Goal: Task Accomplishment & Management: Manage account settings

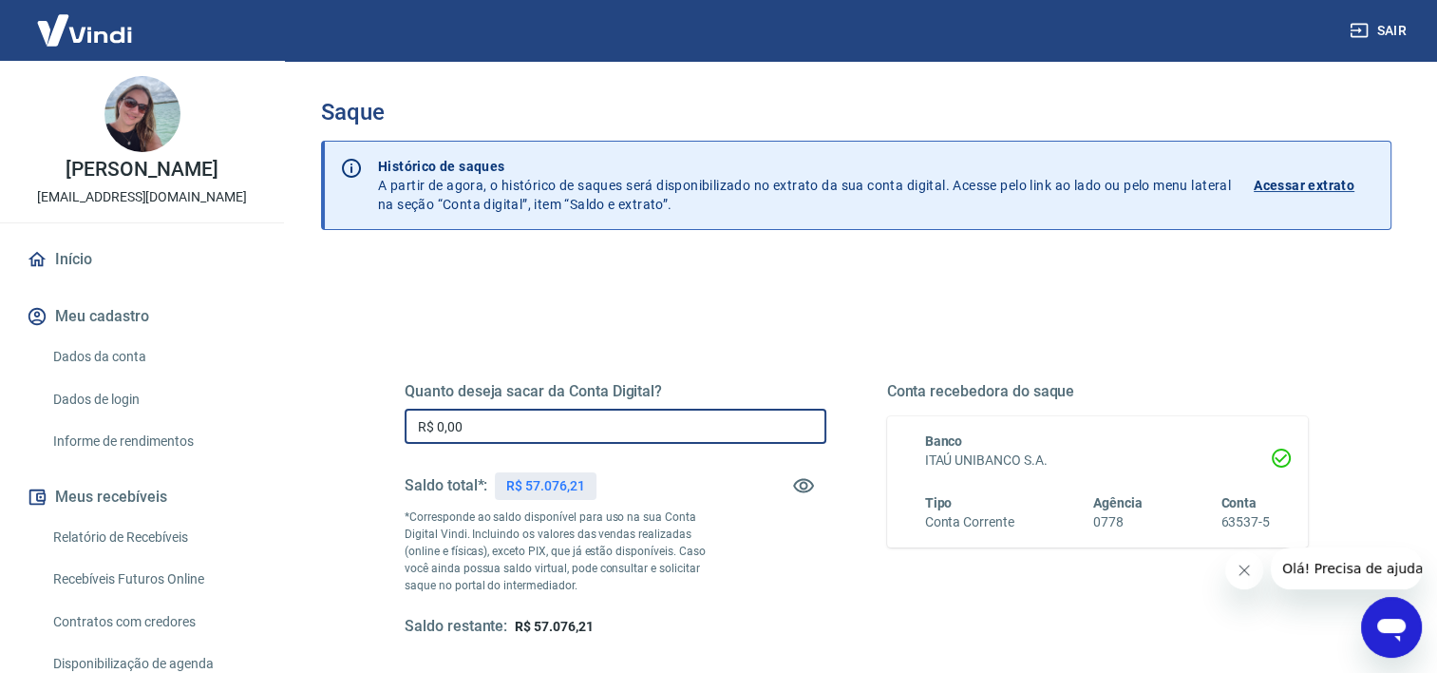
click at [718, 428] on input "R$ 0,00" at bounding box center [616, 425] width 422 height 35
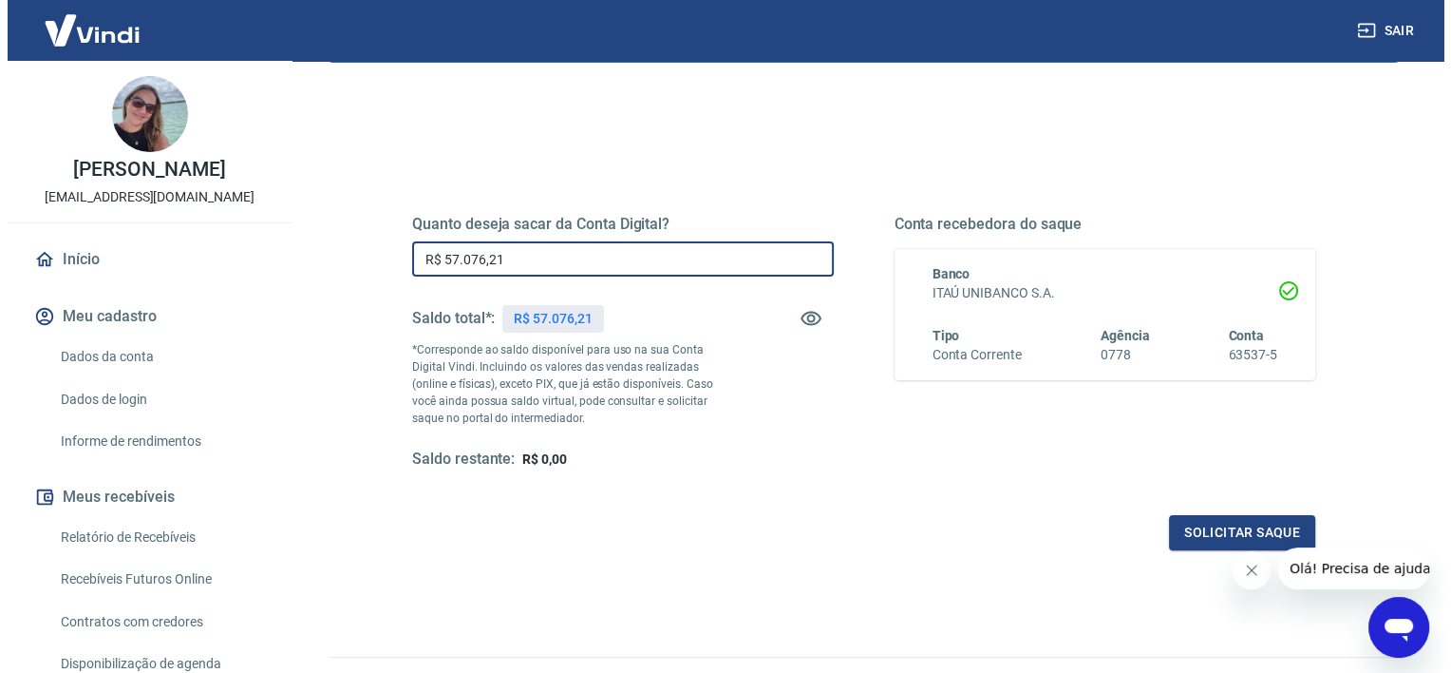
scroll to position [190, 0]
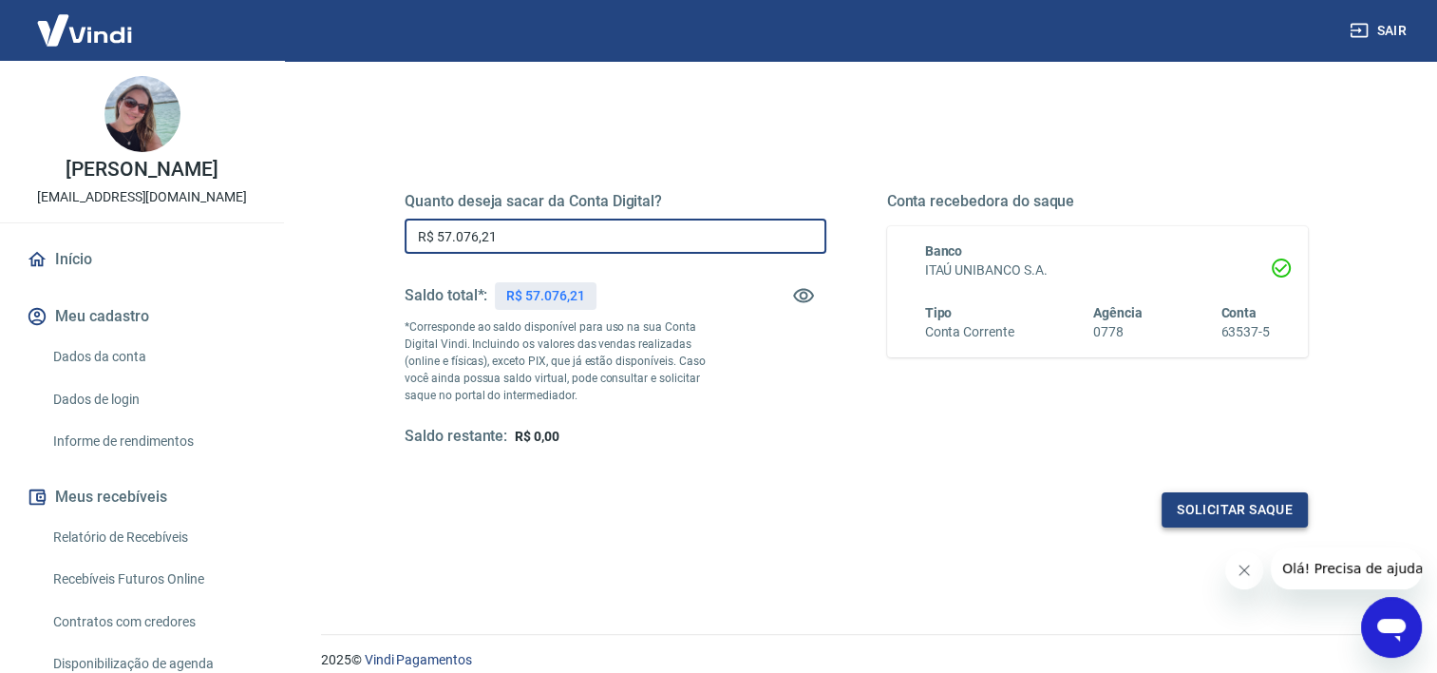
type input "R$ 57.076,21"
click at [1209, 512] on button "Solicitar saque" at bounding box center [1235, 509] width 146 height 35
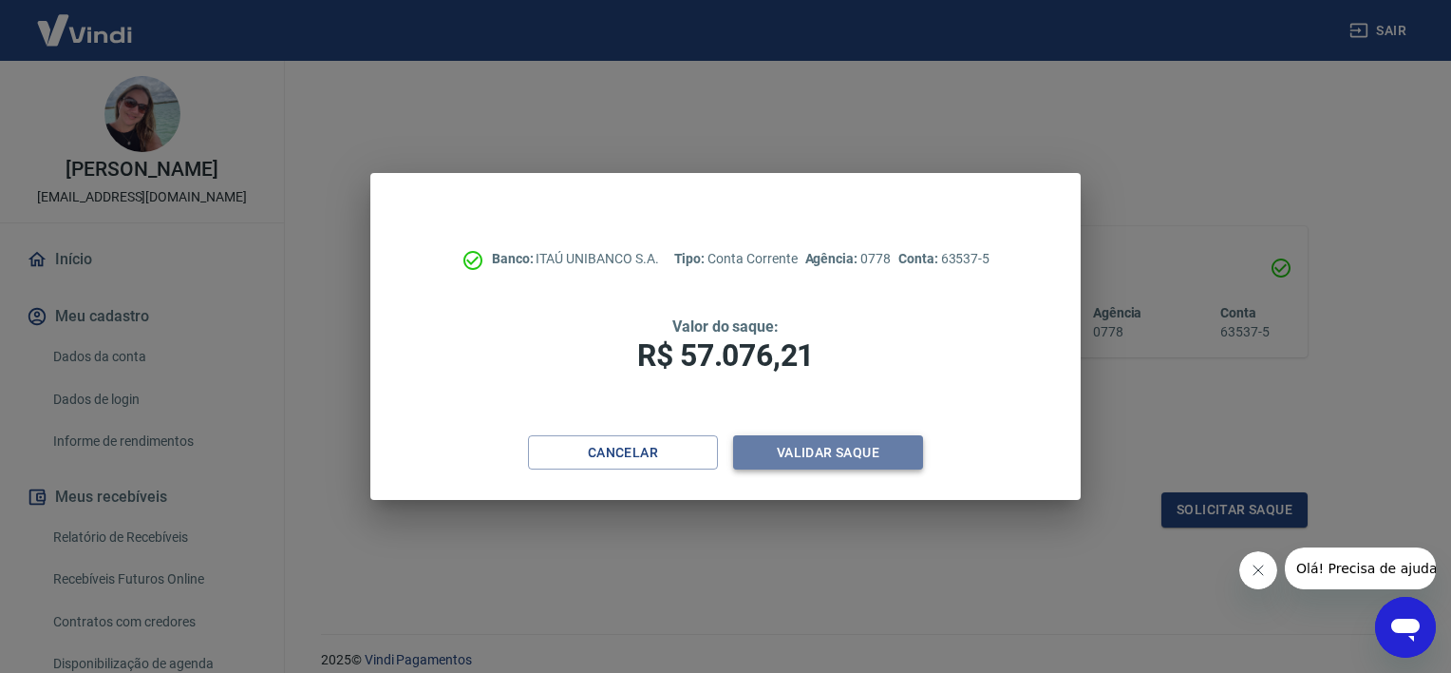
click at [859, 459] on button "Validar saque" at bounding box center [828, 452] width 190 height 35
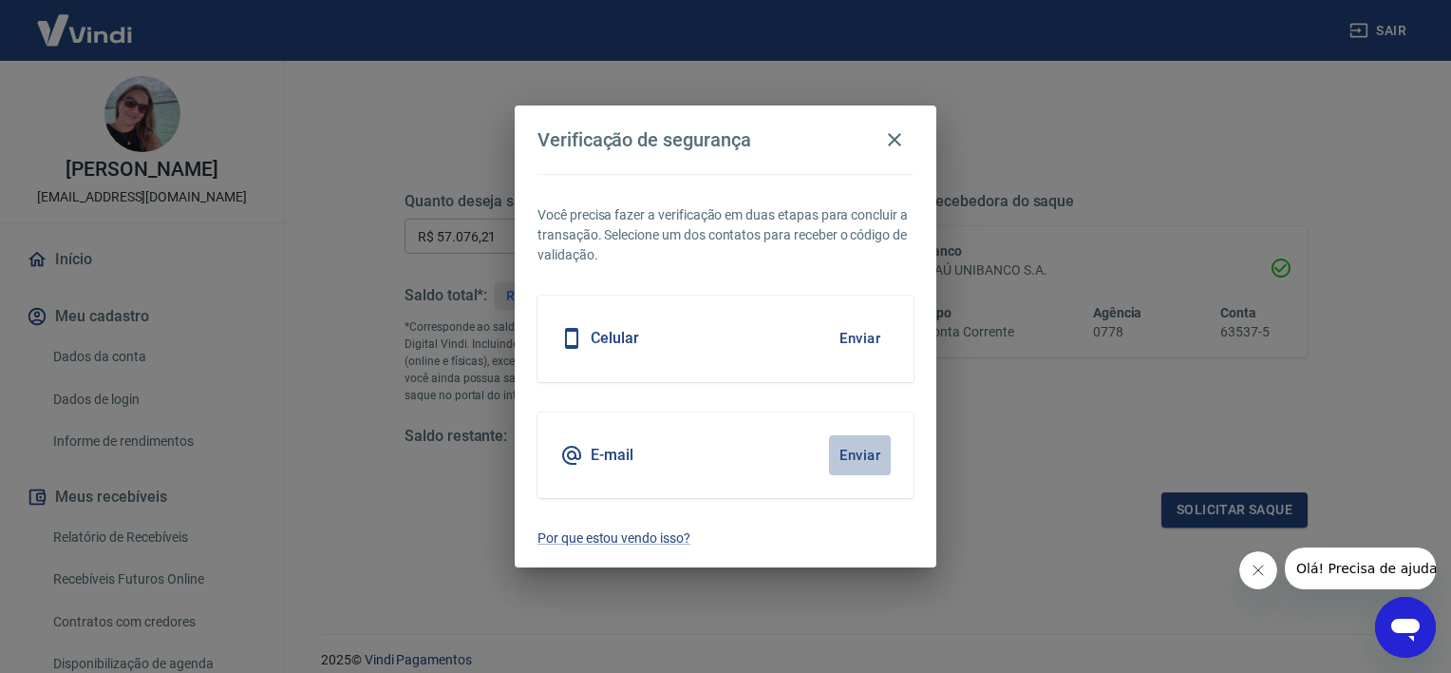
click at [859, 459] on button "Enviar" at bounding box center [860, 455] width 62 height 40
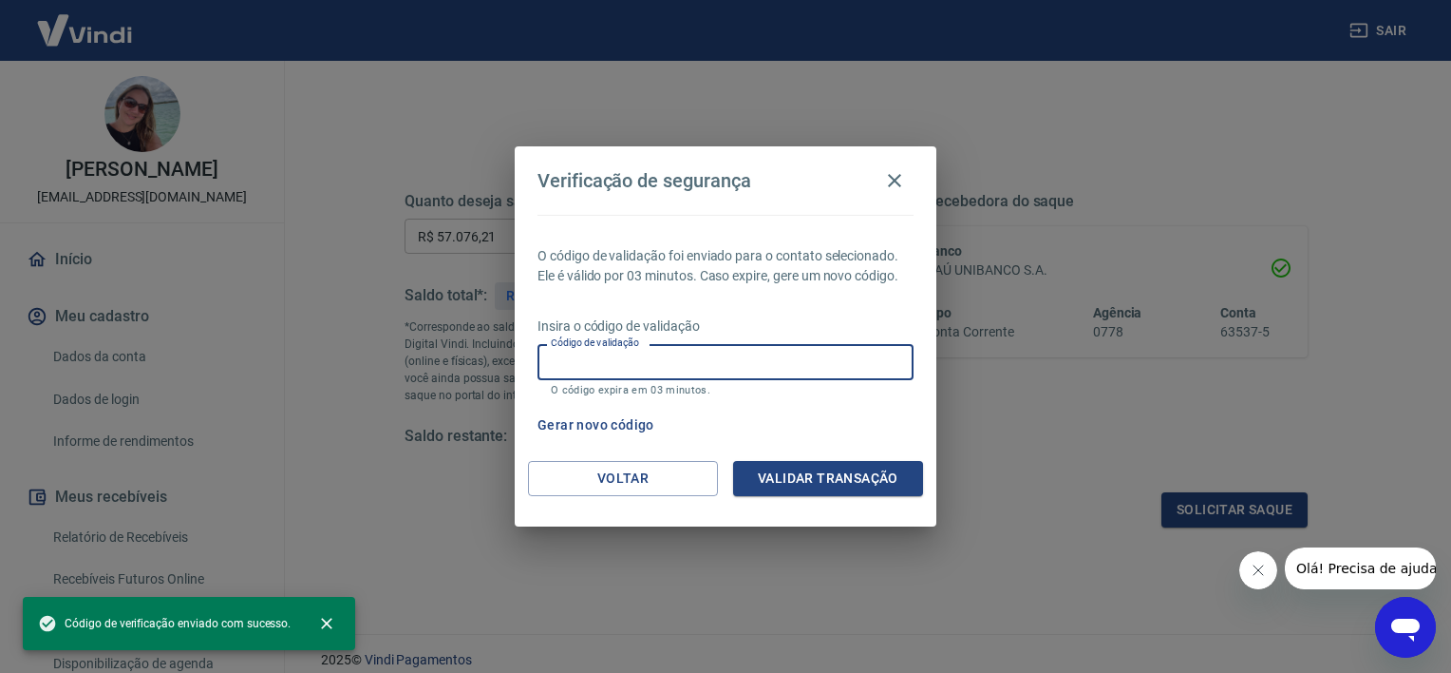
click at [779, 350] on input "Código de validação" at bounding box center [726, 361] width 376 height 35
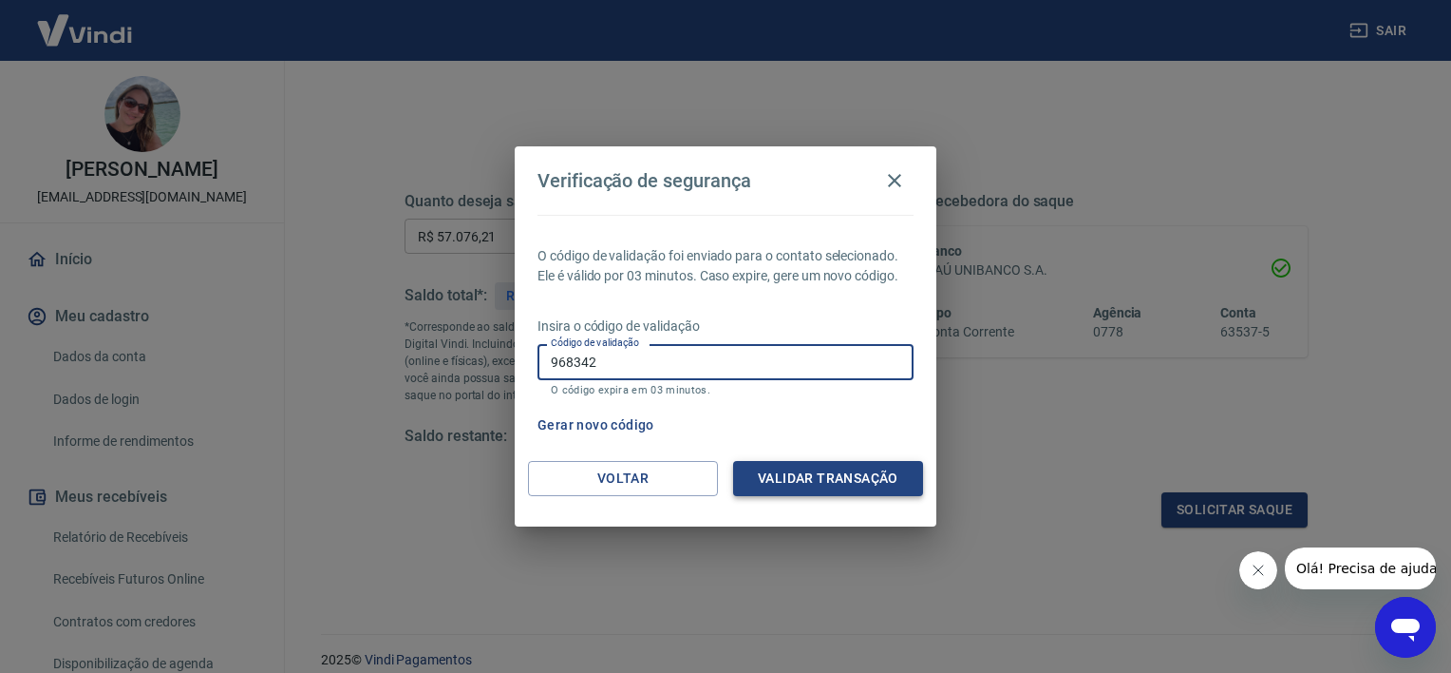
type input "968342"
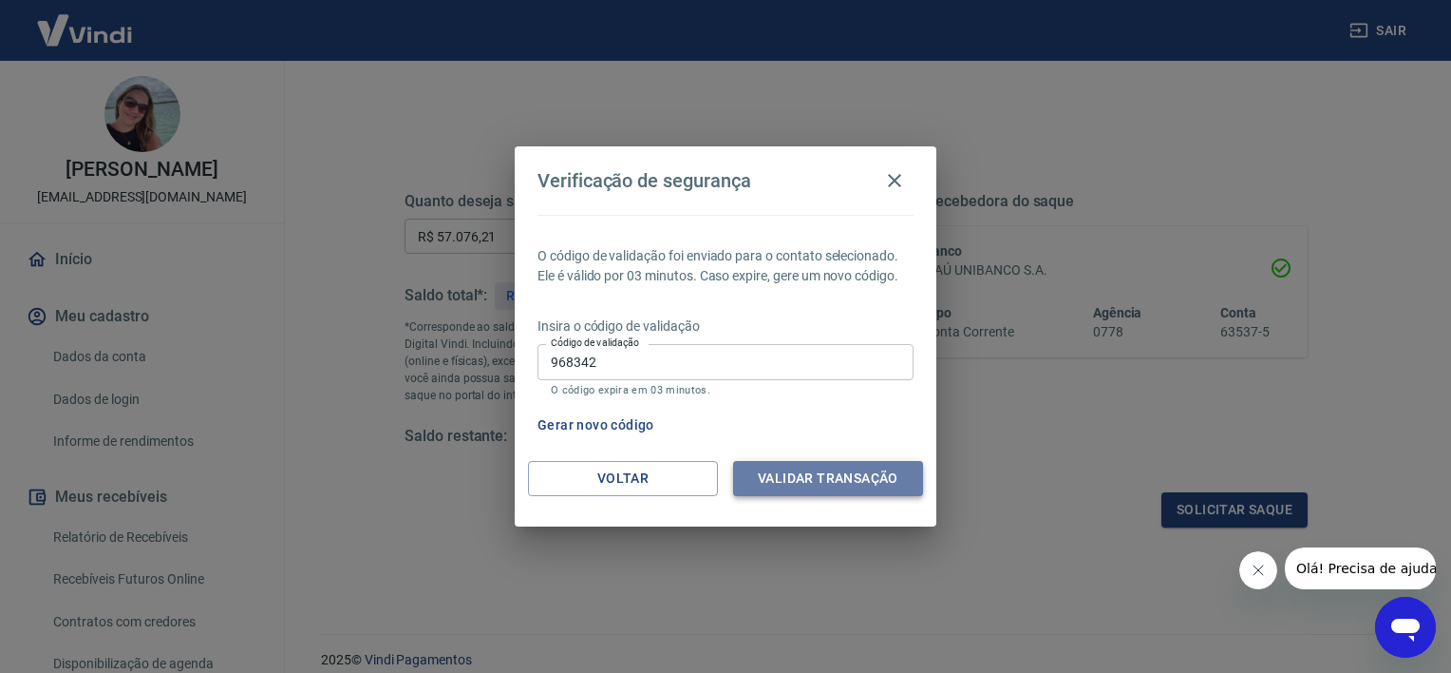
click at [840, 473] on button "Validar transação" at bounding box center [828, 478] width 190 height 35
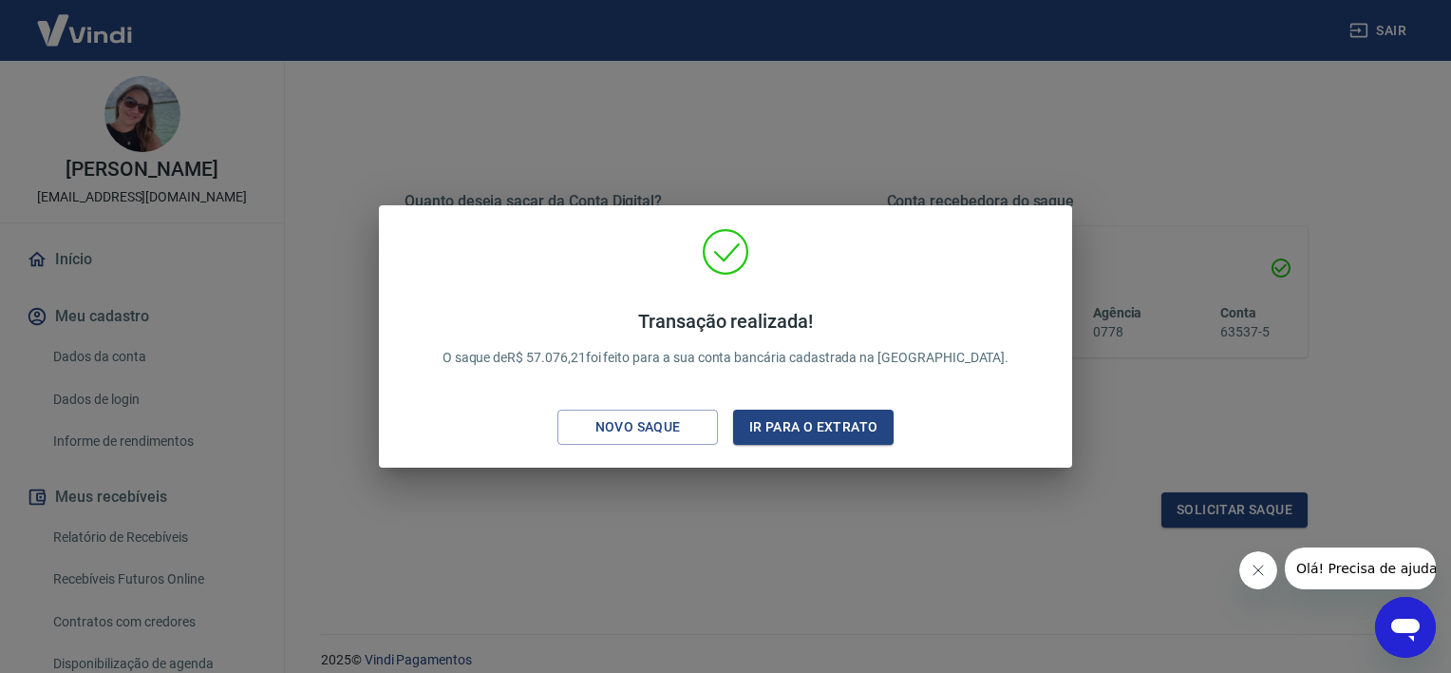
click at [868, 536] on div "Transação realizada! O saque de R$ 57.076,21 foi feito para a sua conta bancári…" at bounding box center [725, 336] width 1451 height 673
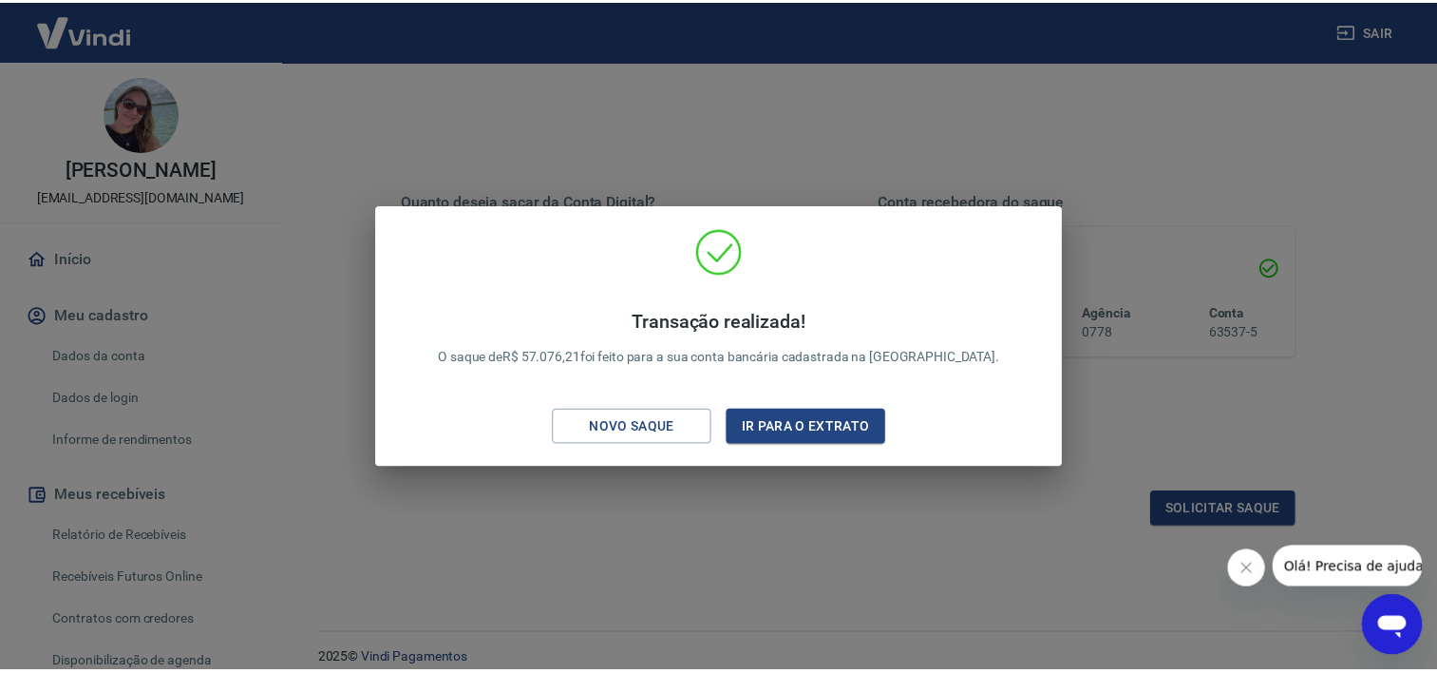
scroll to position [247, 0]
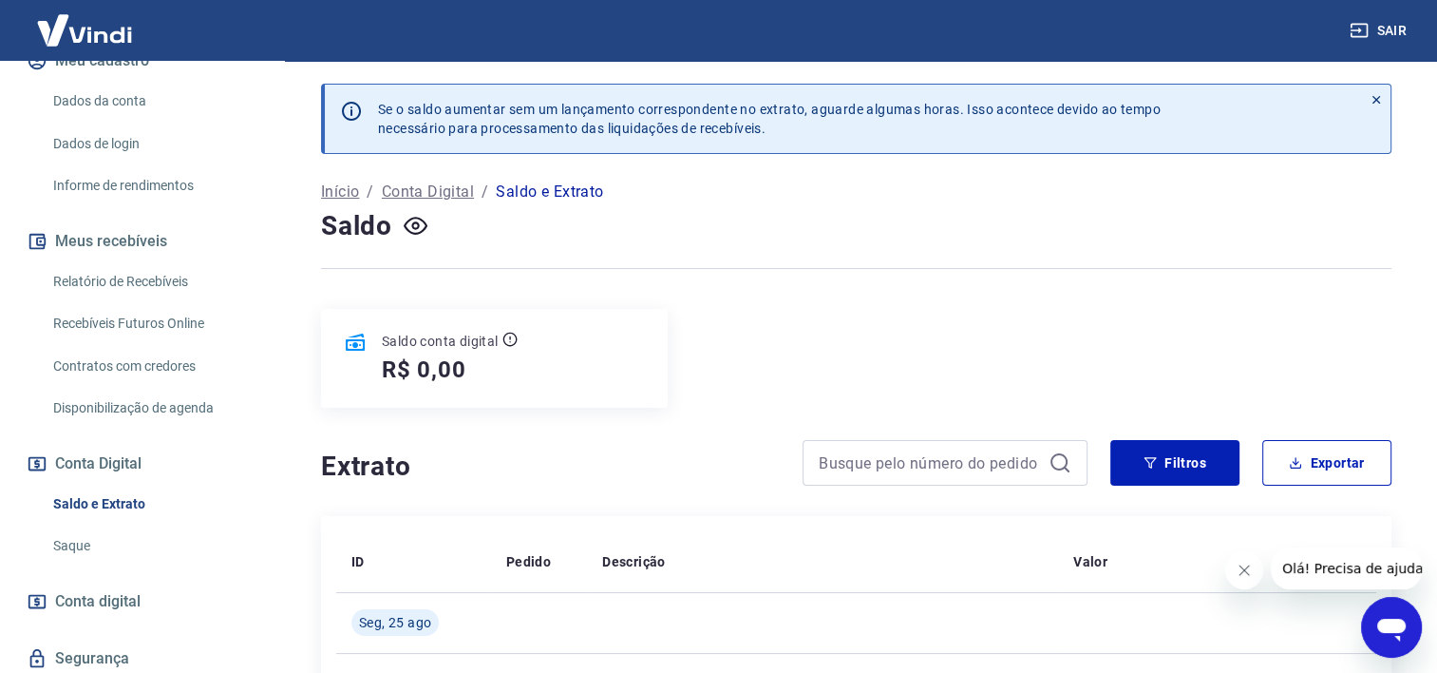
scroll to position [285, 0]
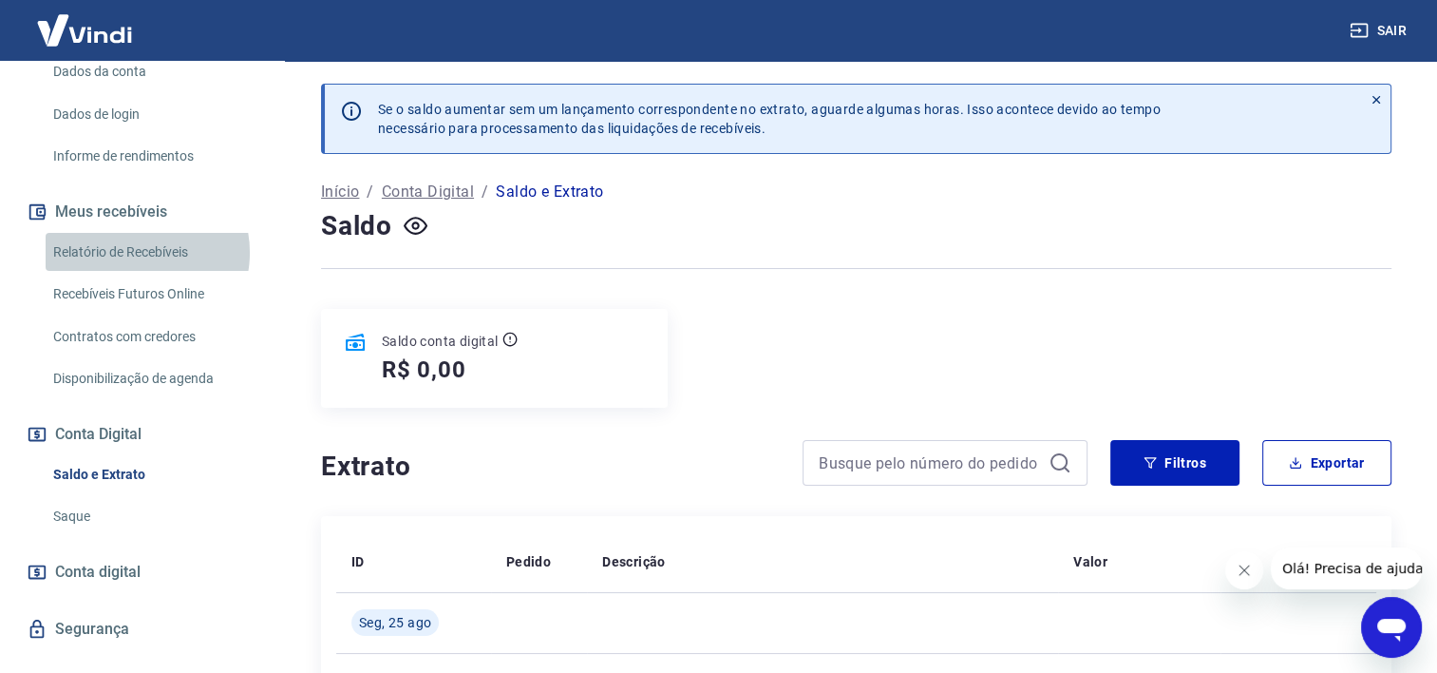
click at [139, 252] on link "Relatório de Recebíveis" at bounding box center [154, 252] width 216 height 39
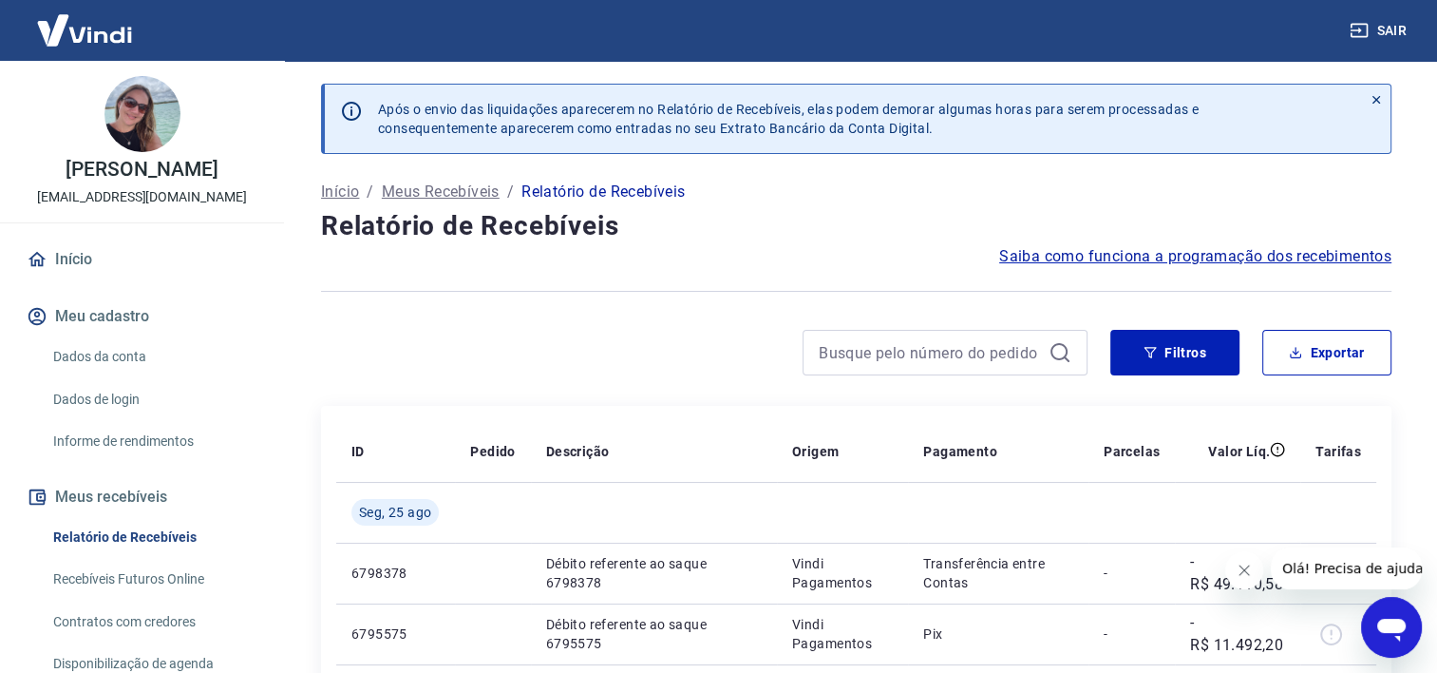
click at [87, 257] on link "Início" at bounding box center [142, 259] width 238 height 42
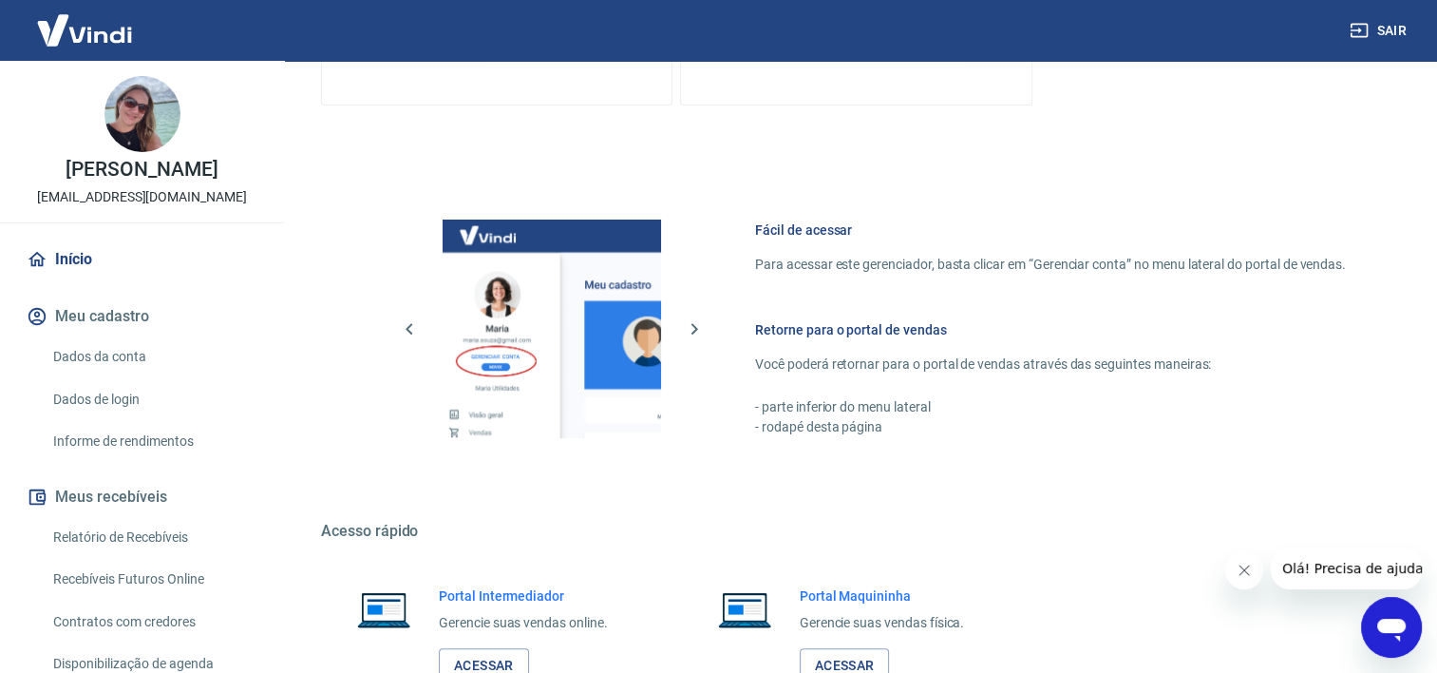
scroll to position [826, 0]
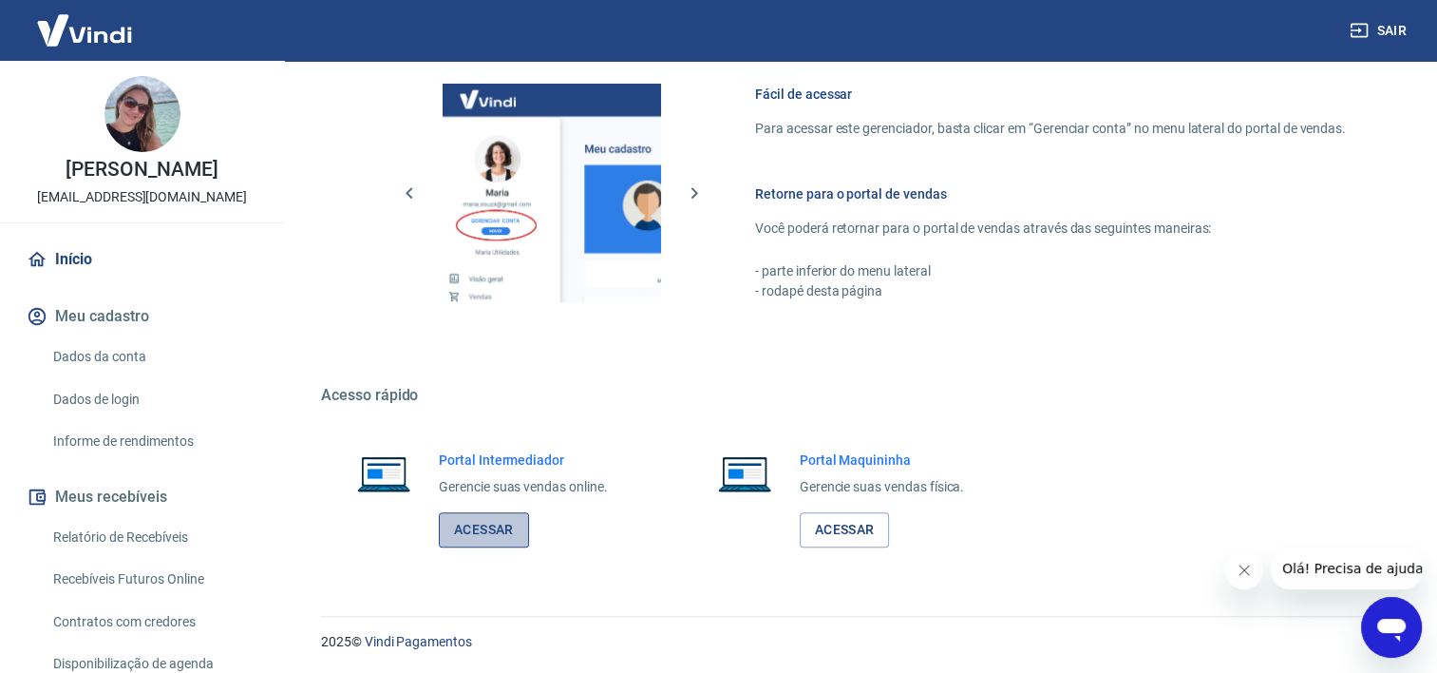
click at [462, 536] on link "Acessar" at bounding box center [484, 529] width 90 height 35
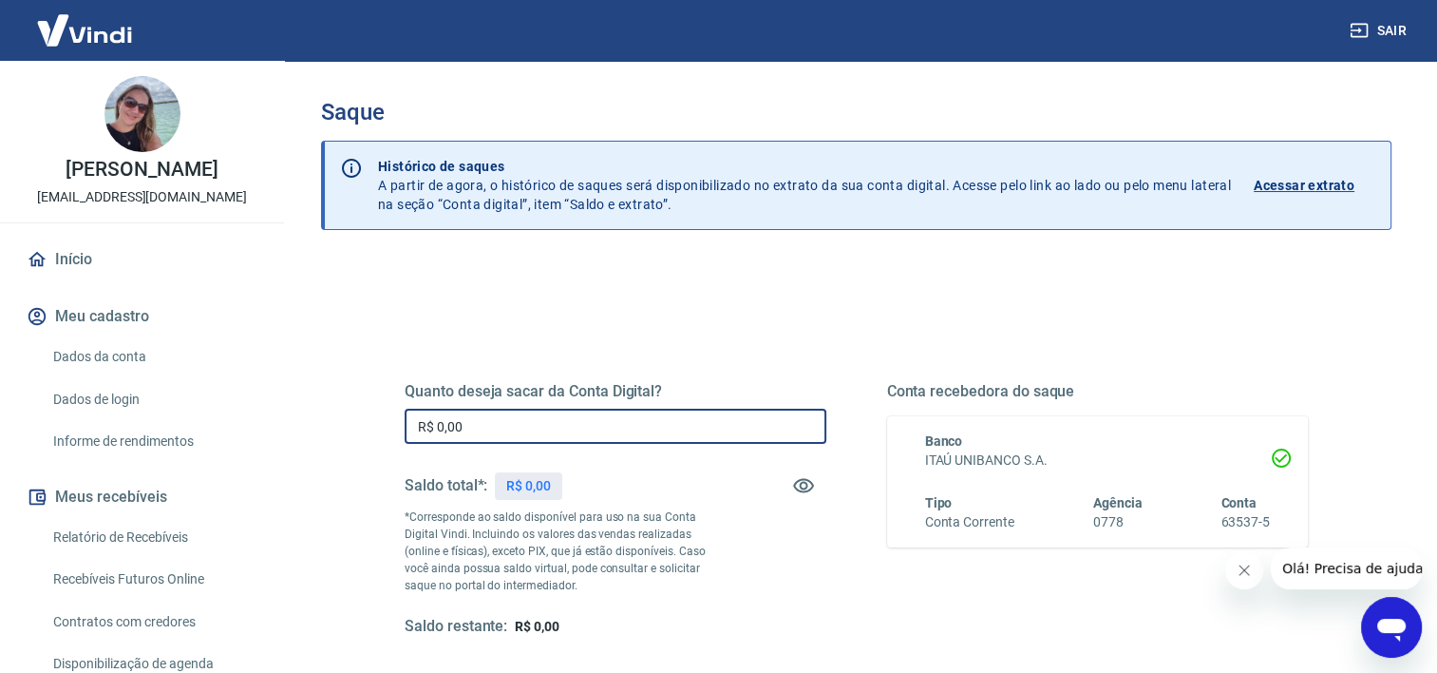
click at [644, 424] on input "R$ 0,00" at bounding box center [616, 425] width 422 height 35
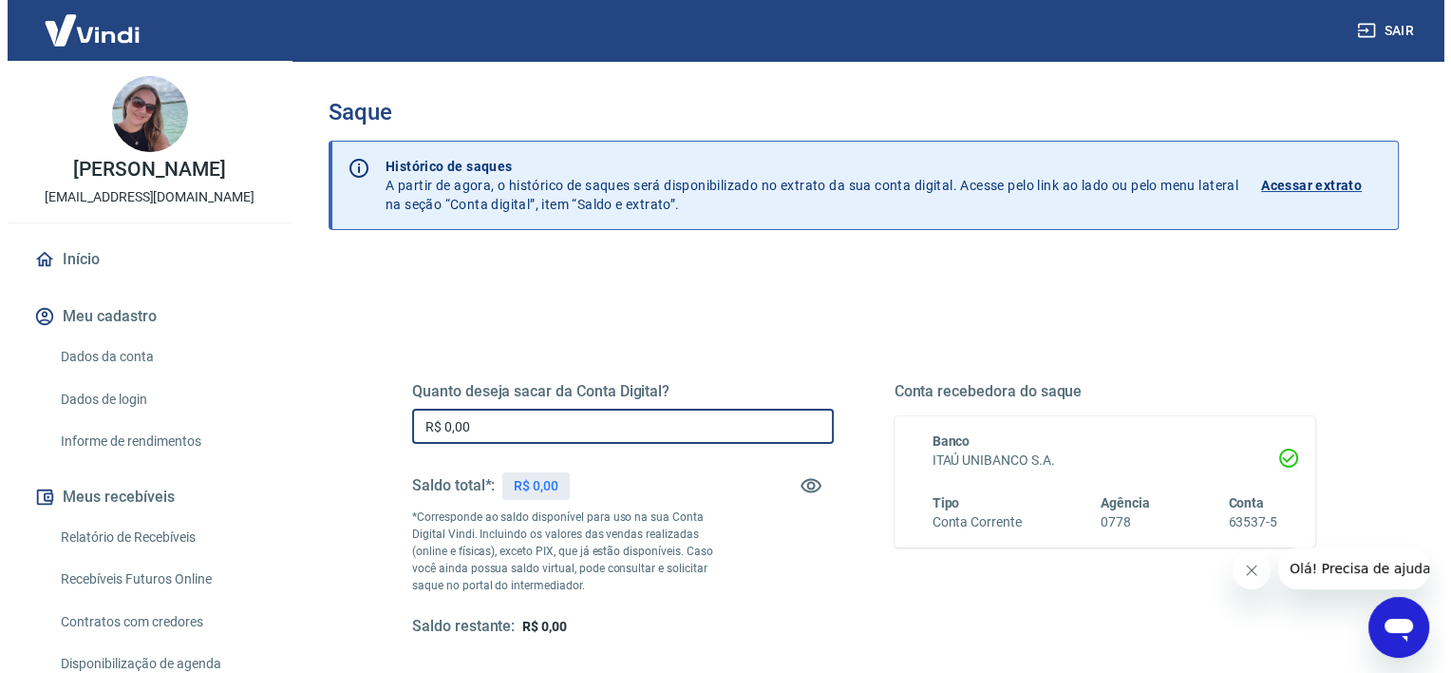
scroll to position [266, 0]
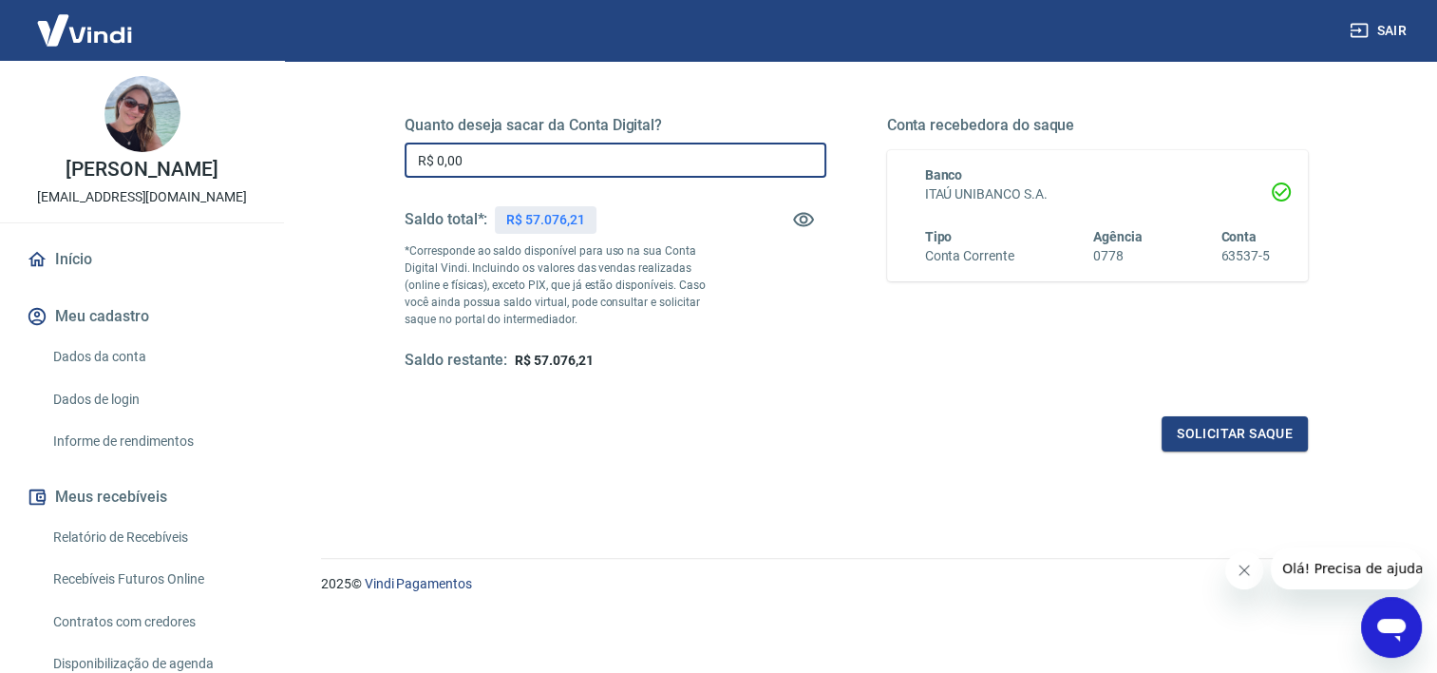
click at [579, 159] on input "R$ 0,00" at bounding box center [616, 159] width 422 height 35
type input "R$ 57.076,21"
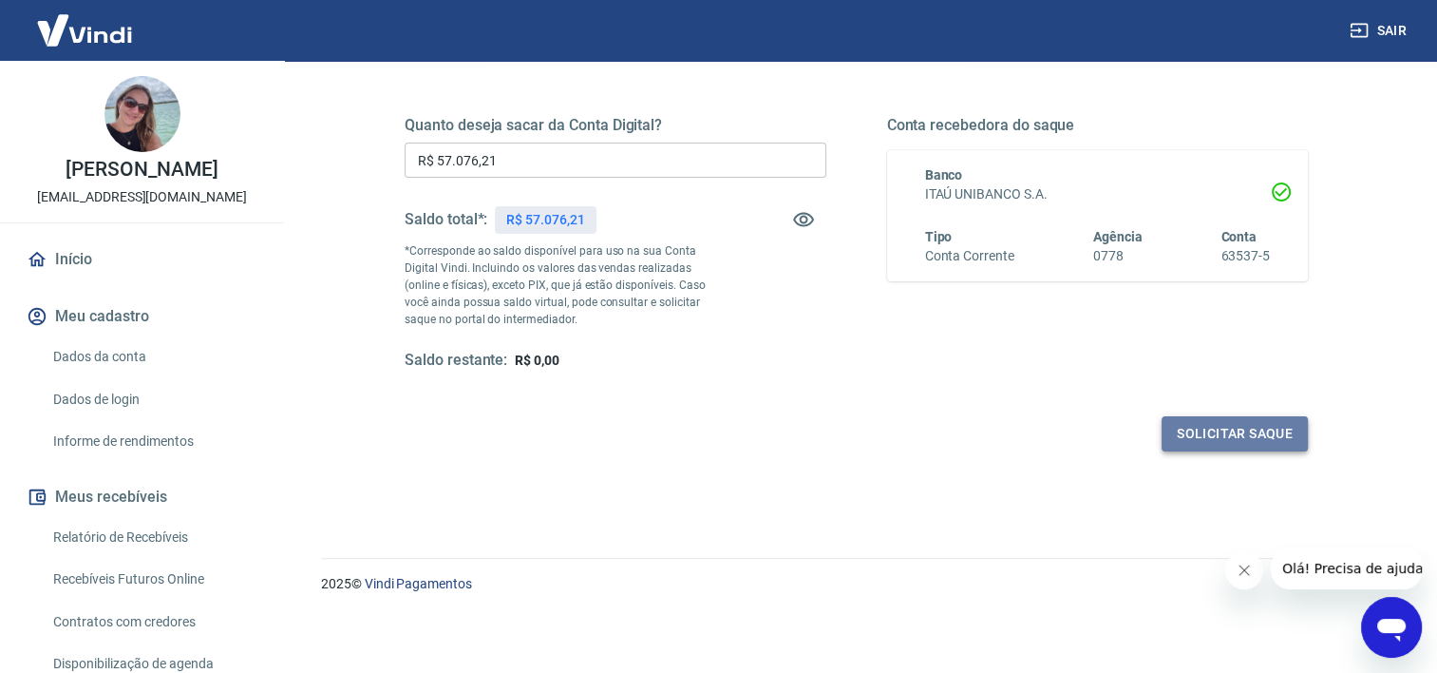
click at [1242, 426] on button "Solicitar saque" at bounding box center [1235, 433] width 146 height 35
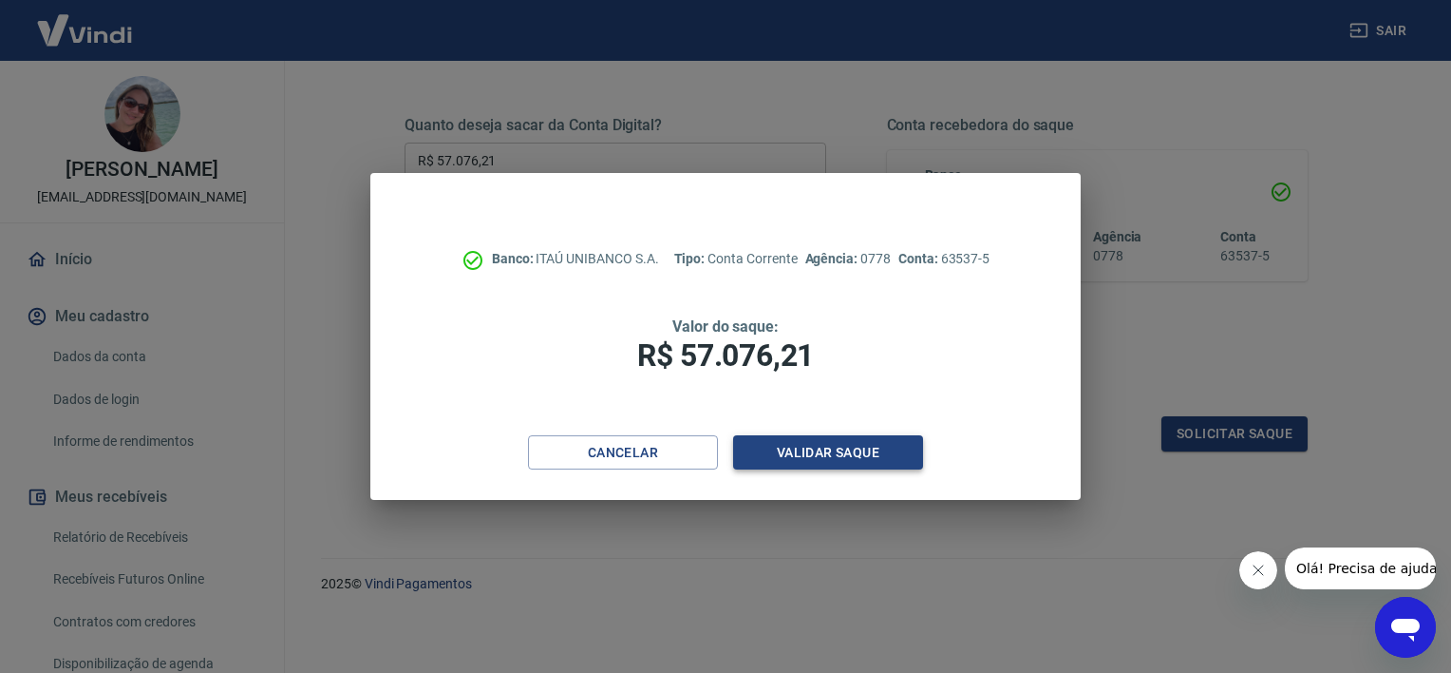
click at [846, 459] on button "Validar saque" at bounding box center [828, 452] width 190 height 35
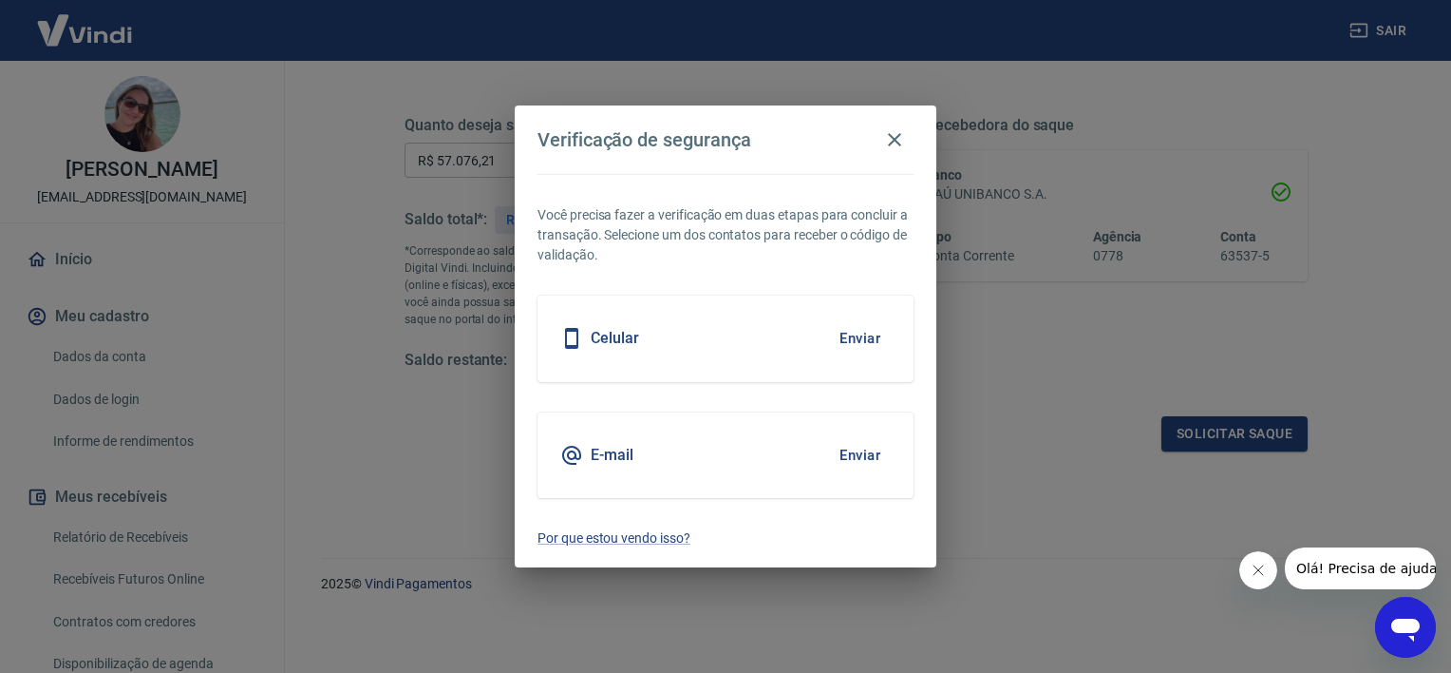
click at [879, 461] on button "Enviar" at bounding box center [860, 455] width 62 height 40
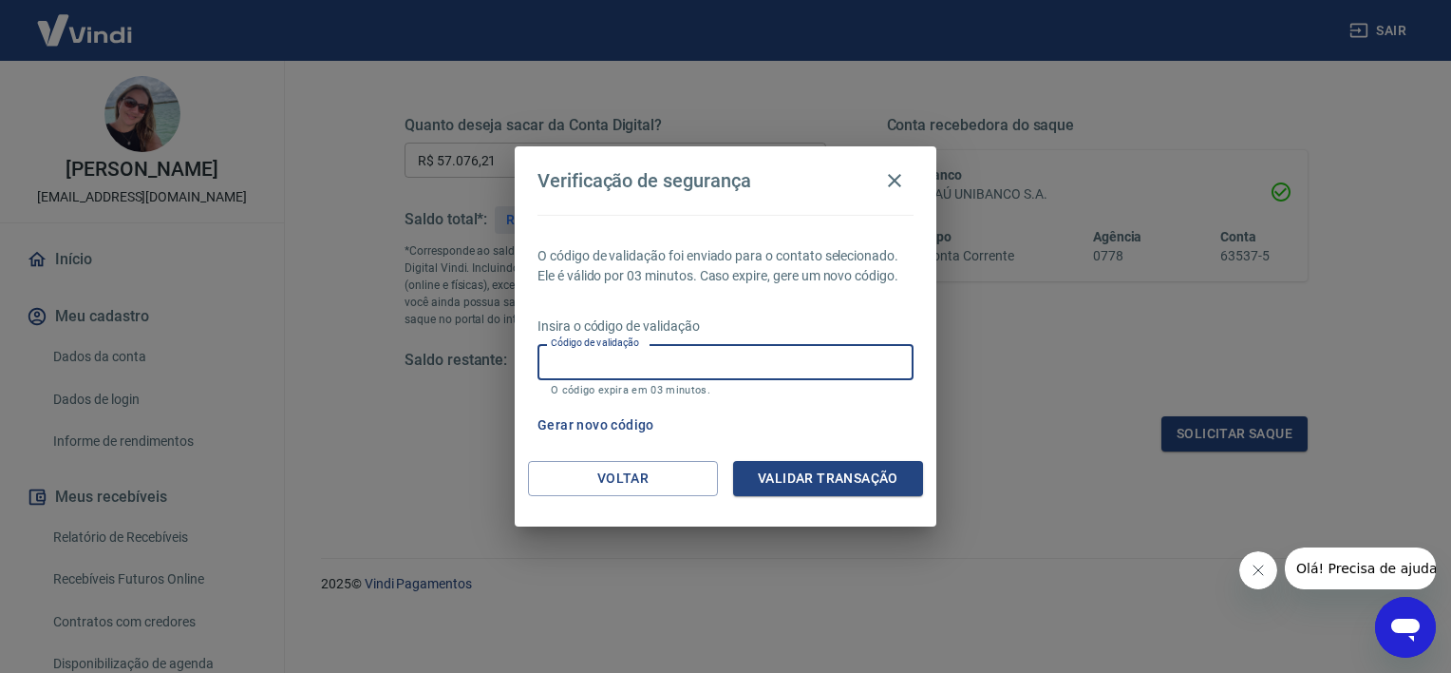
click at [718, 365] on input "Código de validação" at bounding box center [726, 361] width 376 height 35
type input "193567"
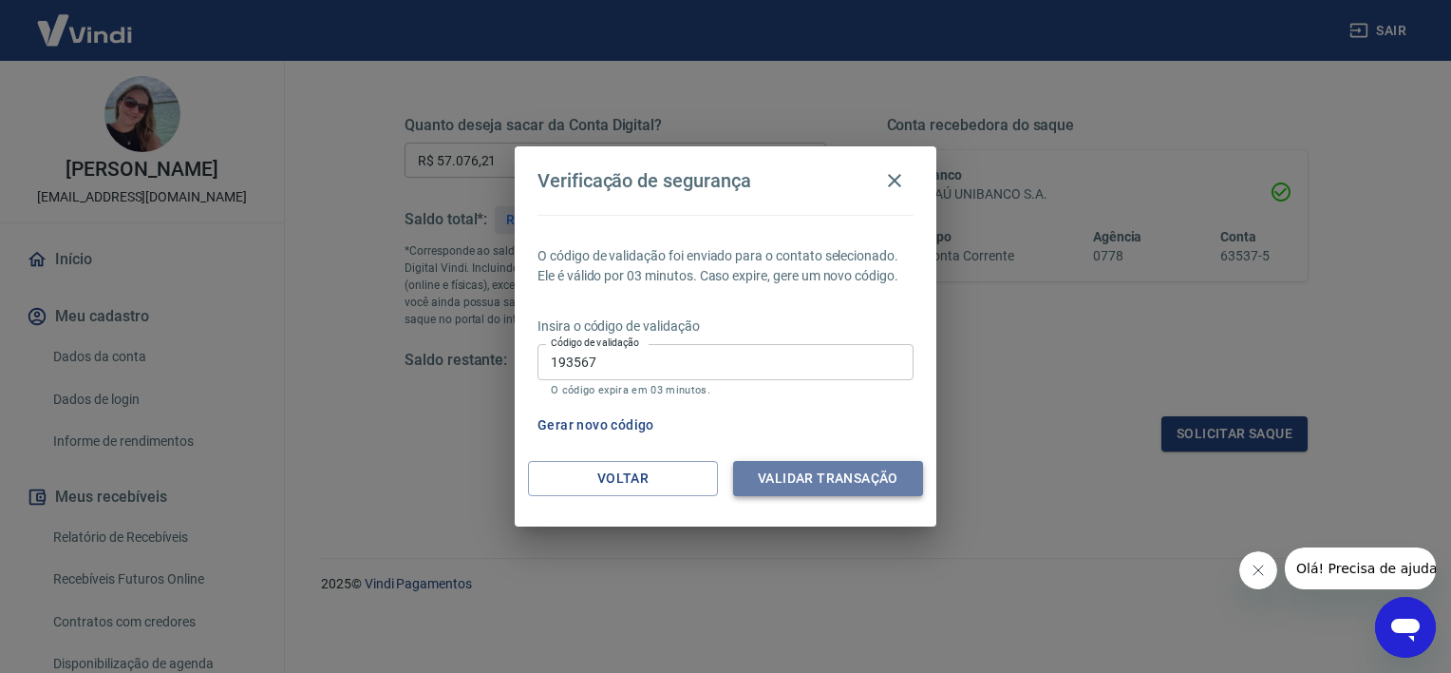
click at [811, 473] on button "Validar transação" at bounding box center [828, 478] width 190 height 35
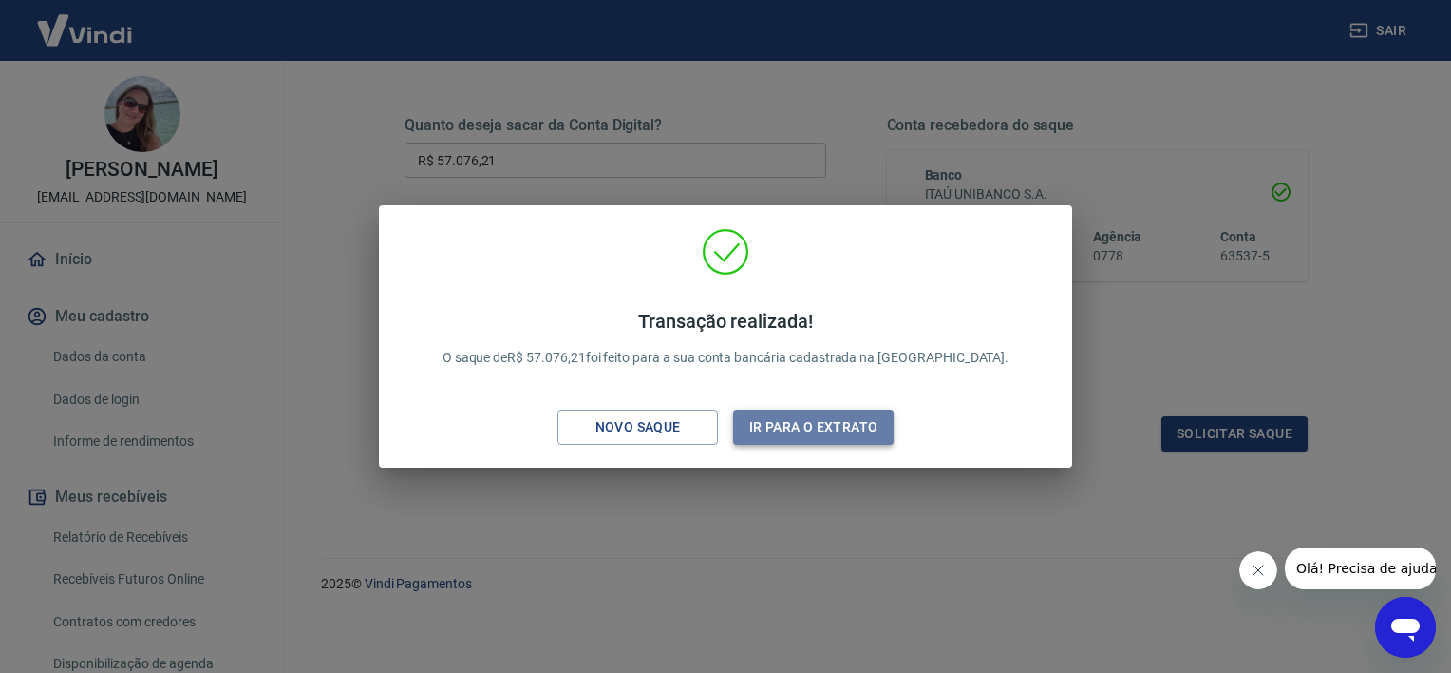
click at [809, 422] on button "Ir para o extrato" at bounding box center [813, 426] width 161 height 35
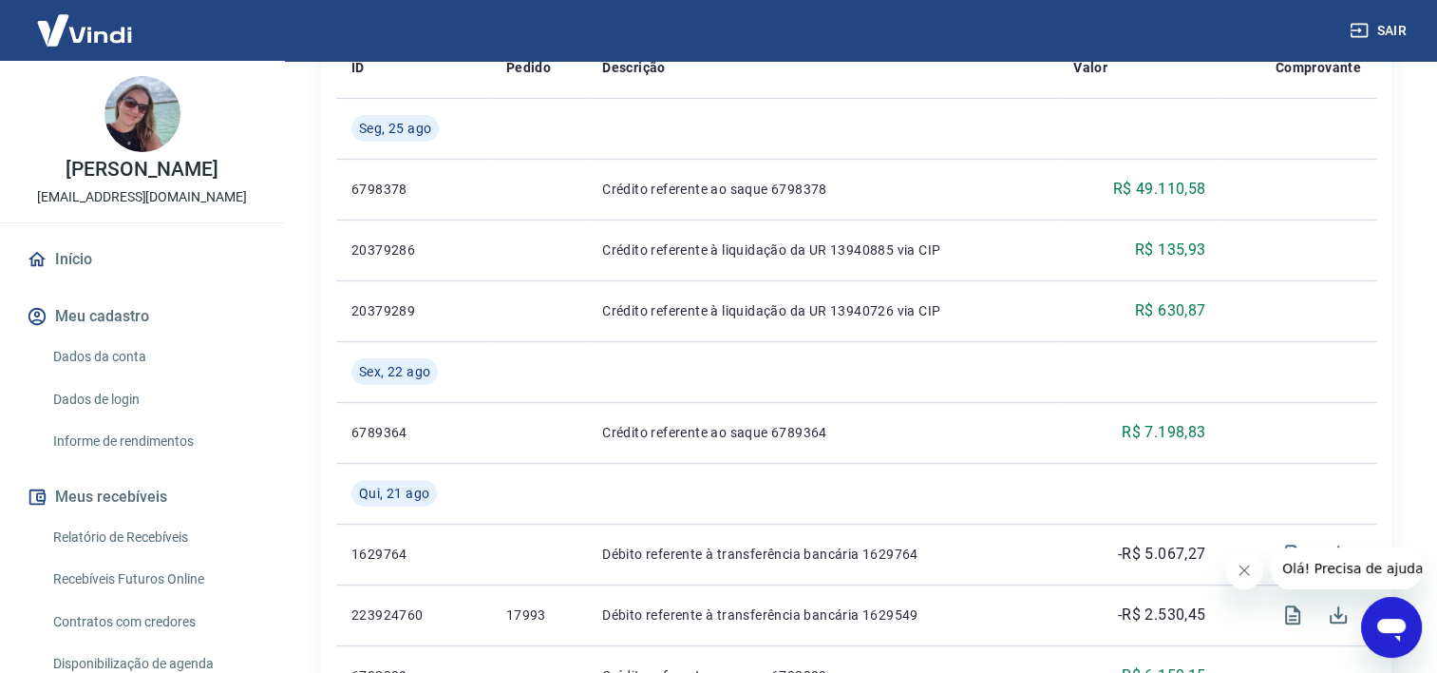
scroll to position [95, 0]
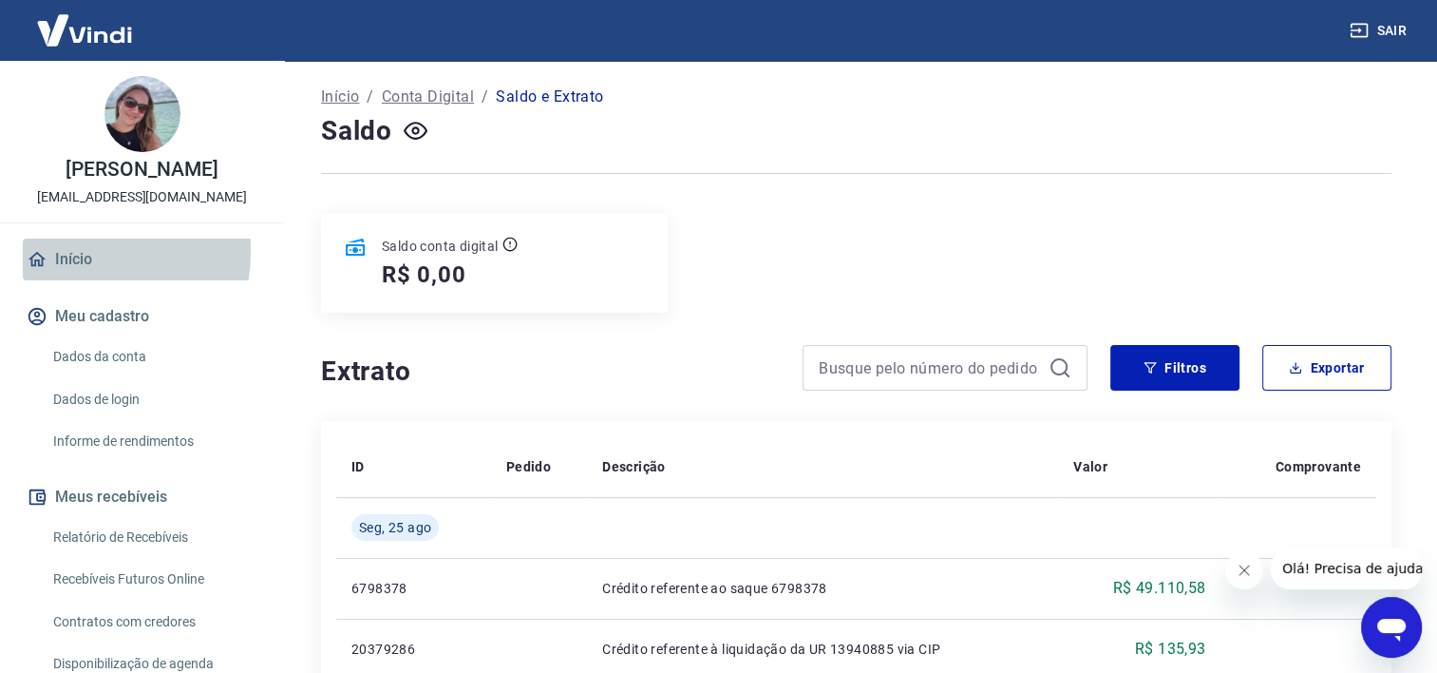
click at [60, 251] on link "Início" at bounding box center [142, 259] width 238 height 42
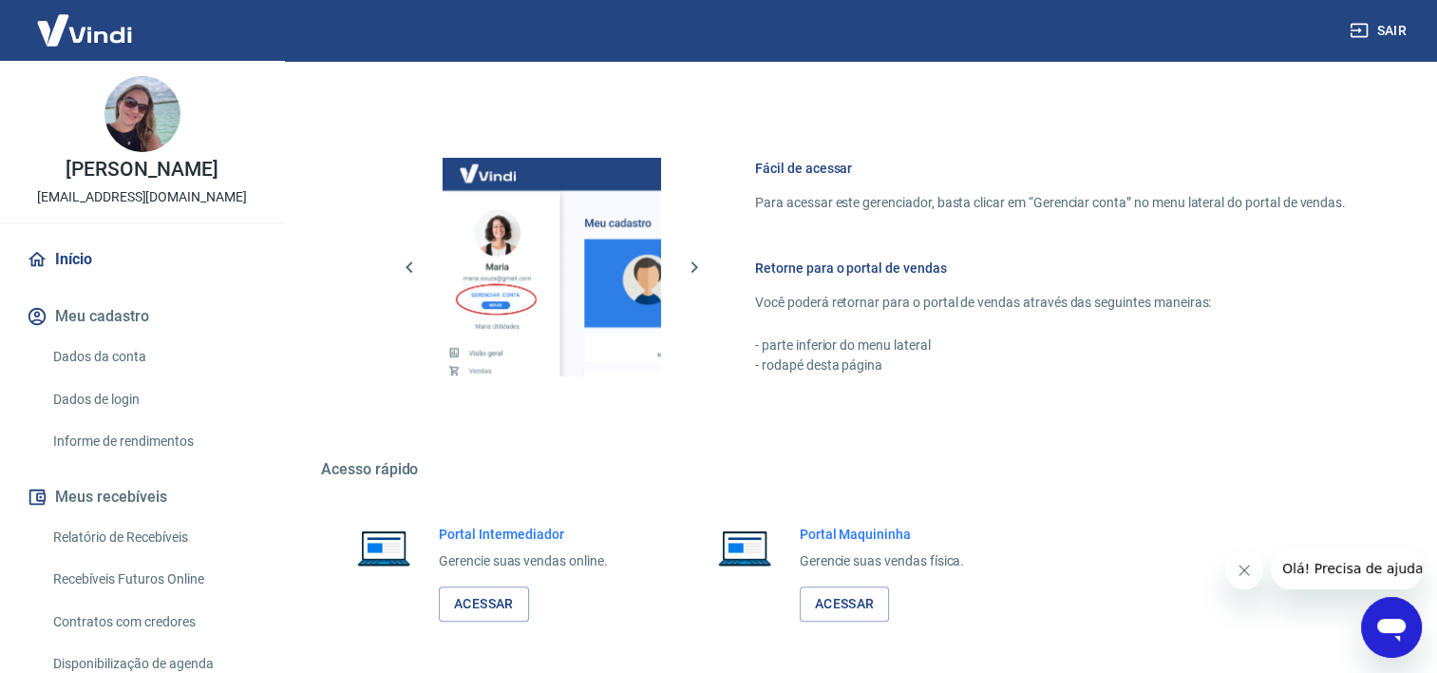
scroll to position [826, 0]
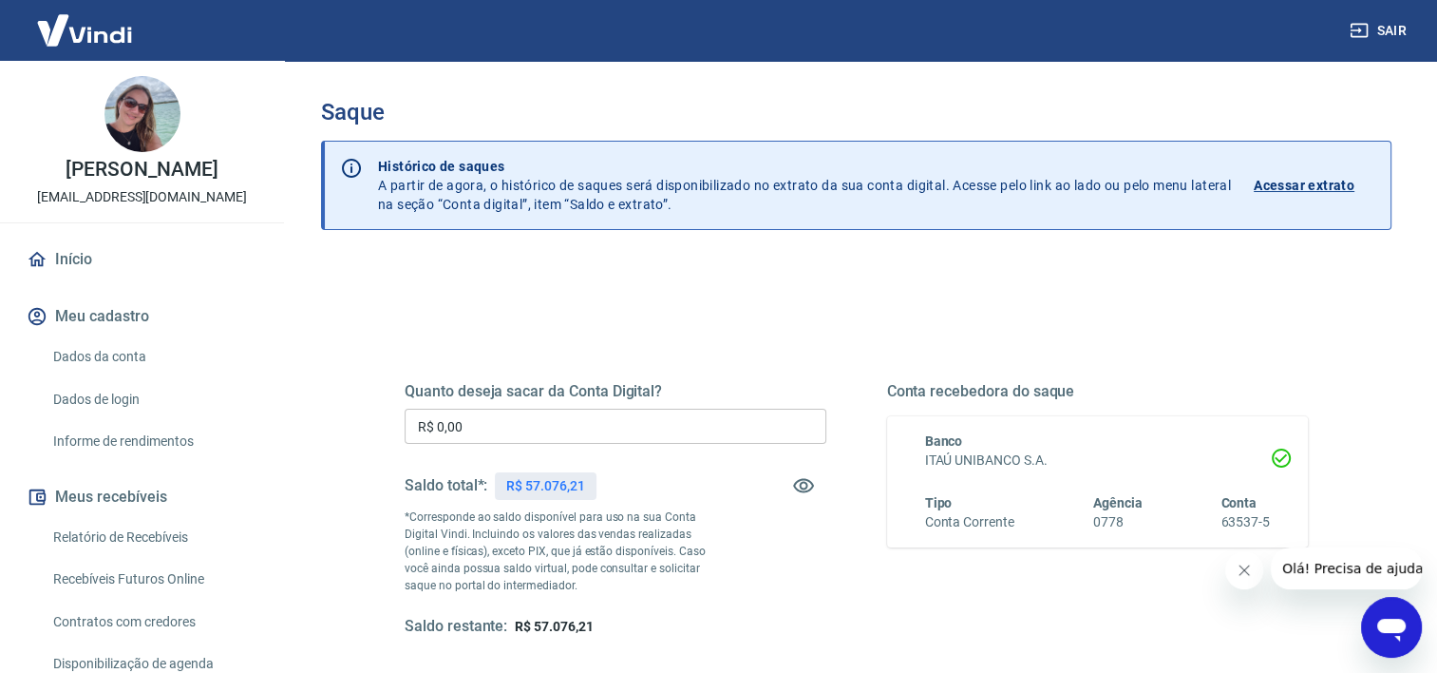
click at [1394, 621] on icon "Abrir janela de mensagens" at bounding box center [1391, 629] width 28 height 23
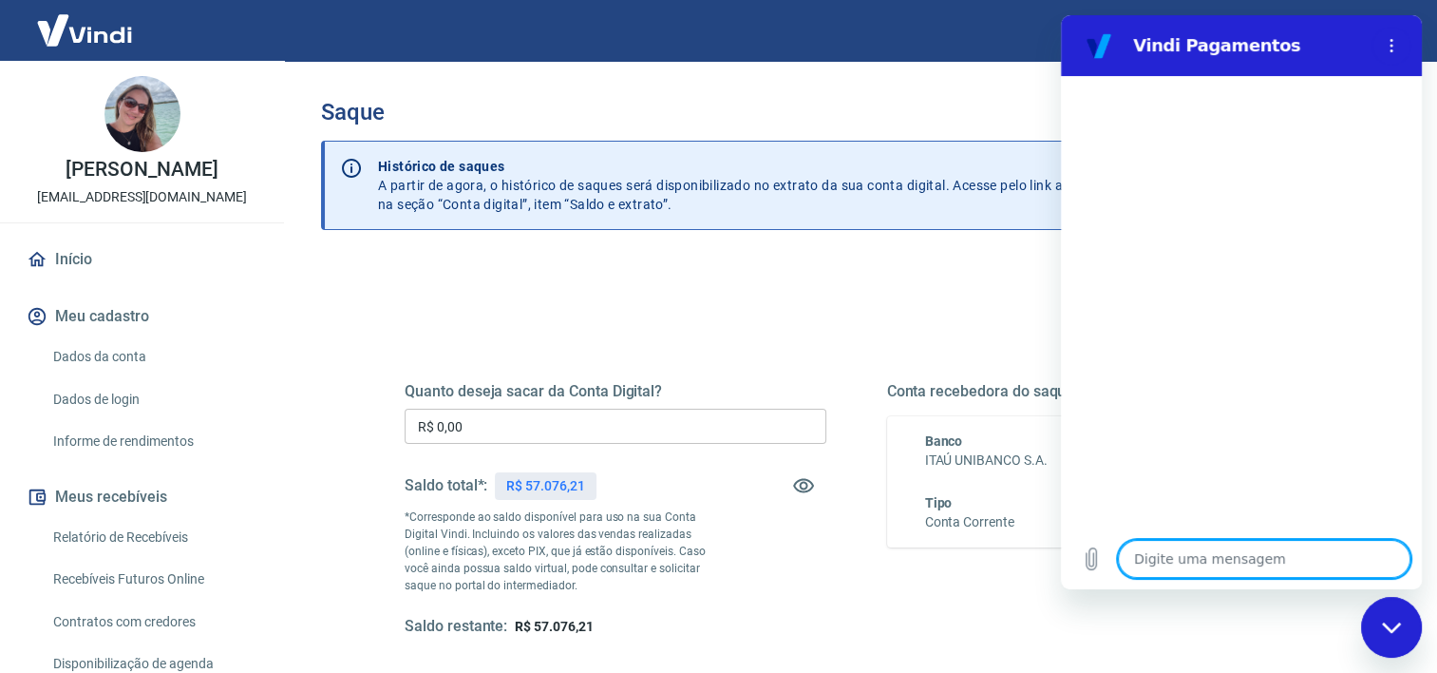
type textarea "b"
type textarea "x"
type textarea "bo"
type textarea "x"
type textarea "boa"
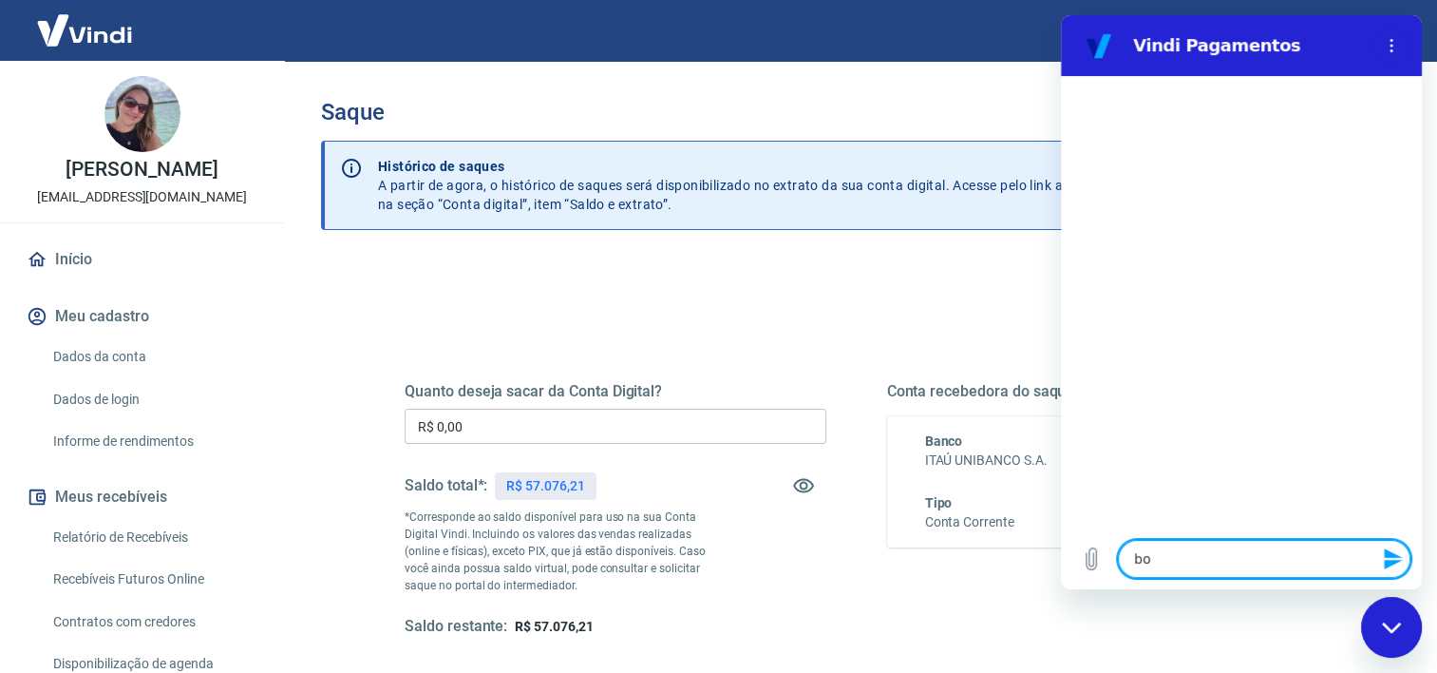
type textarea "x"
type textarea "boa"
type textarea "x"
type textarea "boa t"
type textarea "x"
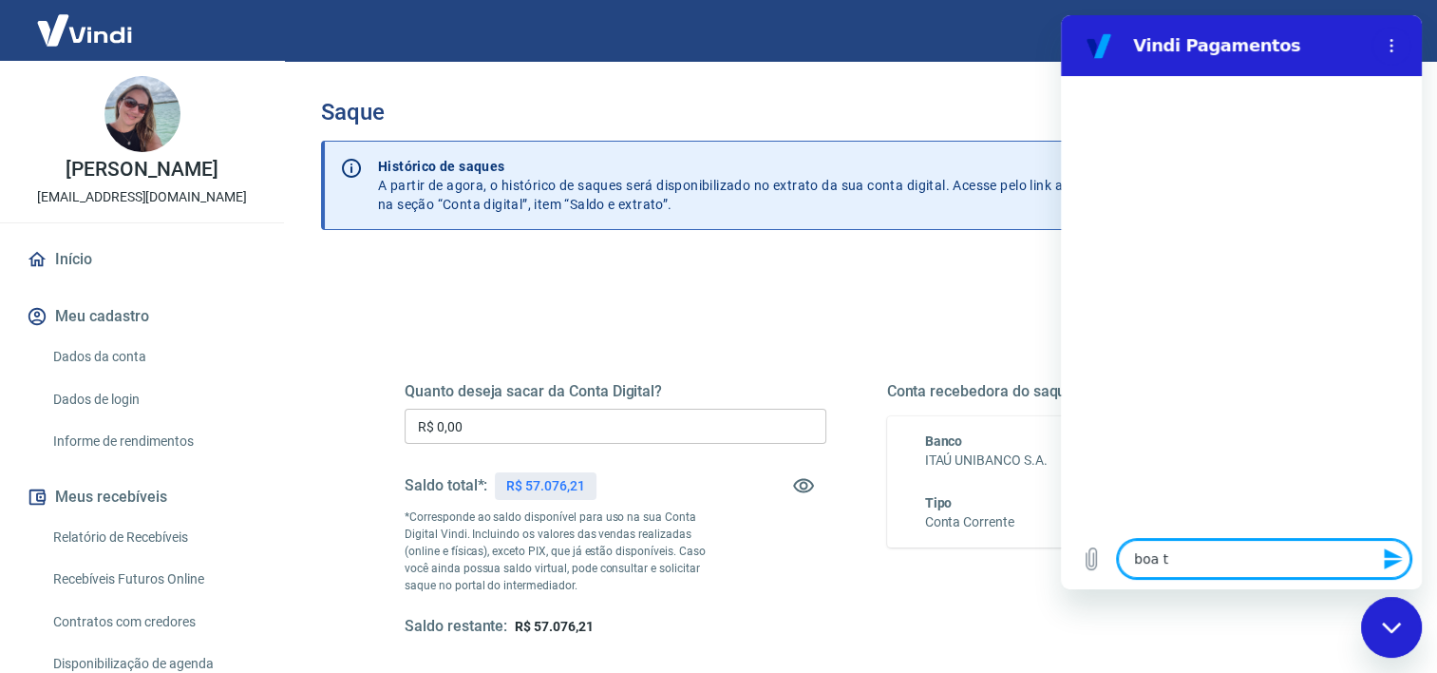
type textarea "boa ta"
type textarea "x"
type textarea "boa tar"
type textarea "x"
type textarea "boa tard"
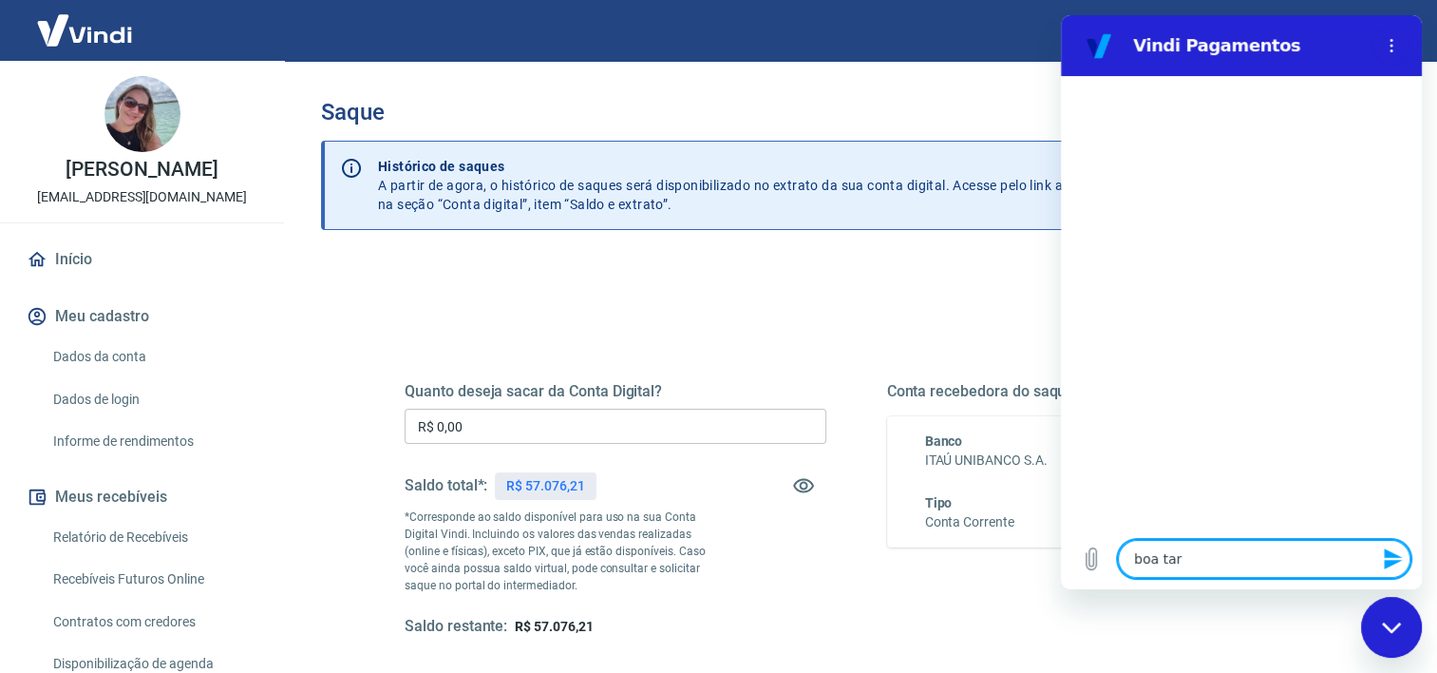
type textarea "x"
type textarea "boa tarde"
type textarea "x"
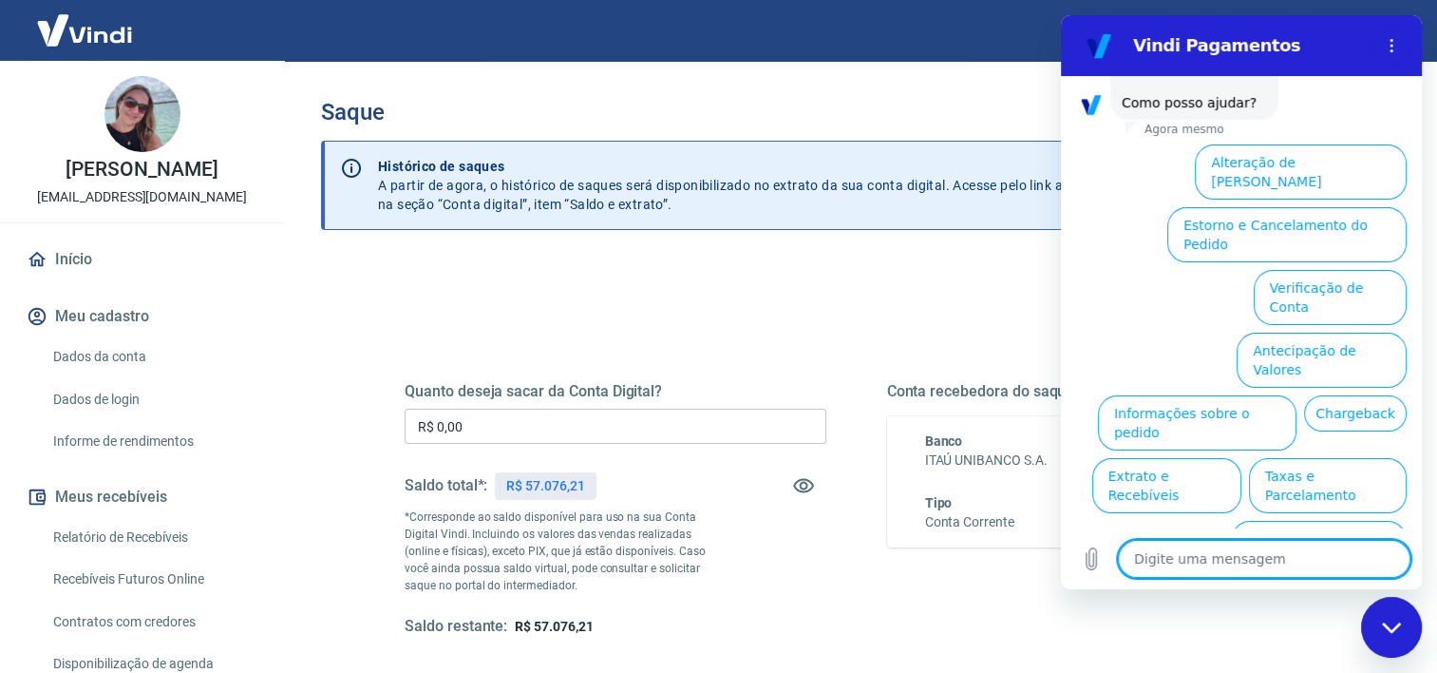
scroll to position [117, 0]
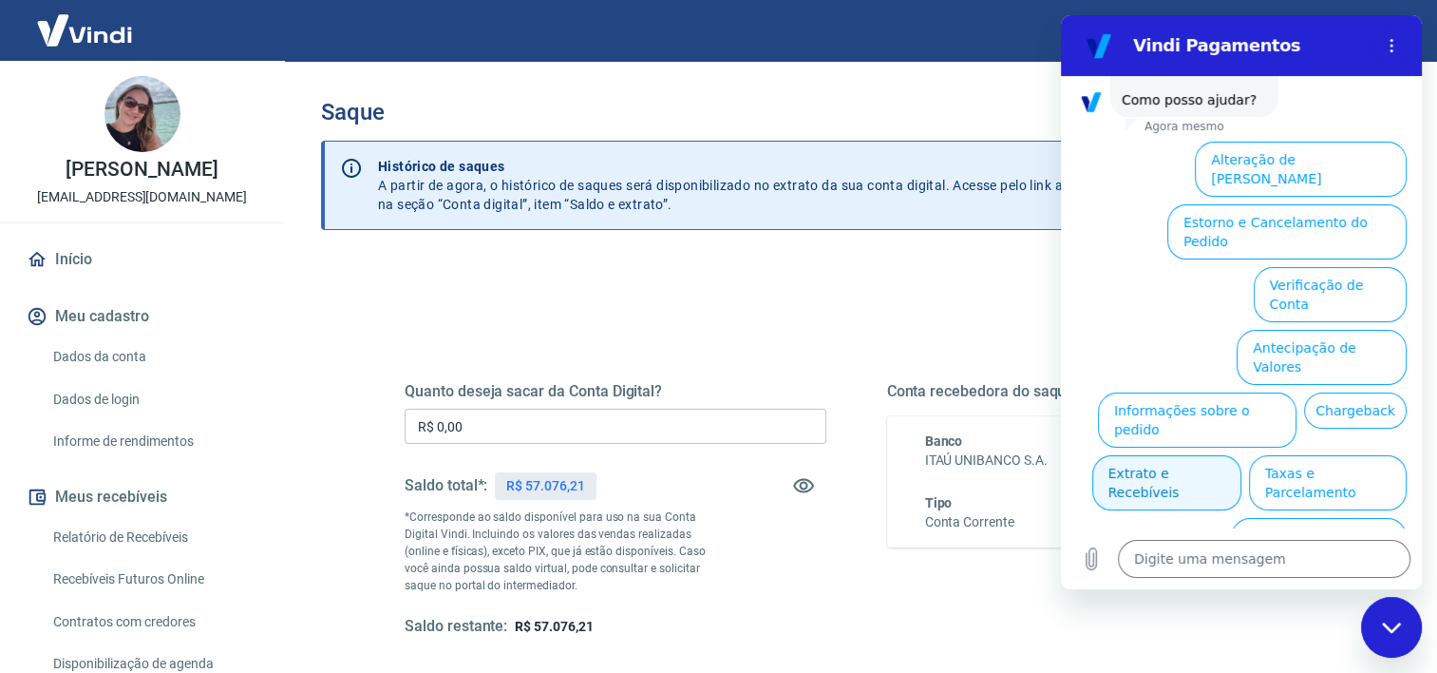
click at [1242, 455] on button "Extrato e Recebíveis" at bounding box center [1166, 482] width 149 height 55
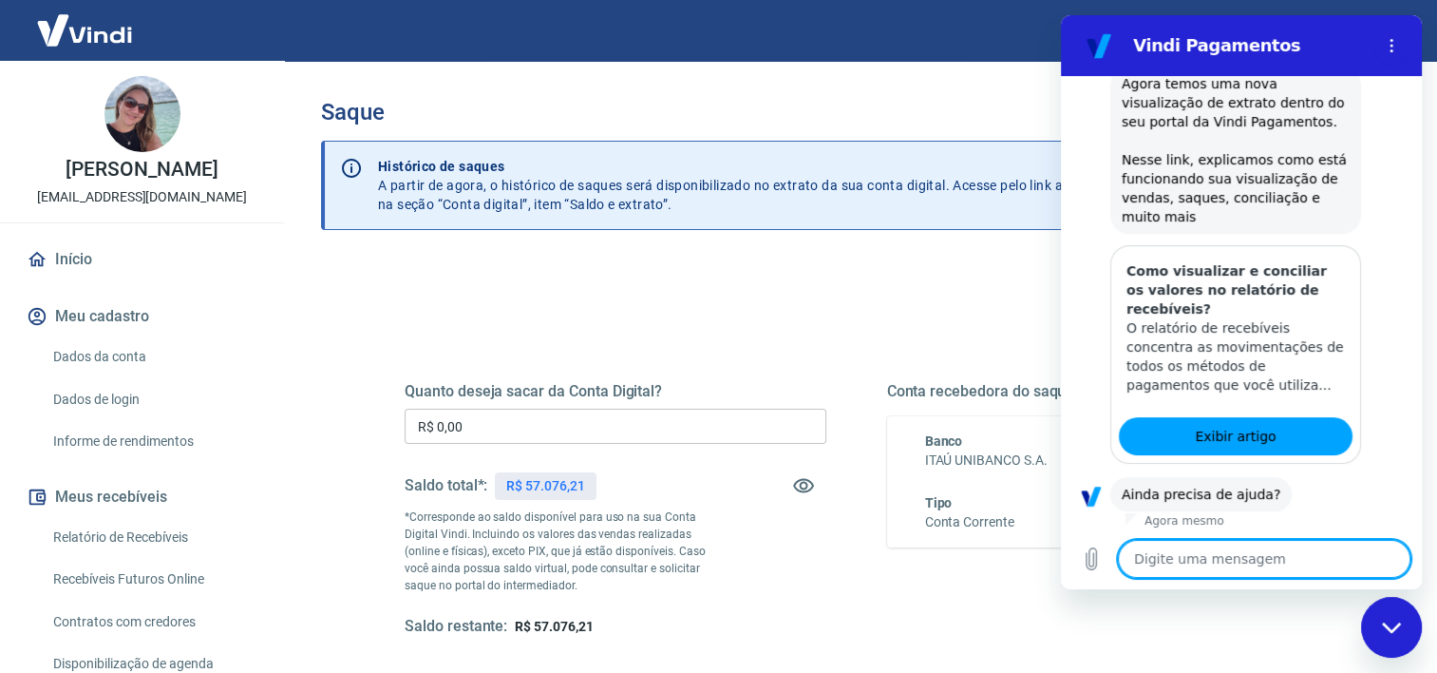
scroll to position [289, 0]
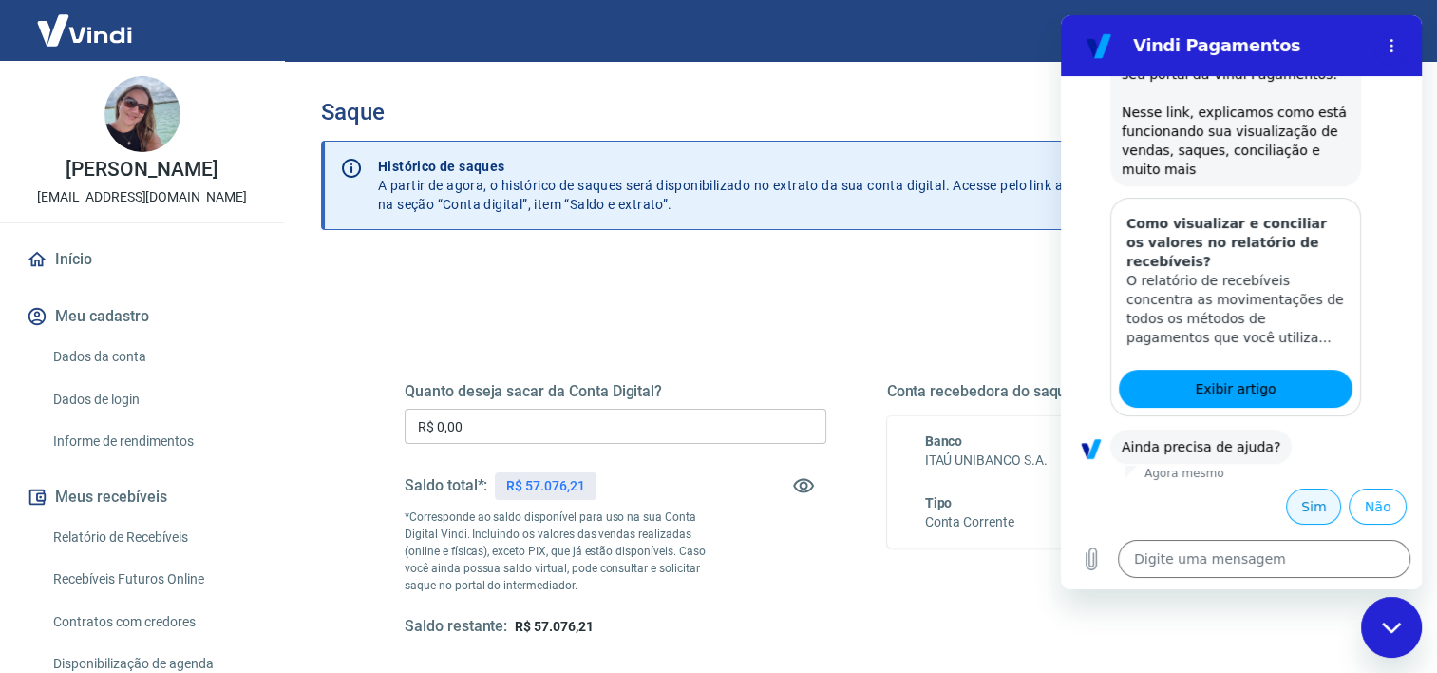
click at [1293, 510] on button "Sim" at bounding box center [1313, 506] width 55 height 36
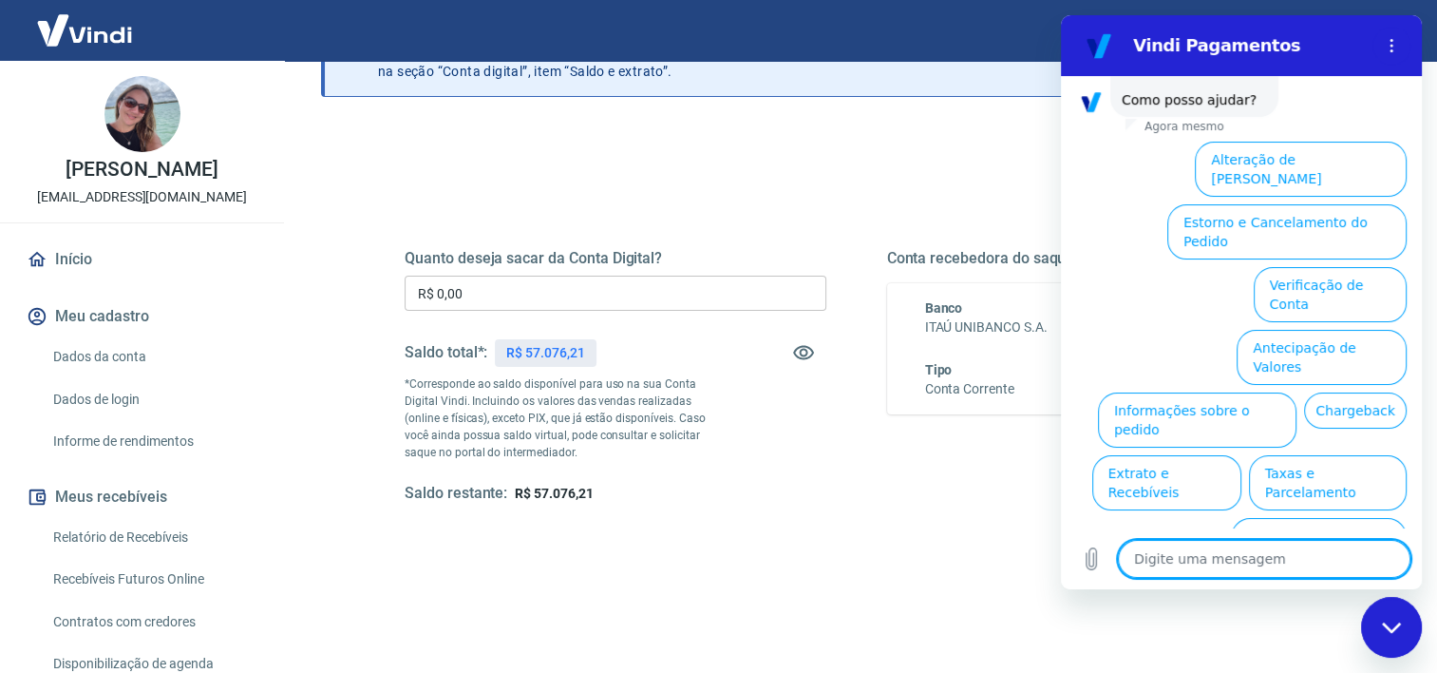
scroll to position [266, 0]
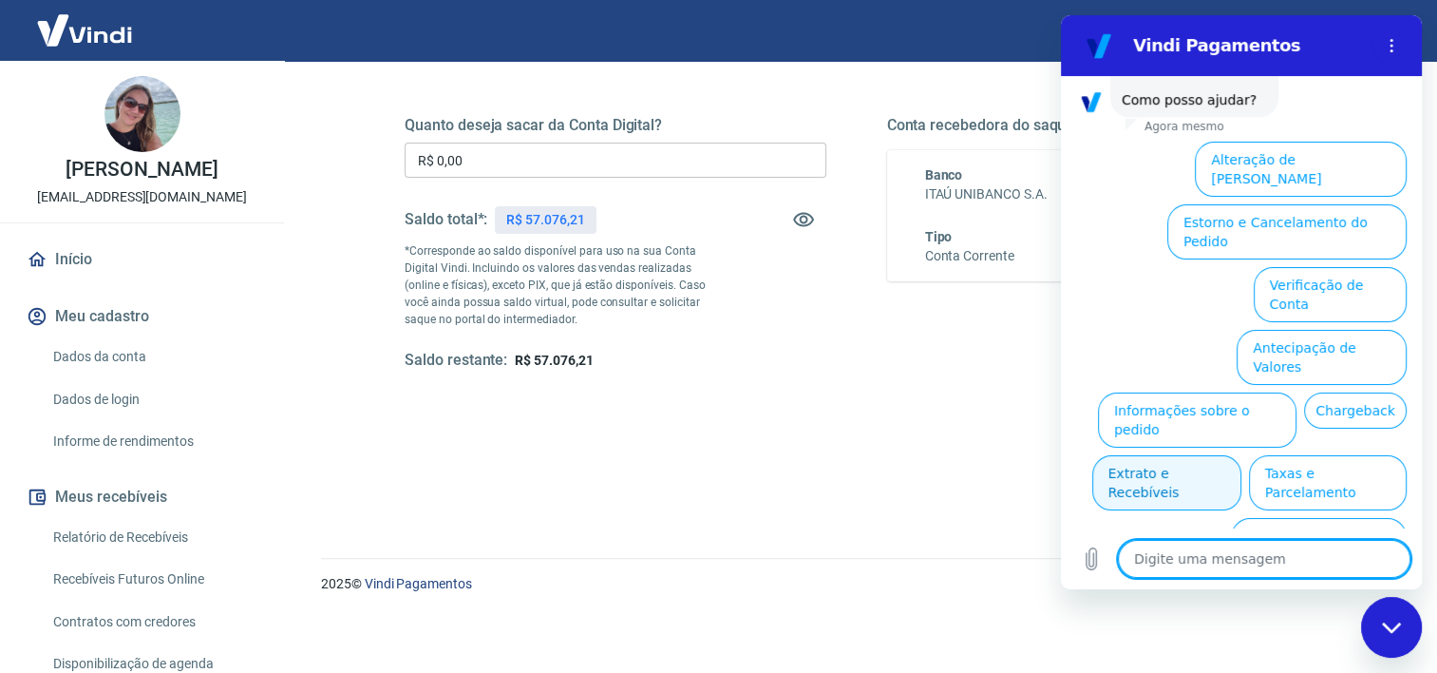
click at [1242, 455] on button "Extrato e Recebíveis" at bounding box center [1166, 482] width 149 height 55
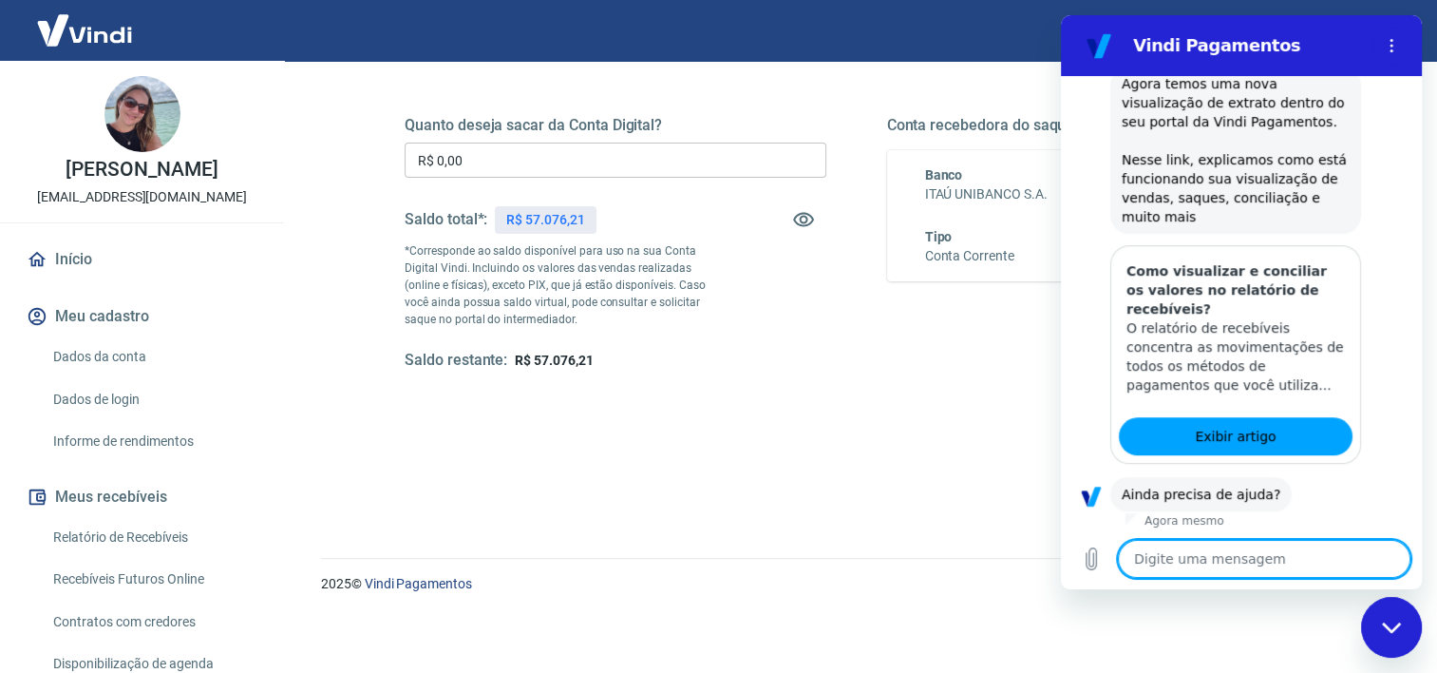
scroll to position [954, 0]
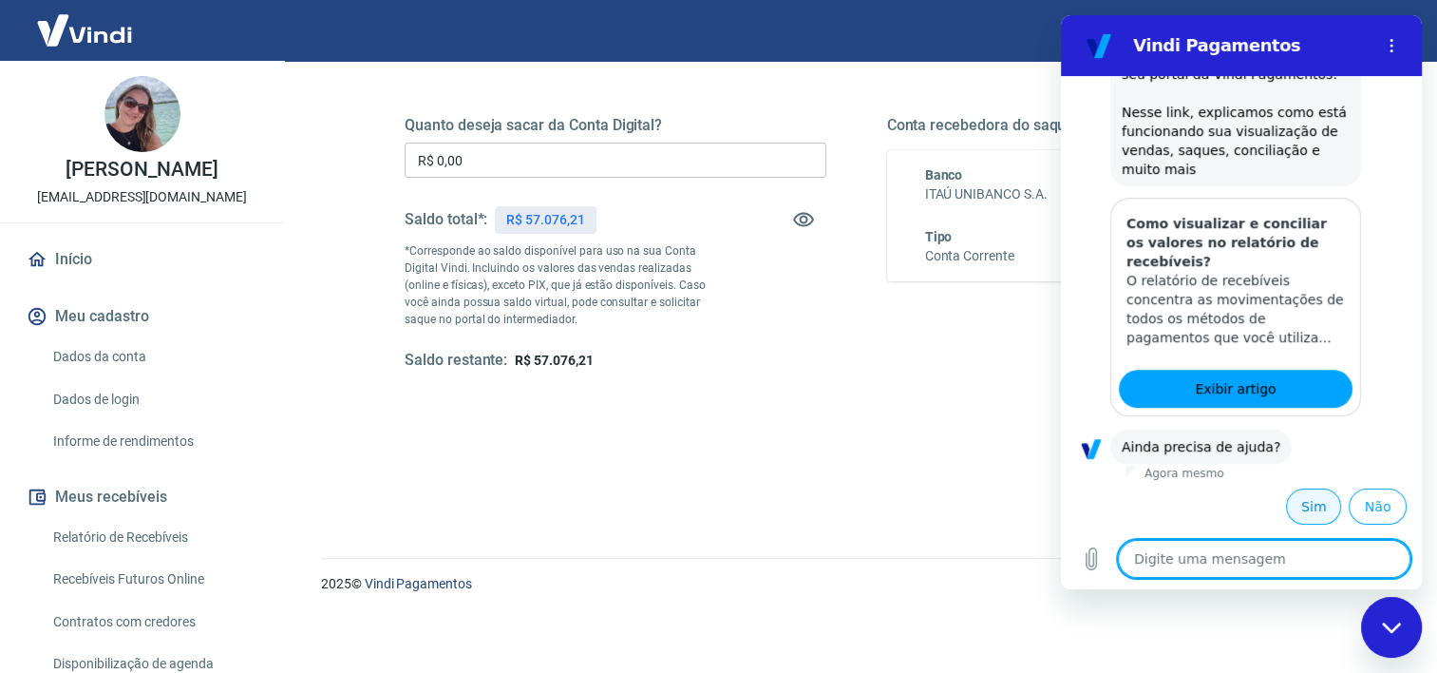
click at [1292, 505] on button "Sim" at bounding box center [1313, 506] width 55 height 36
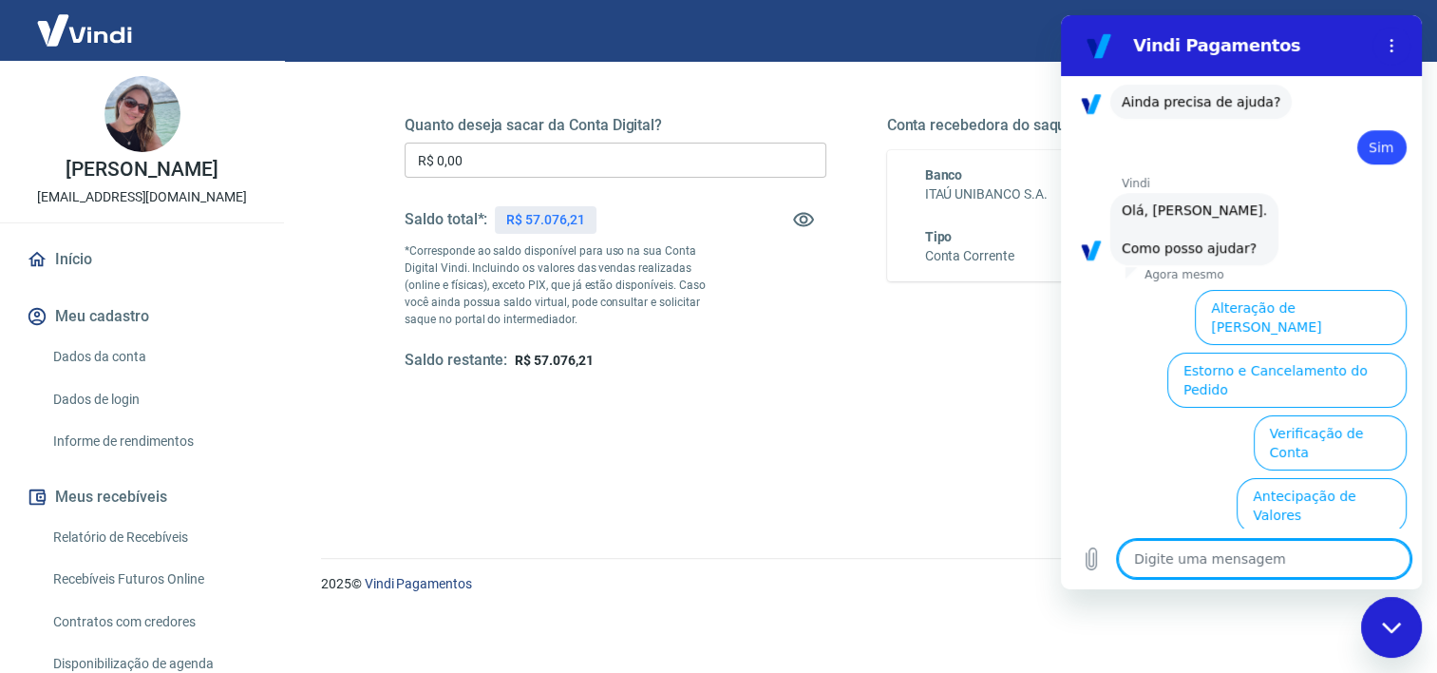
scroll to position [1446, 0]
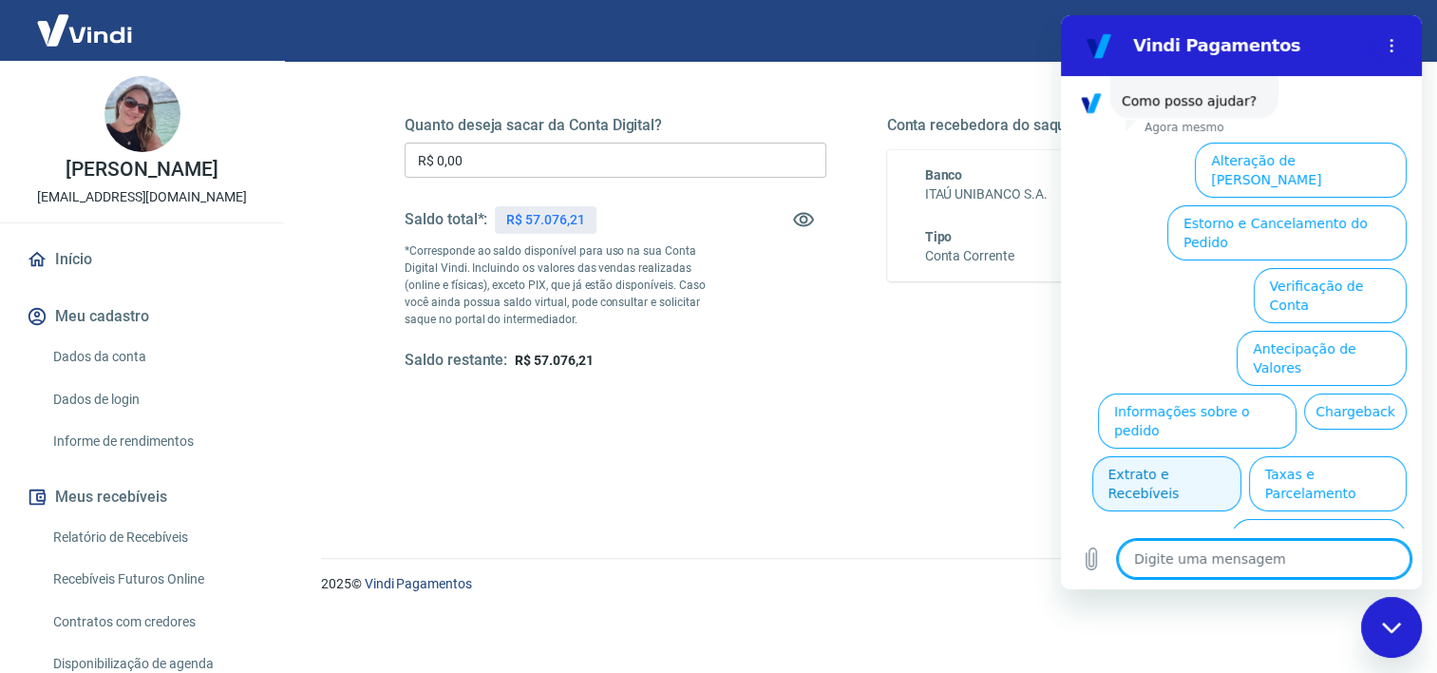
click at [1242, 456] on button "Extrato e Recebíveis" at bounding box center [1166, 483] width 149 height 55
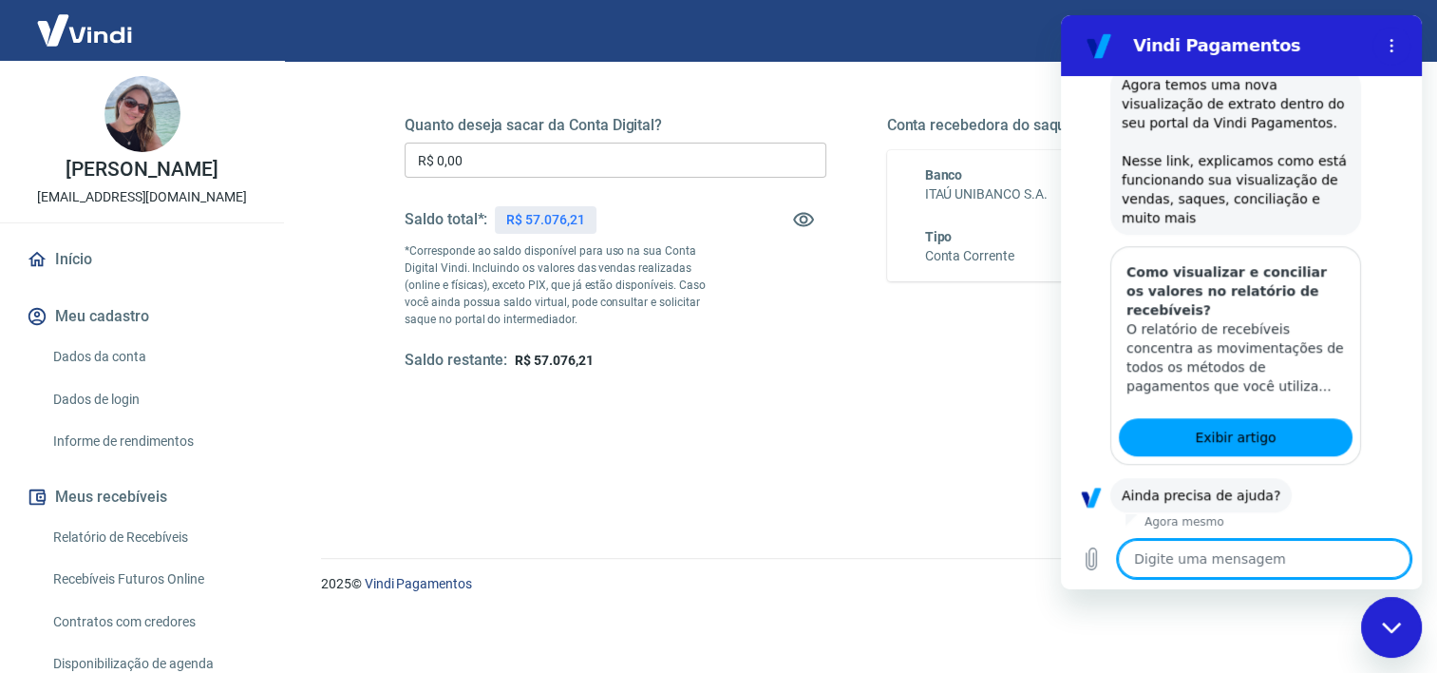
scroll to position [1618, 0]
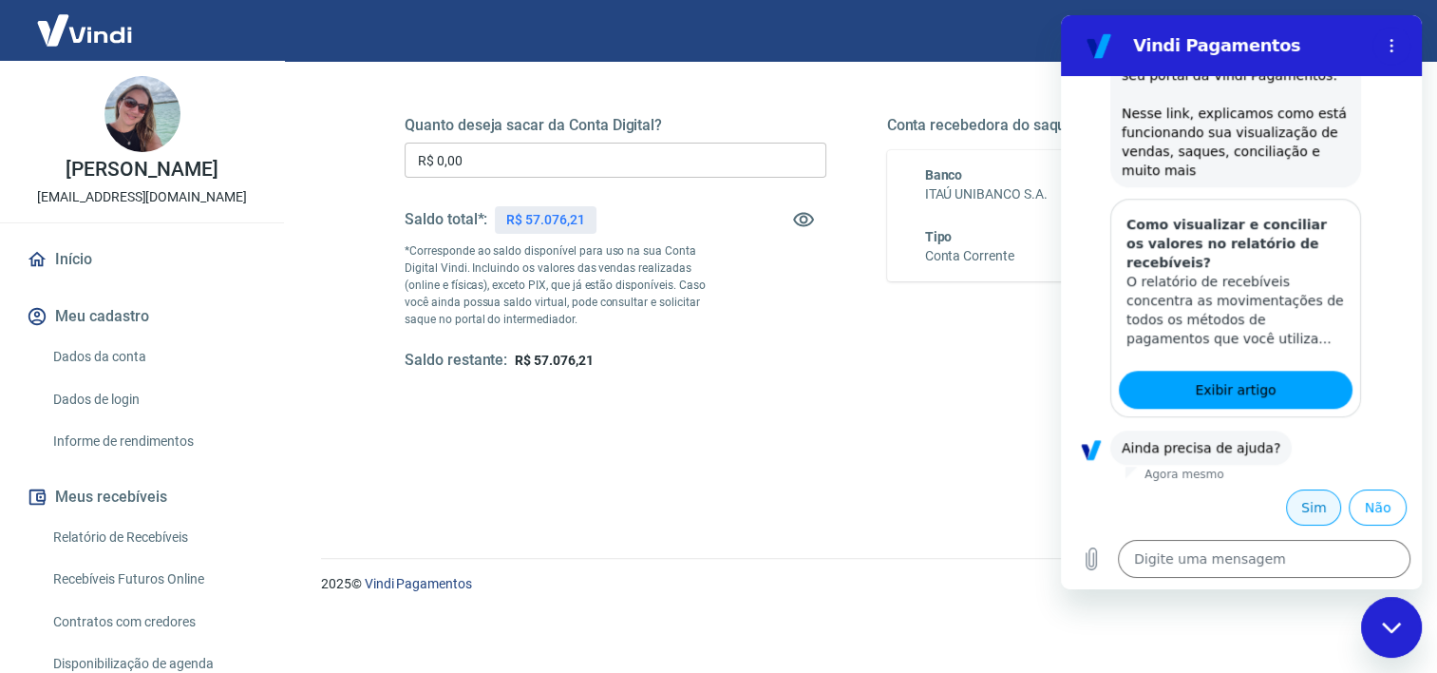
click at [1307, 508] on button "Sim" at bounding box center [1313, 507] width 55 height 36
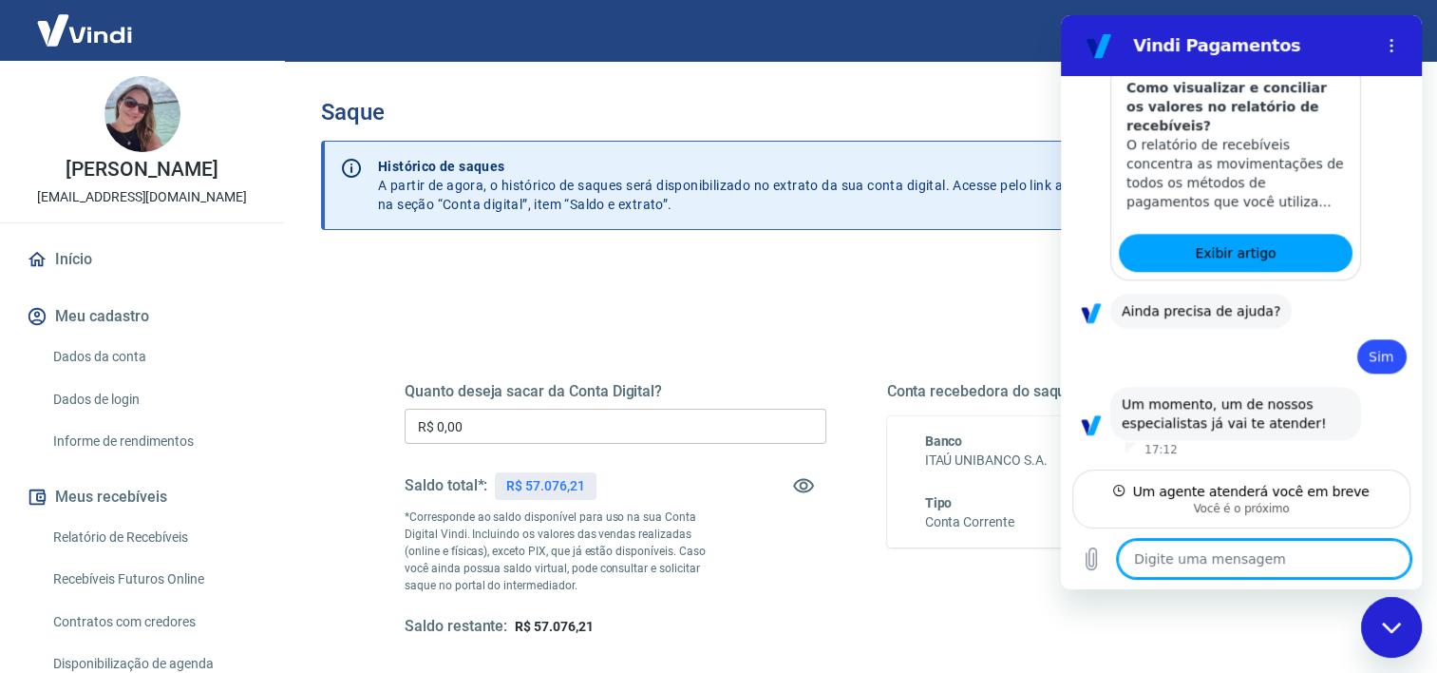
scroll to position [1753, 0]
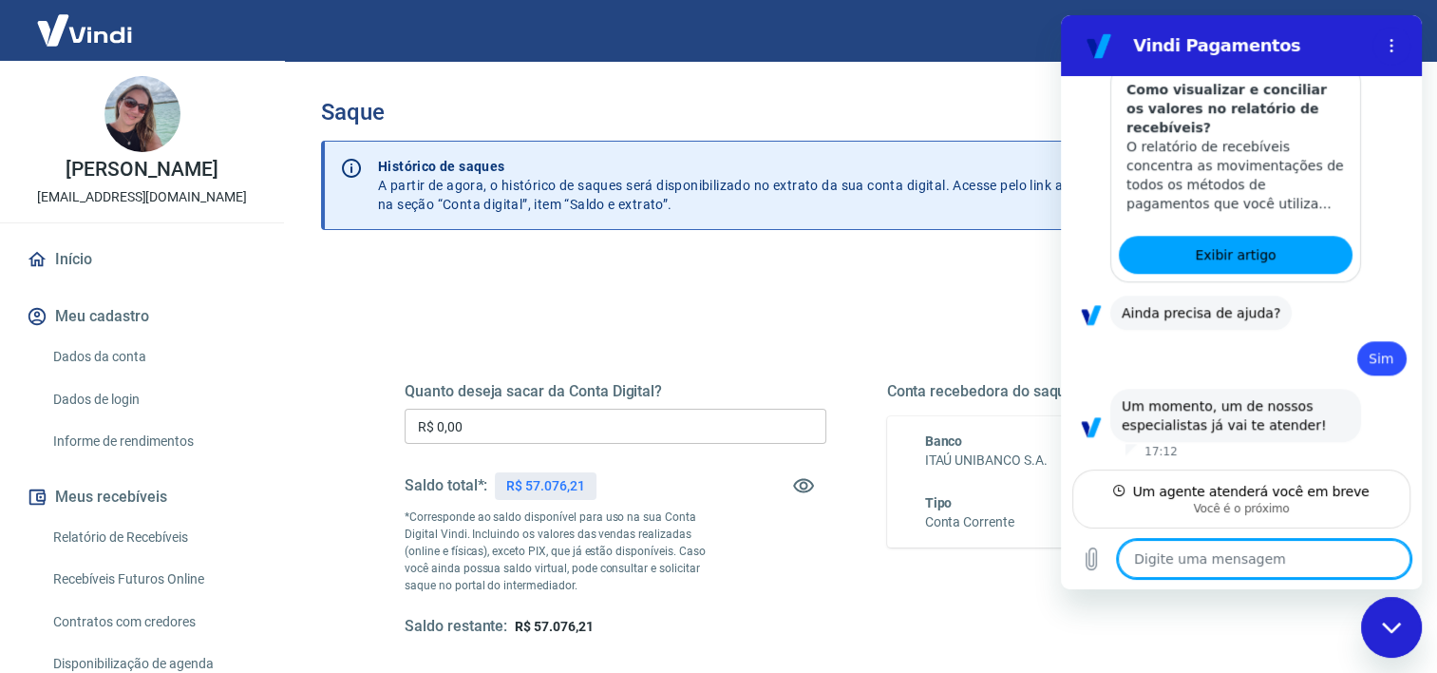
click at [1212, 562] on textarea at bounding box center [1264, 559] width 293 height 38
click at [1242, 551] on textarea at bounding box center [1264, 559] width 293 height 38
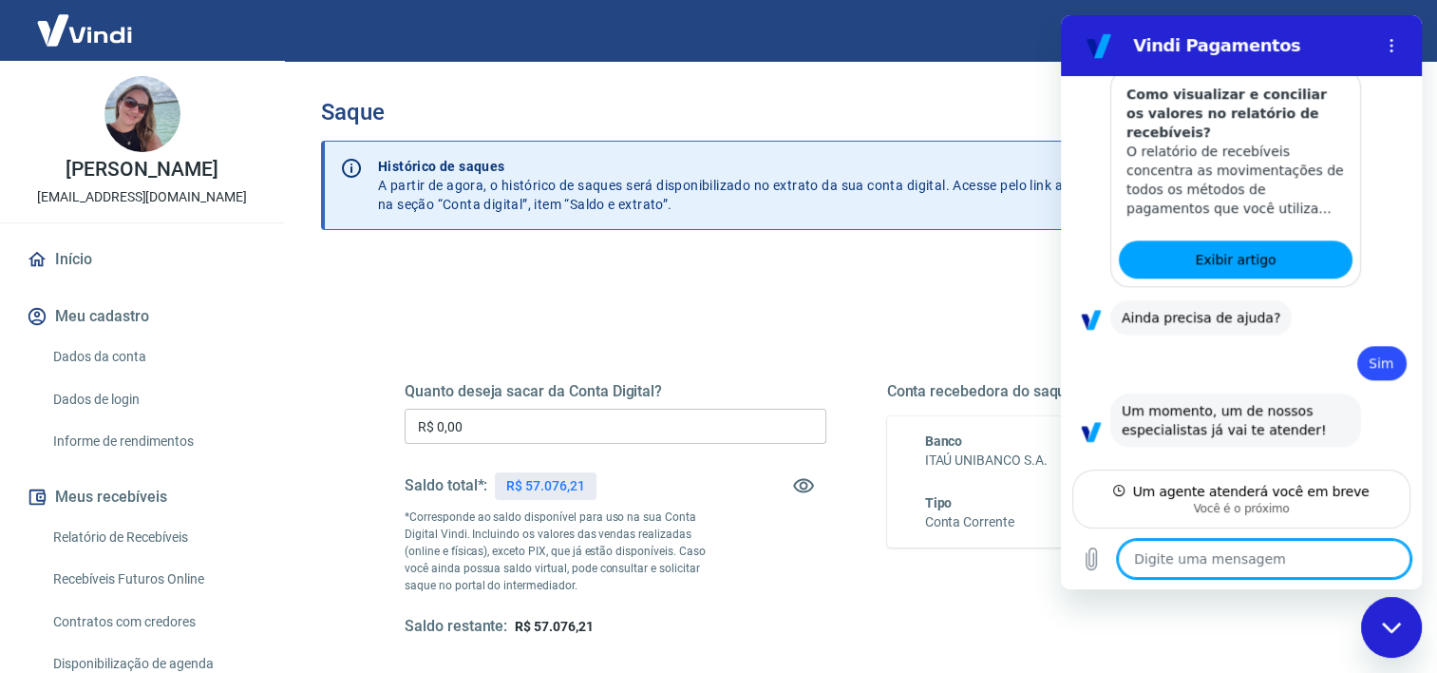
type textarea "x"
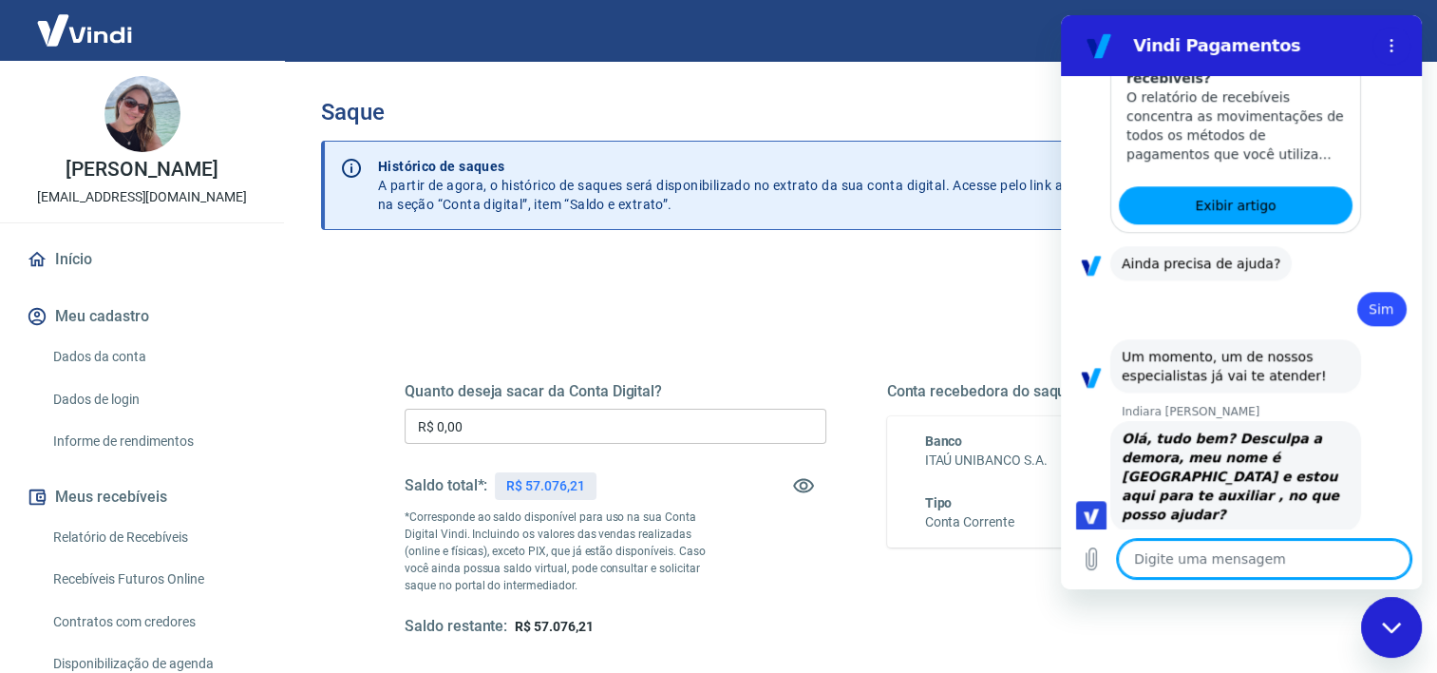
scroll to position [1806, 0]
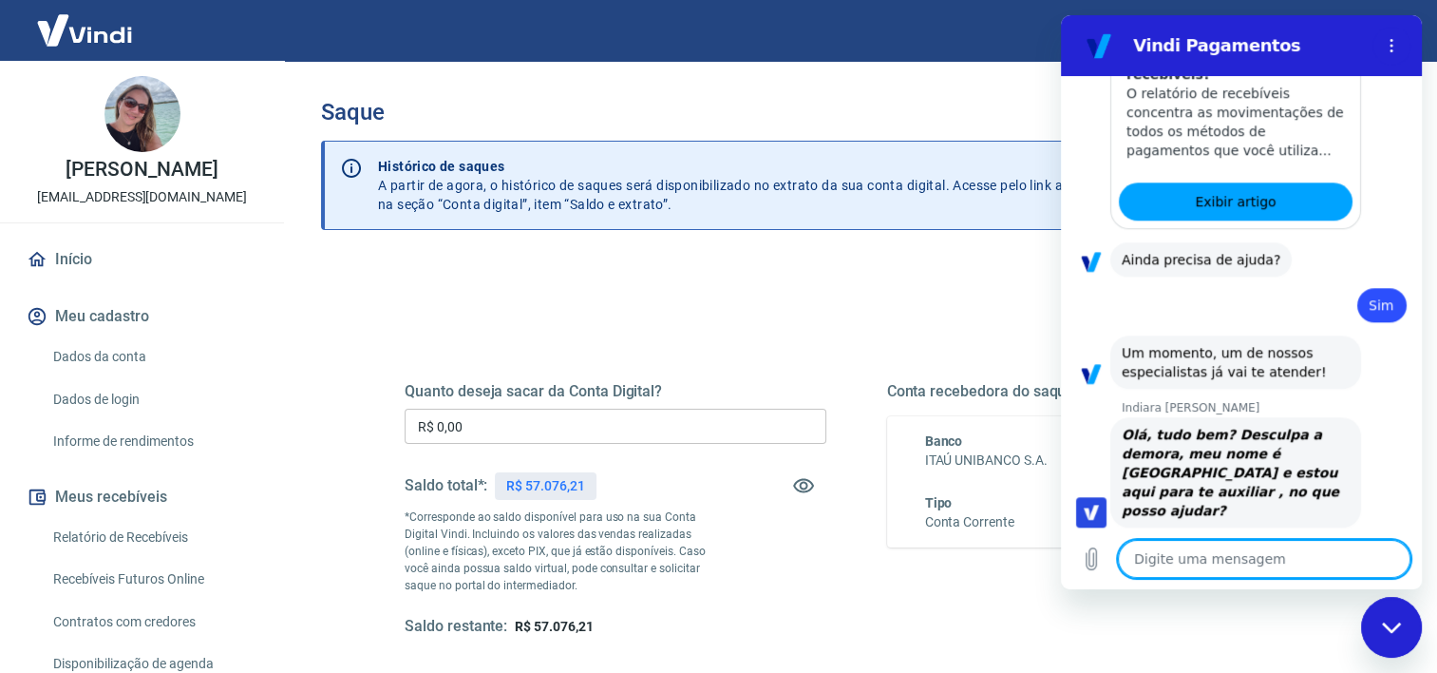
click at [1177, 551] on textarea at bounding box center [1264, 559] width 293 height 38
type textarea "O"
type textarea "x"
type textarea "Oi"
type textarea "x"
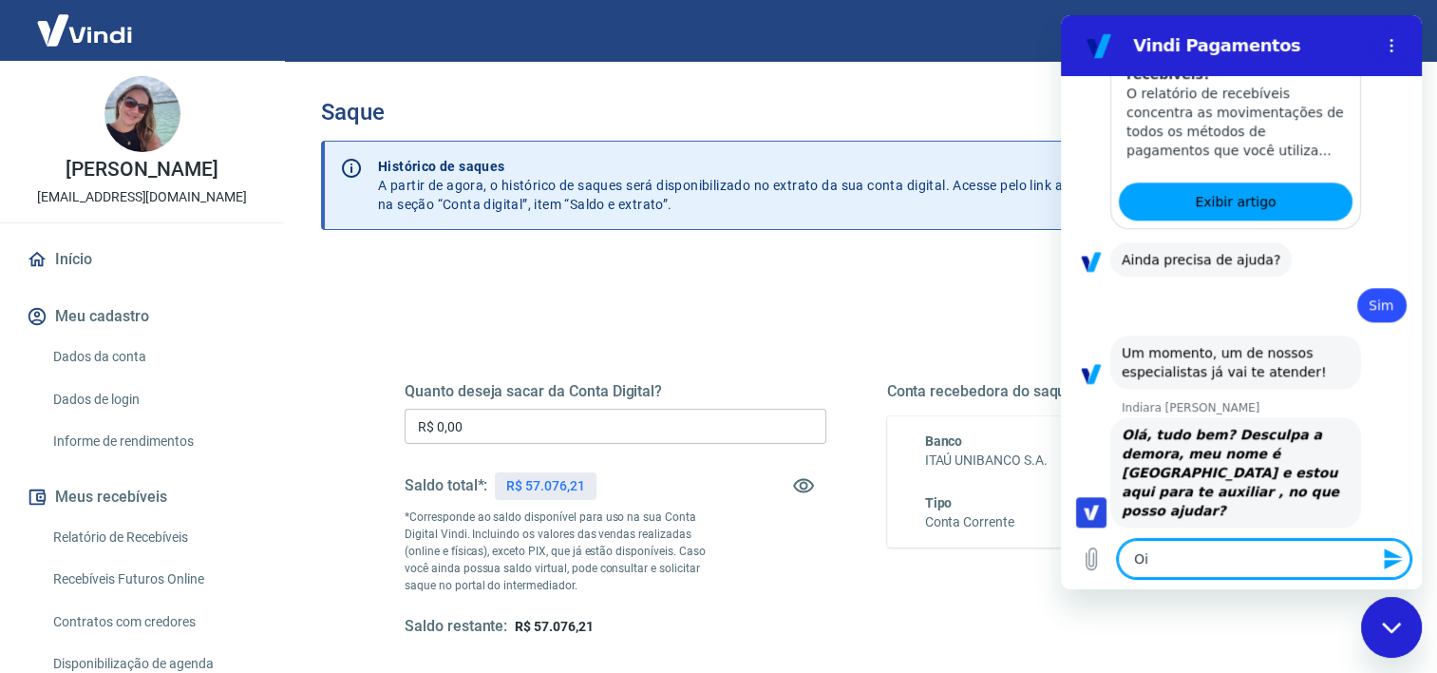
type textarea "Oi"
type textarea "x"
type textarea "Oi I"
type textarea "x"
type textarea "Oi In"
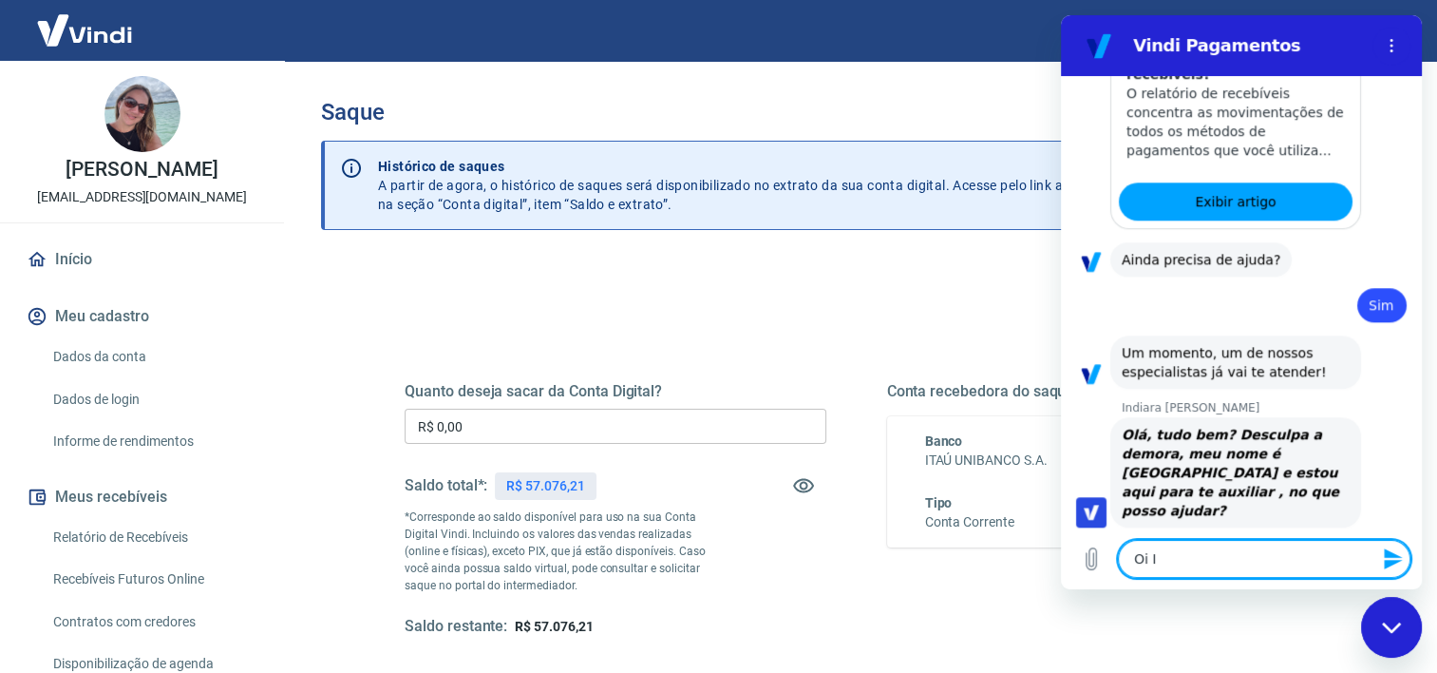
type textarea "x"
type textarea "Oi Ind"
type textarea "x"
type textarea "Oi Indi"
type textarea "x"
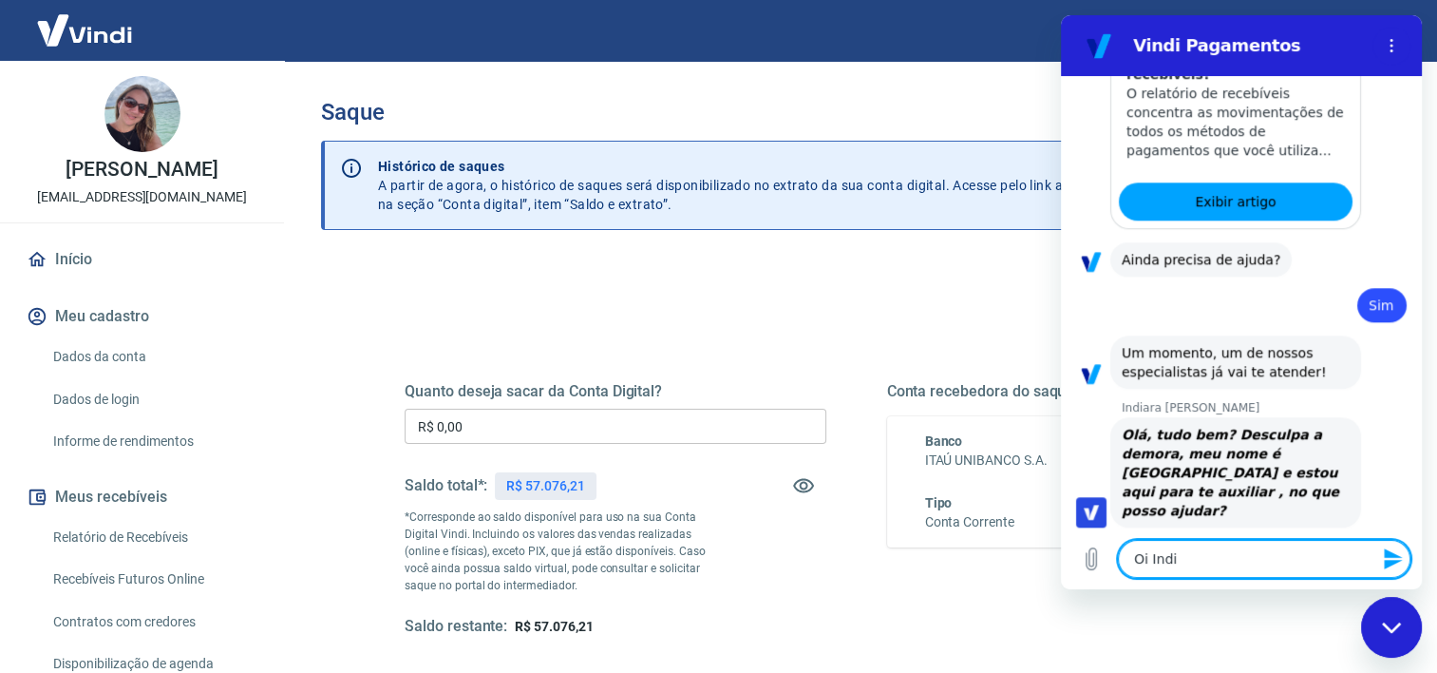
type textarea "Oi India"
type textarea "x"
type textarea "Oi Indiar"
type textarea "x"
type textarea "Oi Indiara"
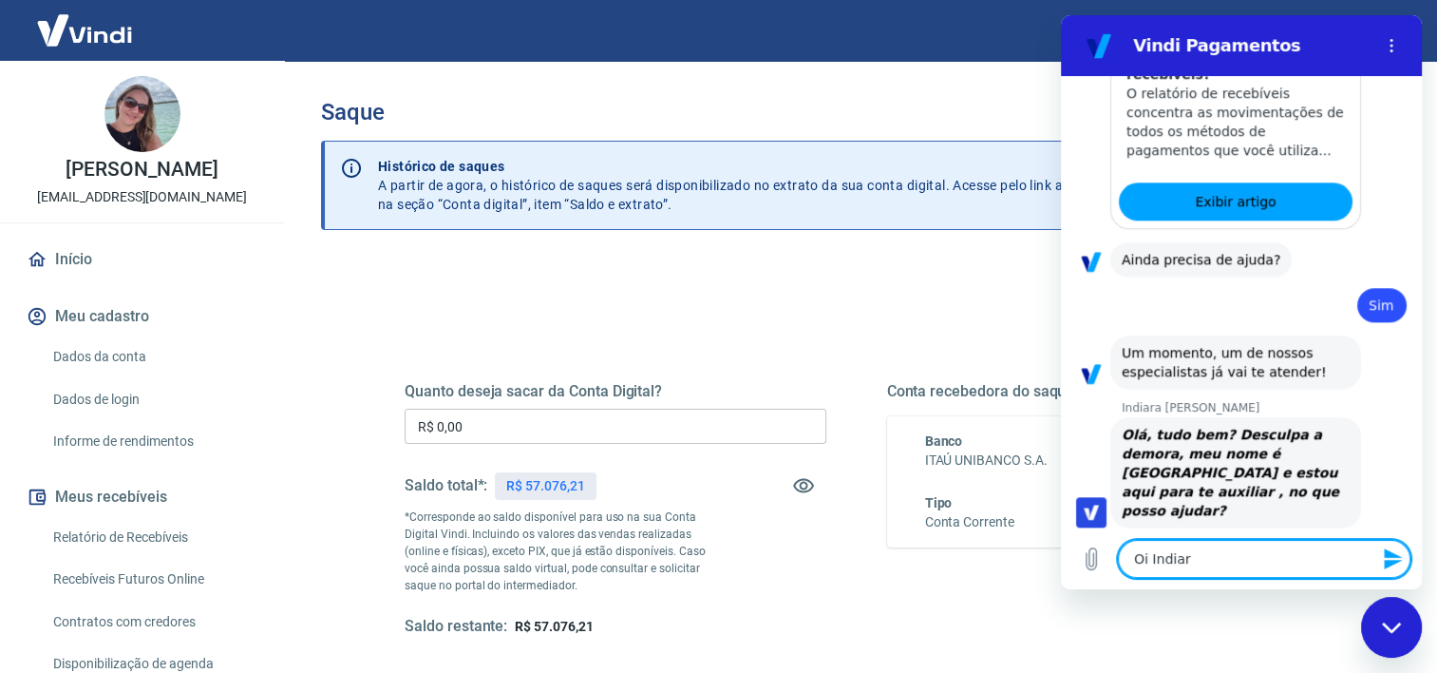
type textarea "x"
type textarea "Oi Indiara,"
type textarea "x"
type textarea "Oi Indiara,"
type textarea "x"
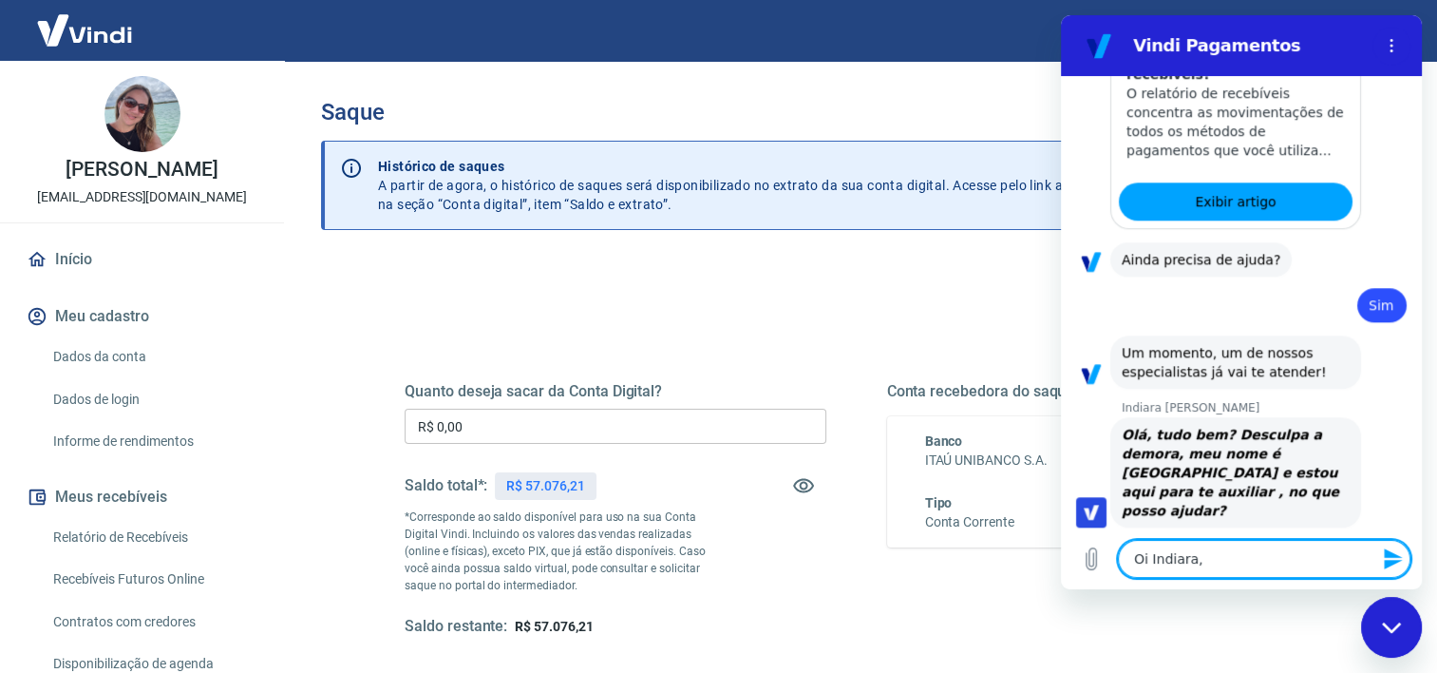
type textarea "Oi Indiara, b"
type textarea "x"
type textarea "Oi Indiara, bo"
type textarea "x"
type textarea "Oi Indiara, boa"
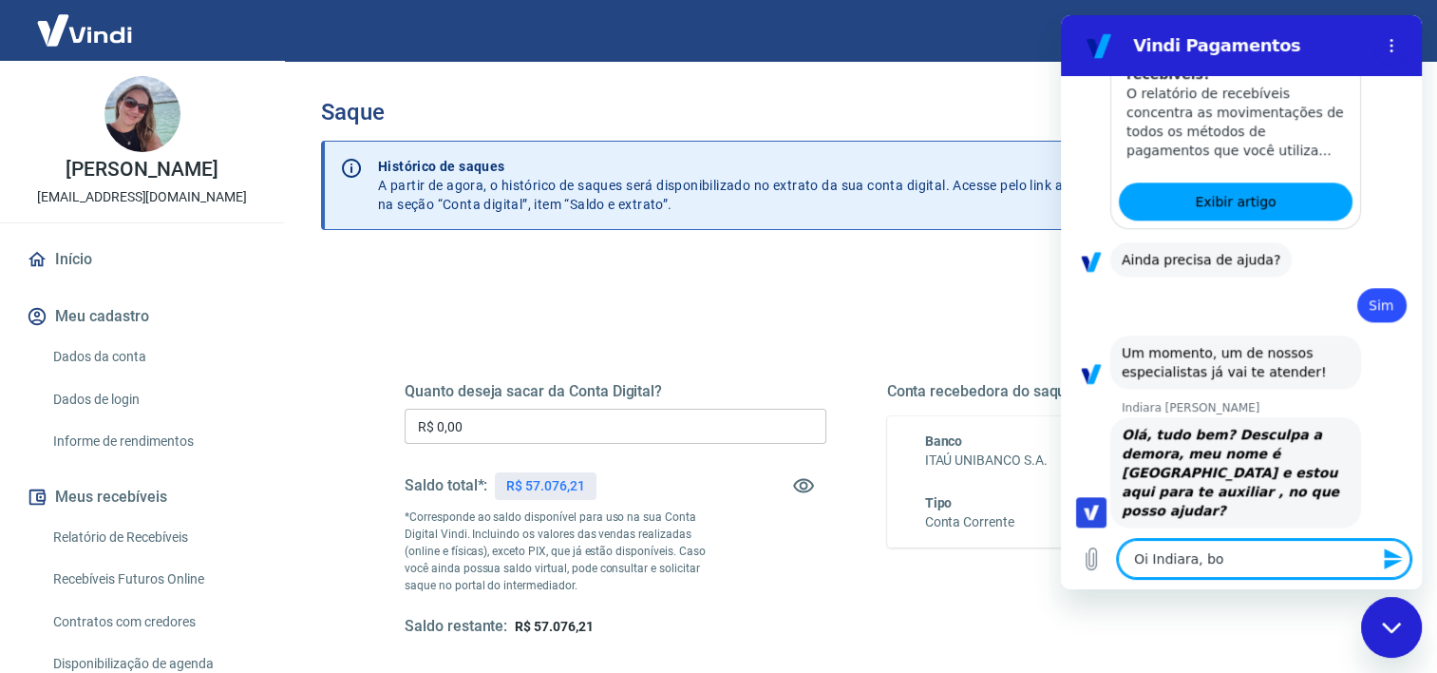
type textarea "x"
type textarea "Oi Indiara, boa"
type textarea "x"
type textarea "Oi Indiara, boa t"
type textarea "x"
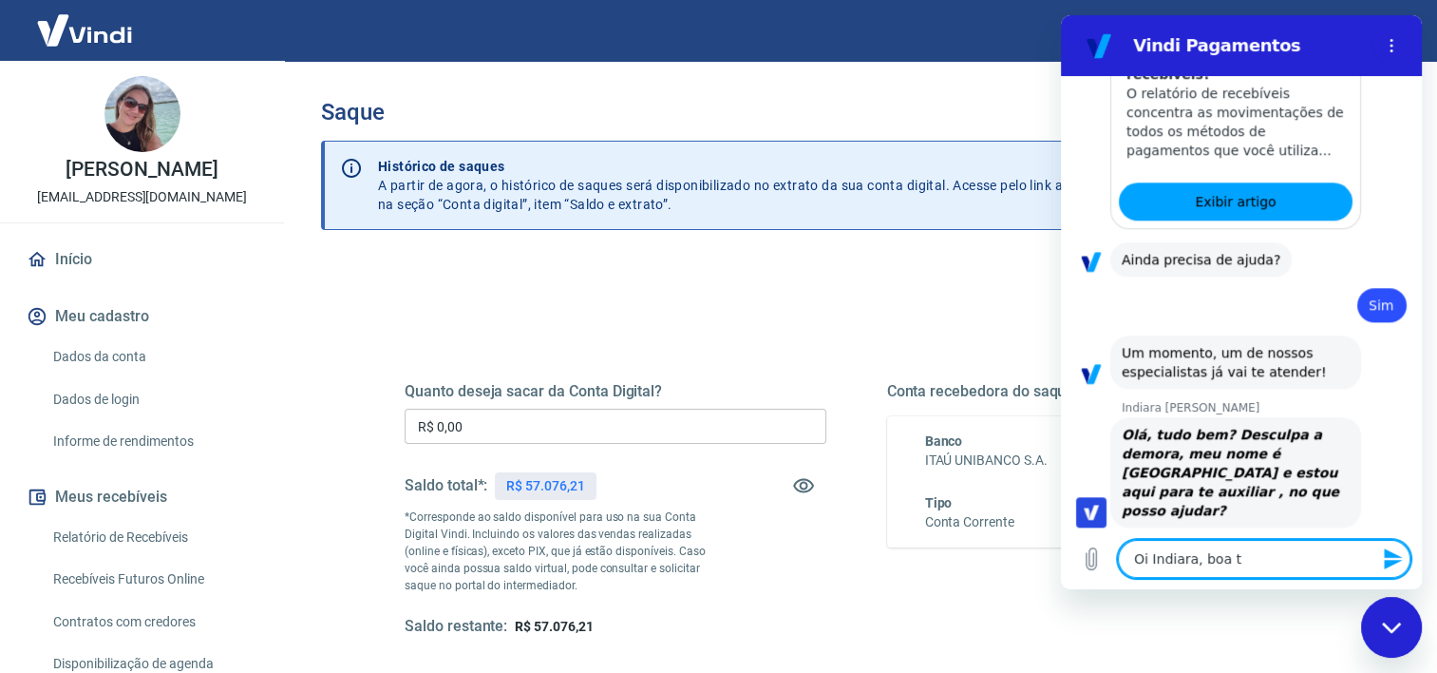
type textarea "Oi Indiara, boa ta"
type textarea "x"
type textarea "Oi Indiara, boa tar"
type textarea "x"
type textarea "Oi Indiara, boa tard"
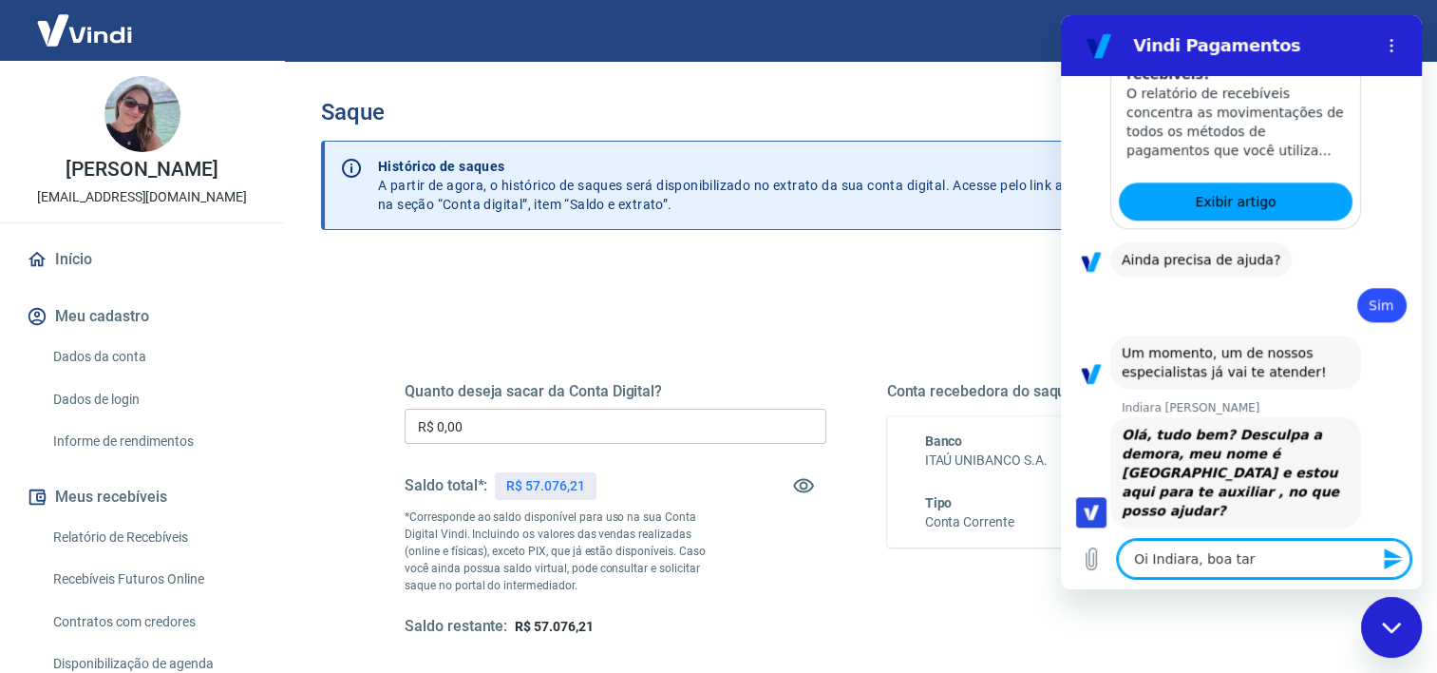
type textarea "x"
type textarea "Oi Indiara, boa tarde"
type textarea "x"
type textarea "Oi Indiara, boa tarde."
type textarea "x"
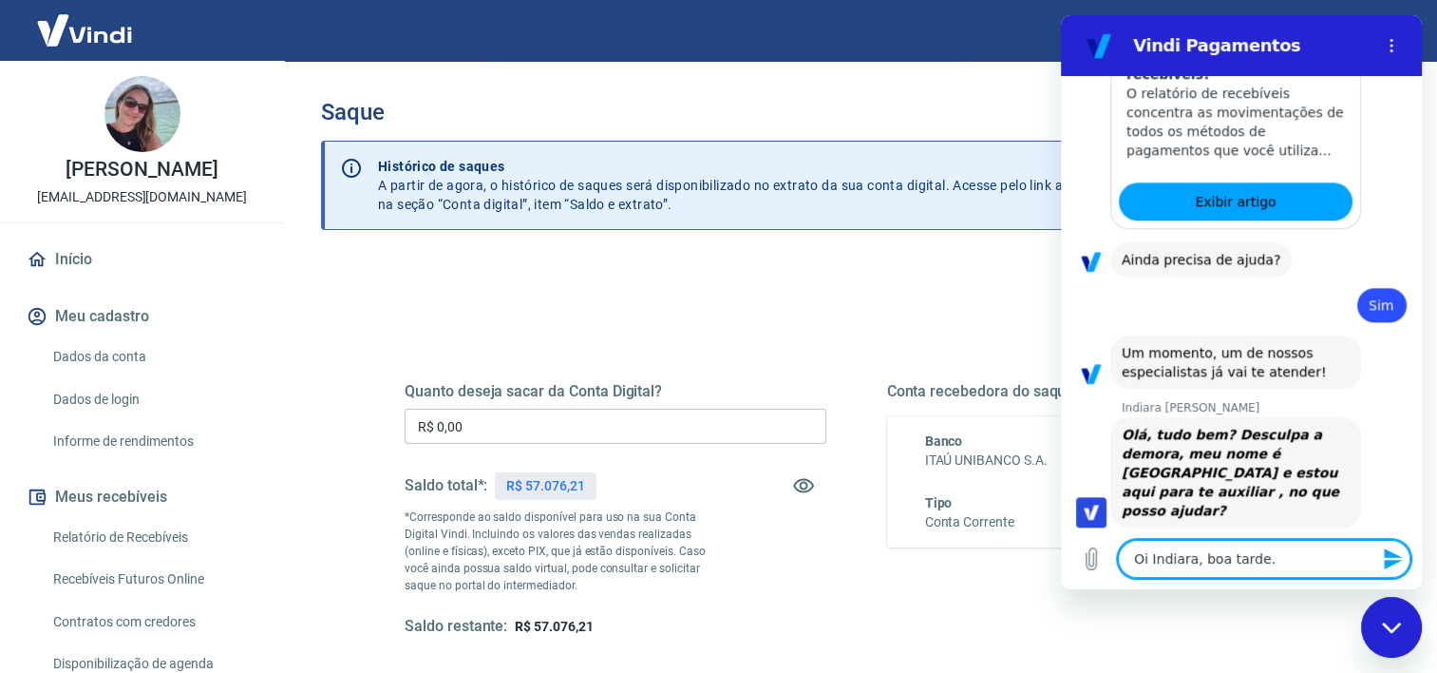
type textarea "Oi Indiara, boa tarde."
type textarea "x"
type textarea "Oi Indiara, boa tarde. T"
type textarea "x"
type textarea "Oi Indiara, boa tarde. Tu"
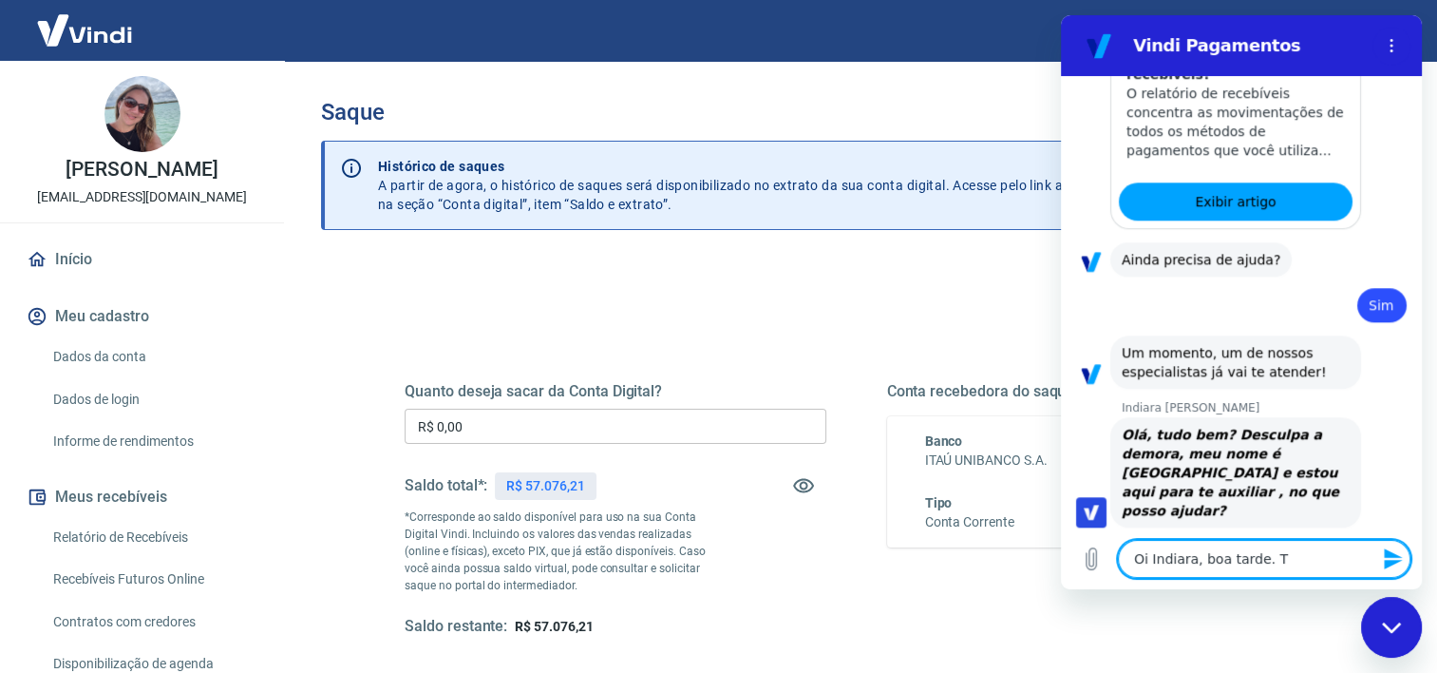
type textarea "x"
type textarea "Oi Indiara, boa tarde. Tud"
type textarea "x"
type textarea "Oi Indiara, boa tarde. Tudo"
type textarea "x"
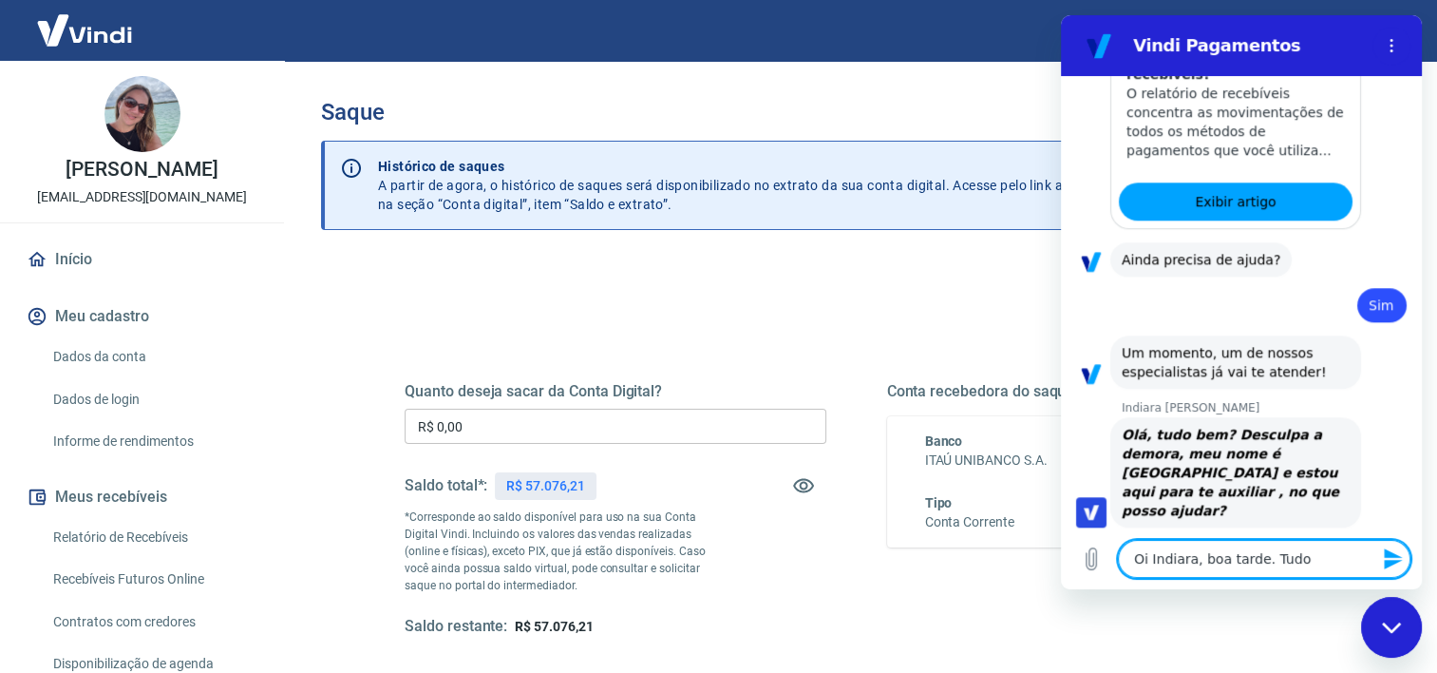
type textarea "Oi Indiara, boa tarde. Tudo"
type textarea "x"
type textarea "Oi Indiara, boa tarde. Tudo b"
type textarea "x"
type textarea "Oi Indiara, boa tarde. Tudo be"
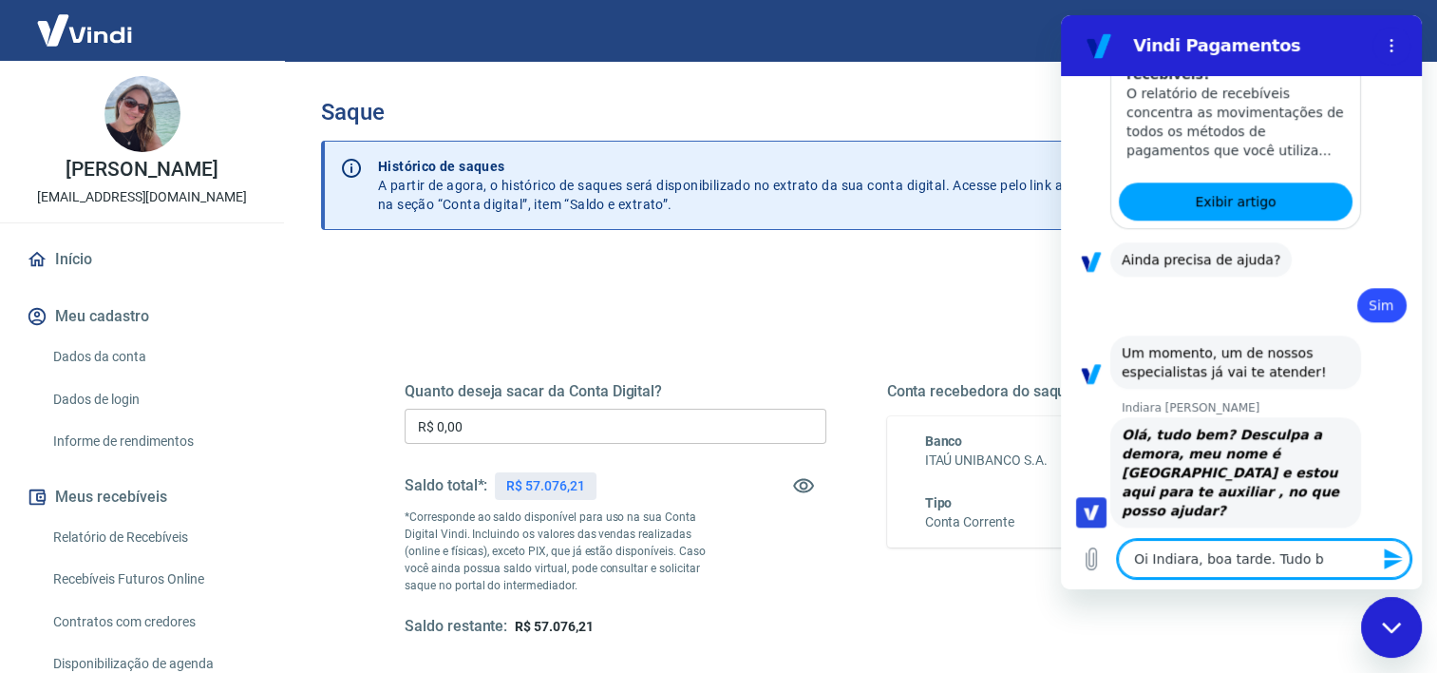
type textarea "x"
type textarea "Oi Indiara, boa tarde. Tudo be,"
type textarea "x"
type textarea "Oi Indiara, boa tarde. Tudo be"
type textarea "x"
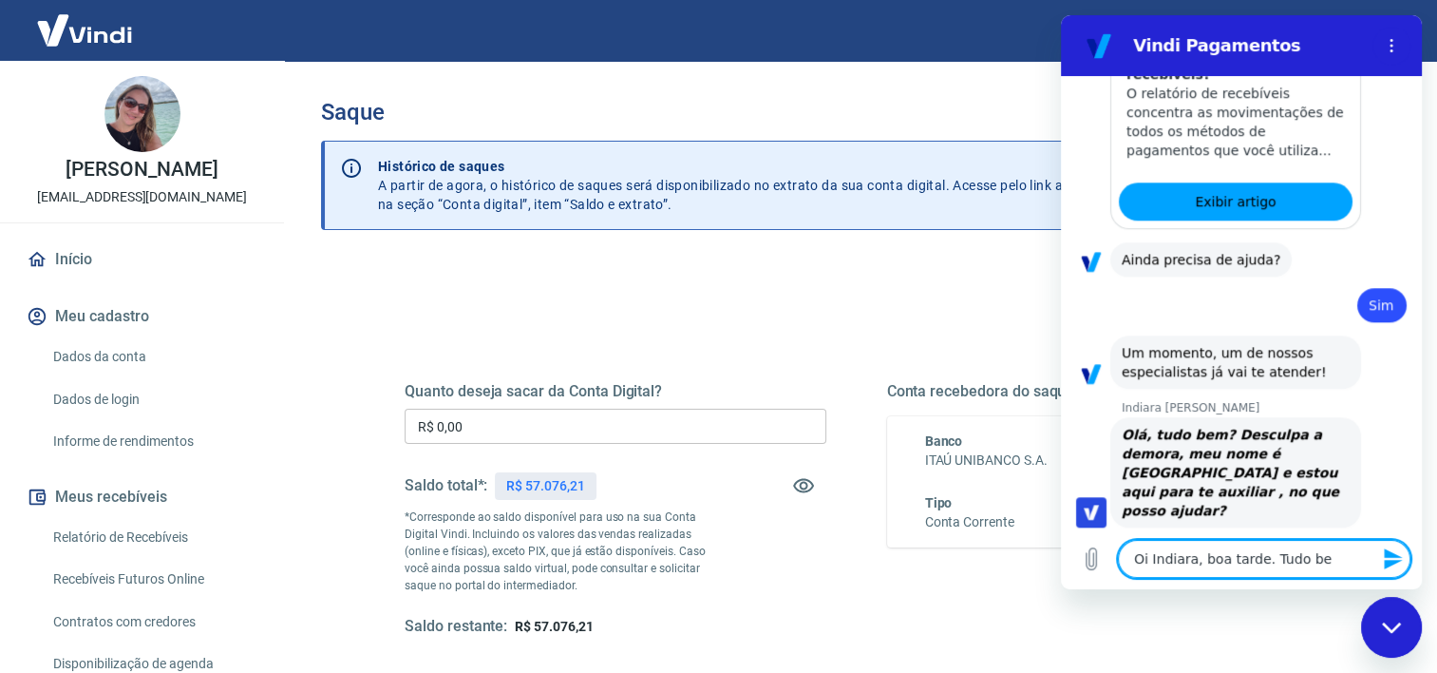
type textarea "Oi Indiara, boa tarde. Tudo bem"
type textarea "x"
type textarea "Oi Indiara, boa tarde. Tudo bem?"
type textarea "x"
type textarea "Oi Indiara, boa tarde. Tudo bem?"
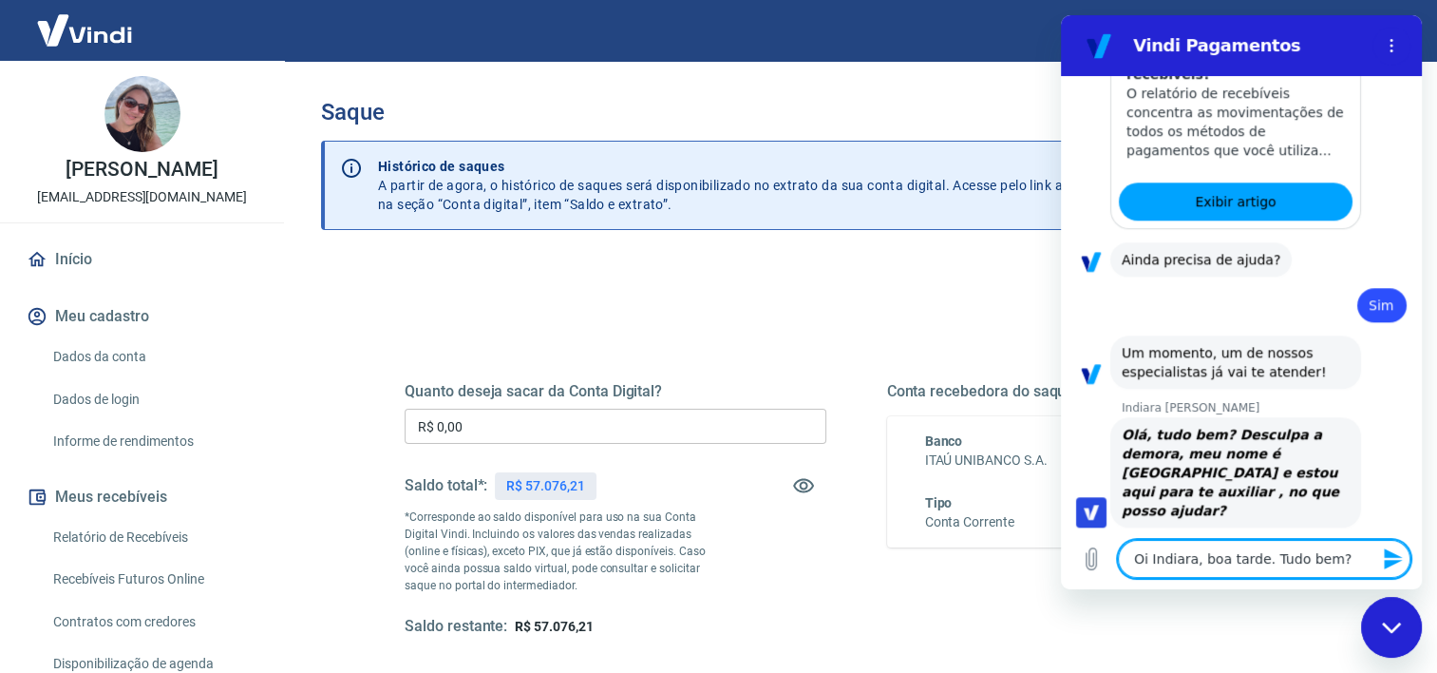
type textarea "x"
type textarea "Oi Indiara, boa tarde. Tudo bem? E"
type textarea "x"
type textarea "Oi Indiara, boa tarde. Tudo bem? Es"
type textarea "x"
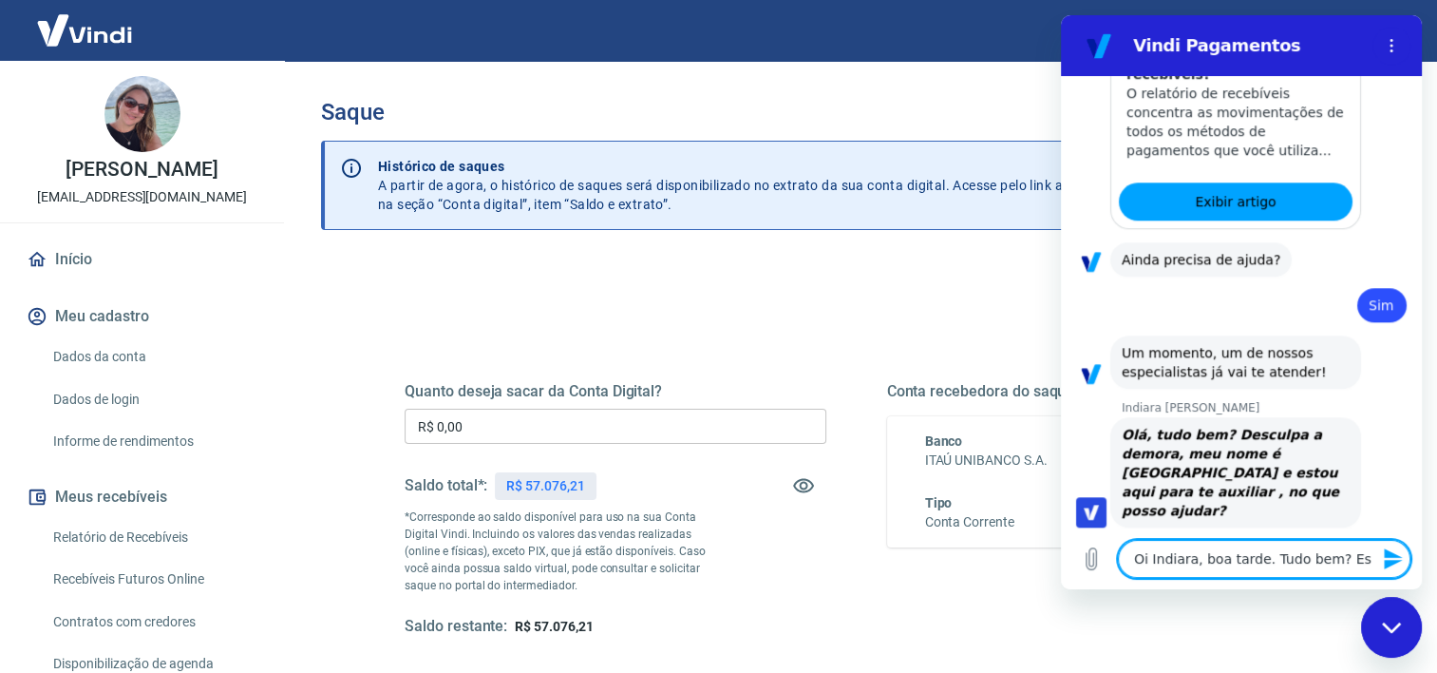
type textarea "Oi Indiara, boa tarde. Tudo bem? Est"
type textarea "x"
type textarea "Oi Indiara, boa tarde. Tudo bem? Esto"
type textarea "x"
type textarea "Oi Indiara, boa tarde. Tudo bem? Estou"
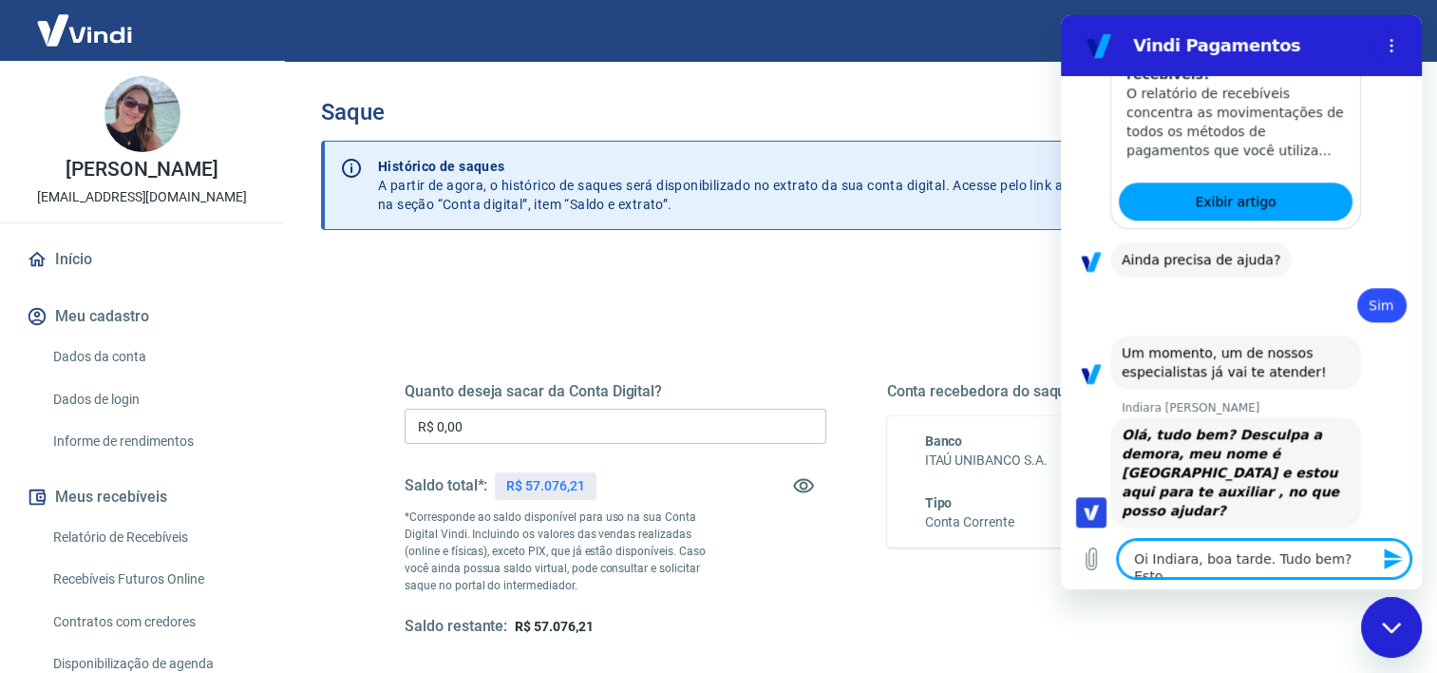
type textarea "x"
type textarea "Oi Indiara, boa tarde. Tudo bem? Estou"
type textarea "x"
type textarea "Oi Indiara, boa tarde. Tudo bem? Estou t"
type textarea "x"
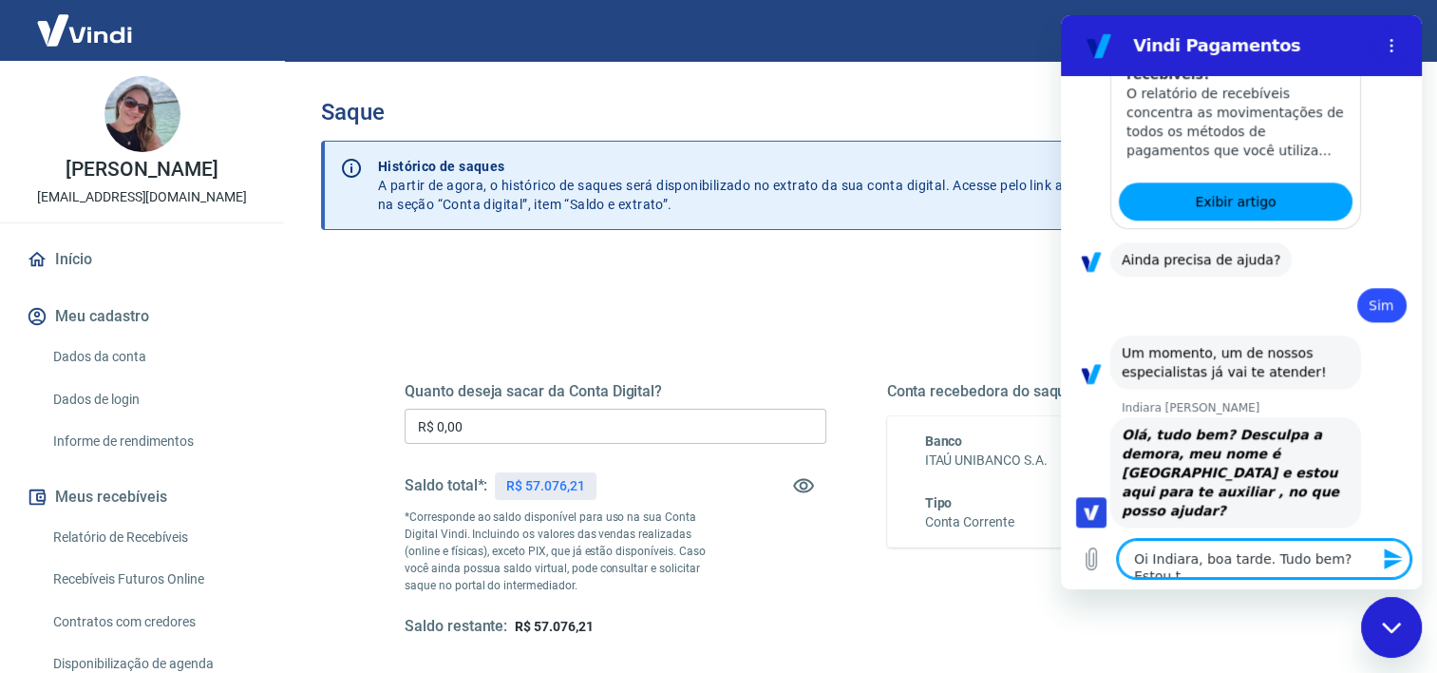
type textarea "Oi Indiara, boa tarde. Tudo bem? Estou te"
type textarea "x"
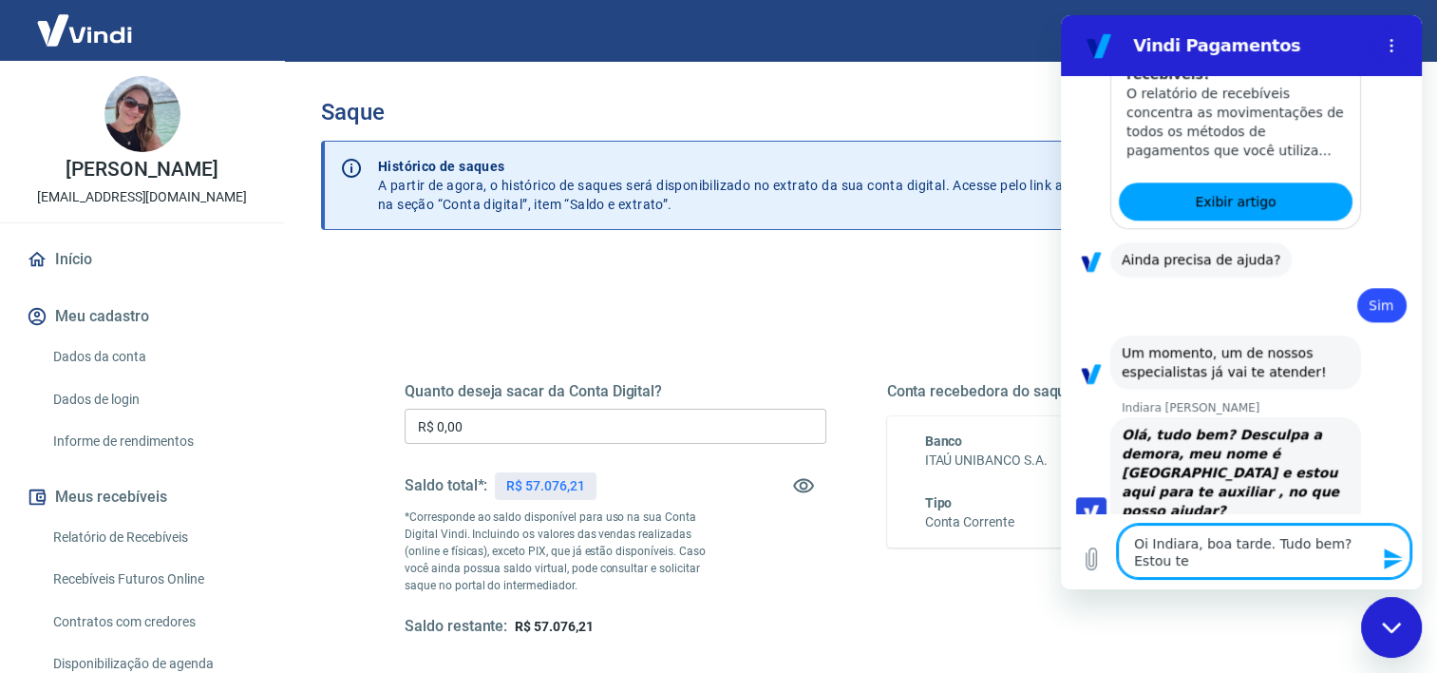
type textarea "Oi Indiara, boa tarde. Tudo bem? Estou ten"
type textarea "x"
type textarea "Oi Indiara, boa tarde. Tudo bem? Estou tent"
type textarea "x"
type textarea "Oi Indiara, boa tarde. Tudo bem? Estou tenta"
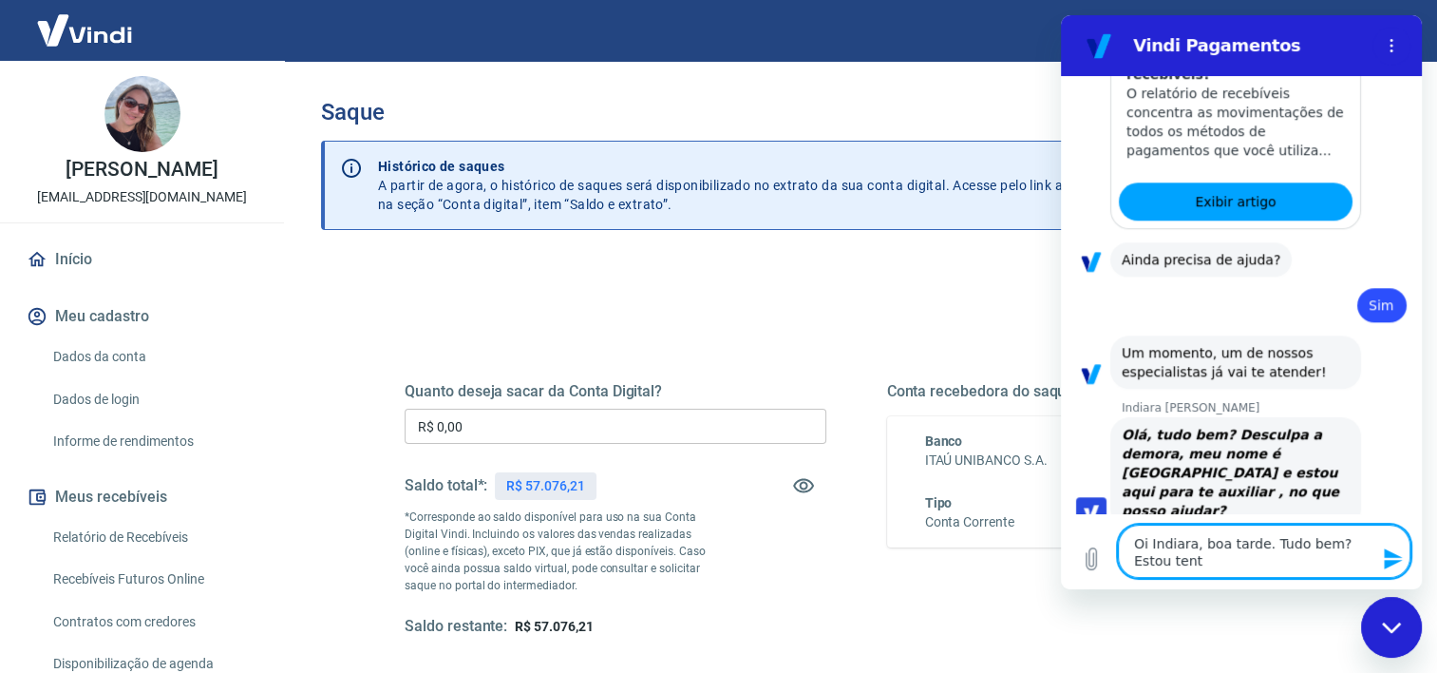
type textarea "x"
type textarea "Oi Indiara, boa tarde. Tudo bem? Estou tentan"
type textarea "x"
type textarea "Oi Indiara, boa tarde. Tudo bem? Estou tentand"
type textarea "x"
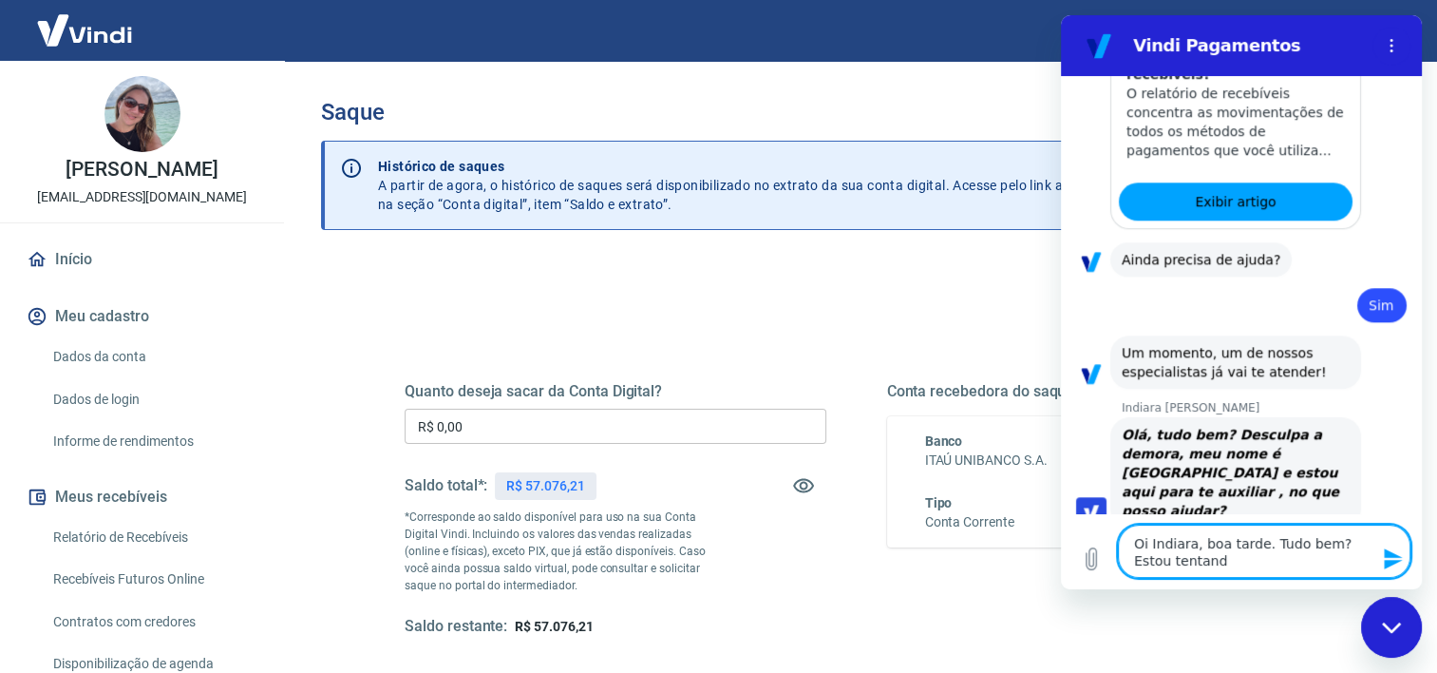
type textarea "Oi Indiara, boa tarde. Tudo bem? Estou tentando"
type textarea "x"
type textarea "Oi Indiara, boa tarde. Tudo bem? Estou tentando"
type textarea "x"
type textarea "Oi Indiara, boa tarde. Tudo bem? Estou tentando f"
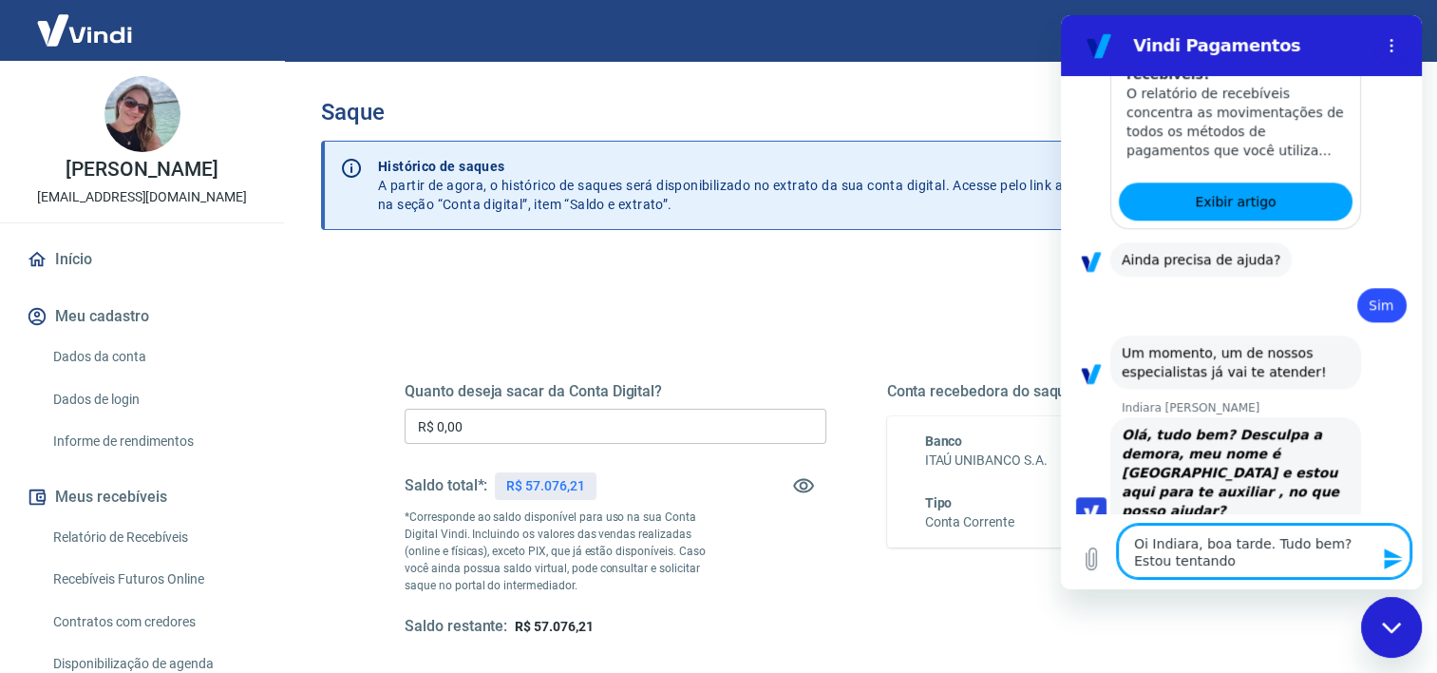
type textarea "x"
type textarea "Oi Indiara, boa tarde. Tudo bem? Estou tentando fa"
type textarea "x"
type textarea "Oi Indiara, boa tarde. Tudo bem? Estou tentando faz"
type textarea "x"
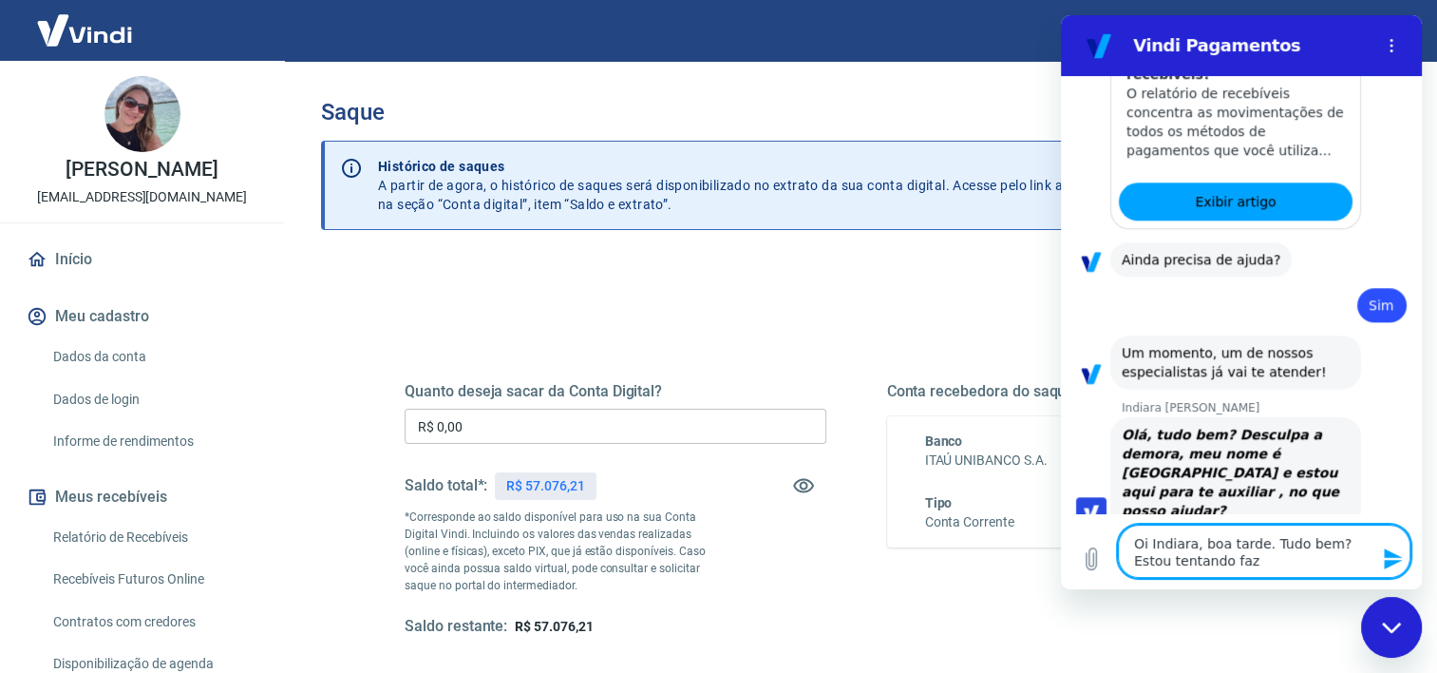
type textarea "Oi Indiara, boa tarde. Tudo bem? Estou tentando faze"
type textarea "x"
type textarea "Oi Indiara, boa tarde. Tudo bem? Estou tentando fazer"
type textarea "x"
type textarea "Oi Indiara, boa tarde. Tudo bem? Estou tentando fazer"
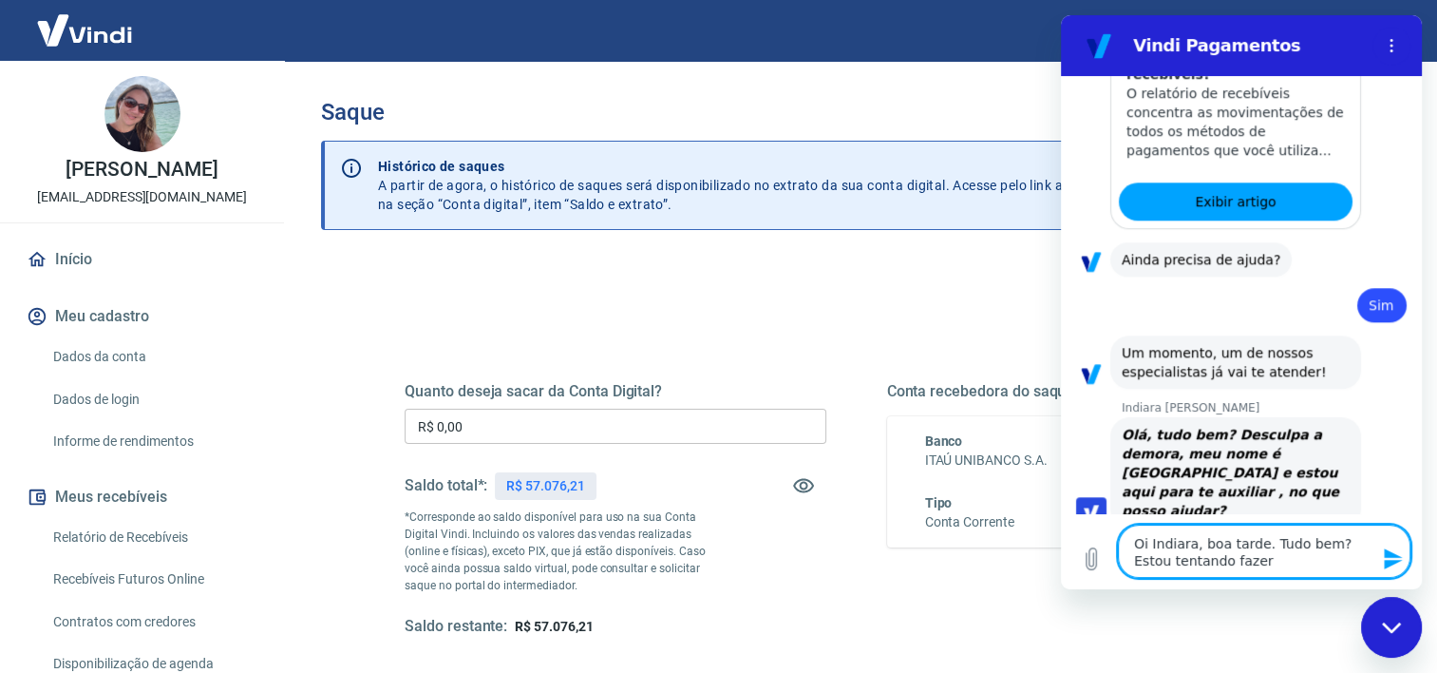
type textarea "x"
type textarea "Oi Indiara, boa tarde. Tudo bem? Estou tentando fazer s"
type textarea "x"
type textarea "Oi Indiara, boa tarde. Tudo bem? Estou tentando fazer sa"
type textarea "x"
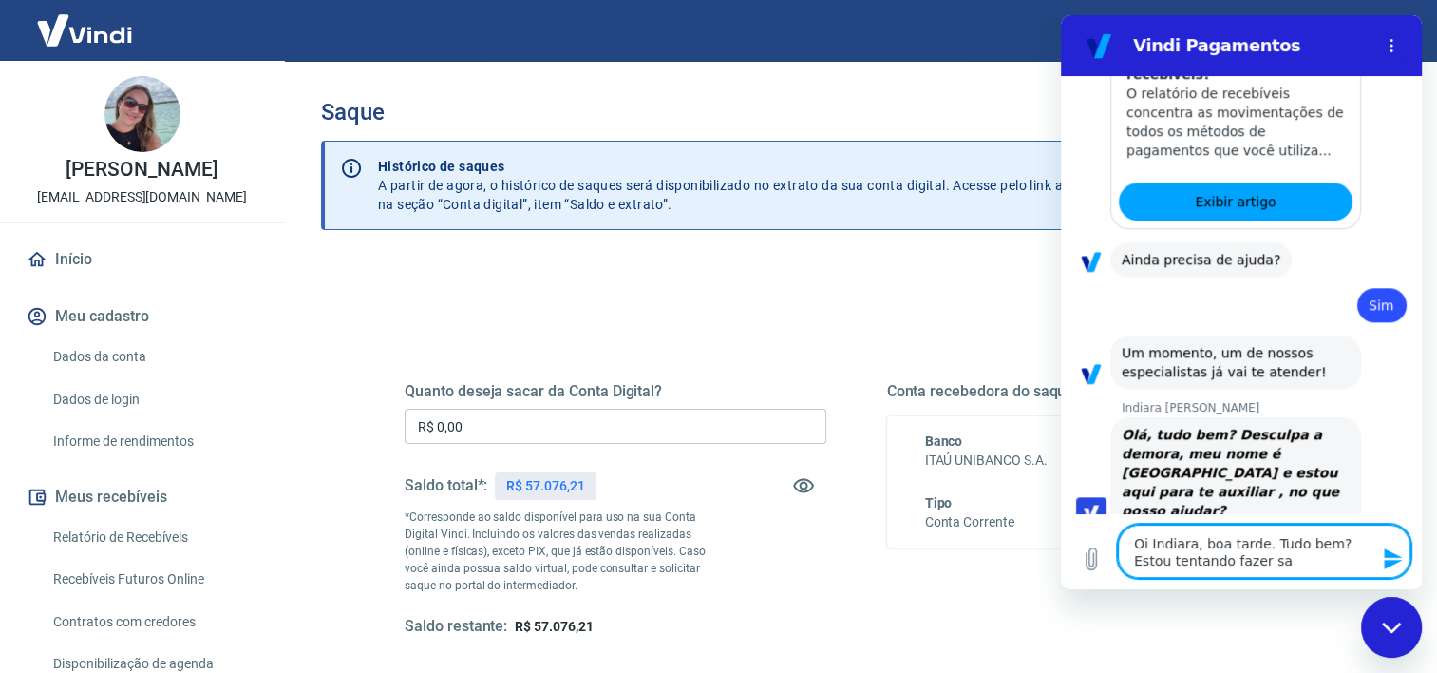
type textarea "Oi Indiara, boa tarde. Tudo bem? Estou tentando fazer saq"
type textarea "x"
type textarea "Oi Indiara, boa tarde. Tudo bem? Estou tentando fazer saqu"
type textarea "x"
type textarea "Oi Indiara, boa tarde. Tudo bem? Estou tentando fazer saque"
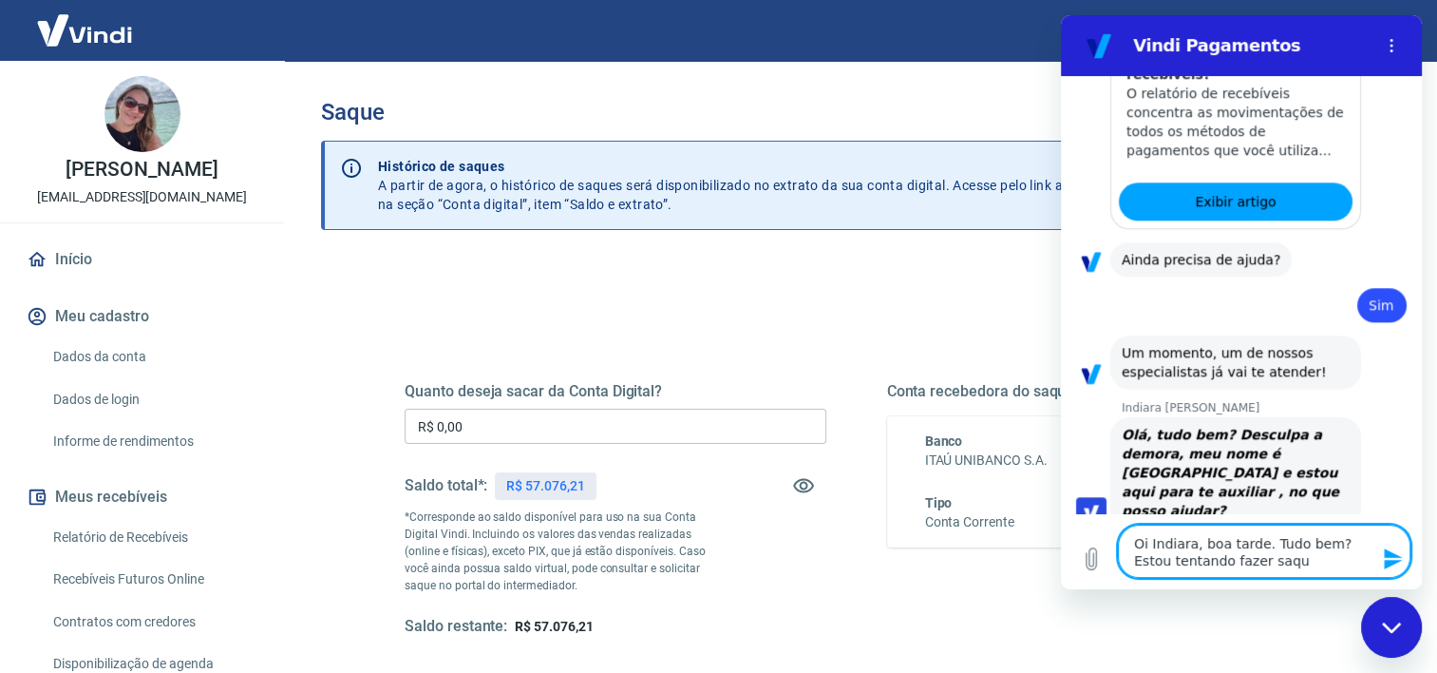
type textarea "x"
type textarea "Oi Indiara, boa tarde. Tudo bem? Estou tentando fazer saque"
type textarea "x"
type textarea "Oi Indiara, boa tarde. Tudo bem? Estou tentando fazer saque n"
type textarea "x"
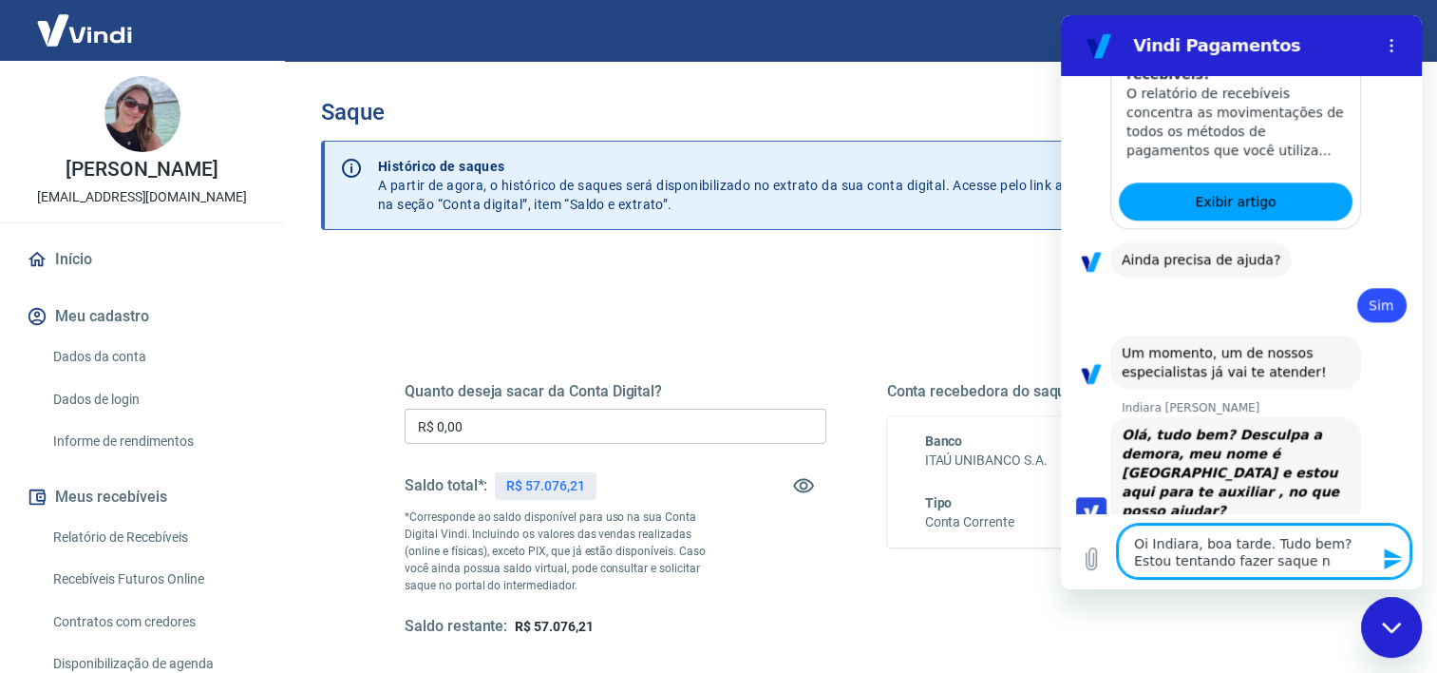
type textarea "Oi Indiara, boa tarde. Tudo bem? Estou tentando fazer saque"
type textarea "x"
type textarea "Oi Indiara, boa tarde. Tudo bem? Estou tentando fazer saque d"
type textarea "x"
type textarea "Oi Indiara, boa tarde. Tudo bem? Estou tentando fazer saque da"
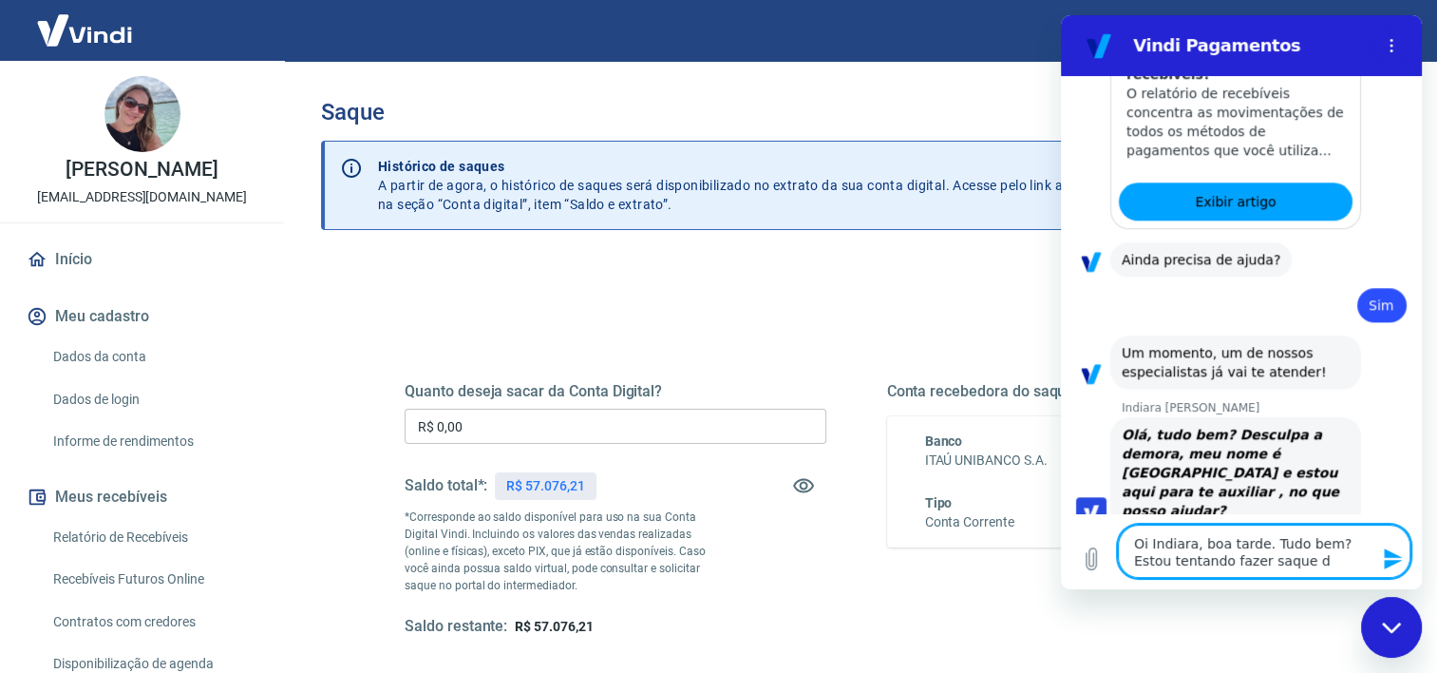
type textarea "x"
type textarea "Oi Indiara, boa tarde. Tudo bem? Estou tentando fazer saque da"
type textarea "x"
type textarea "Oi Indiara, boa tarde. Tudo bem? Estou tentando fazer saque da m"
type textarea "x"
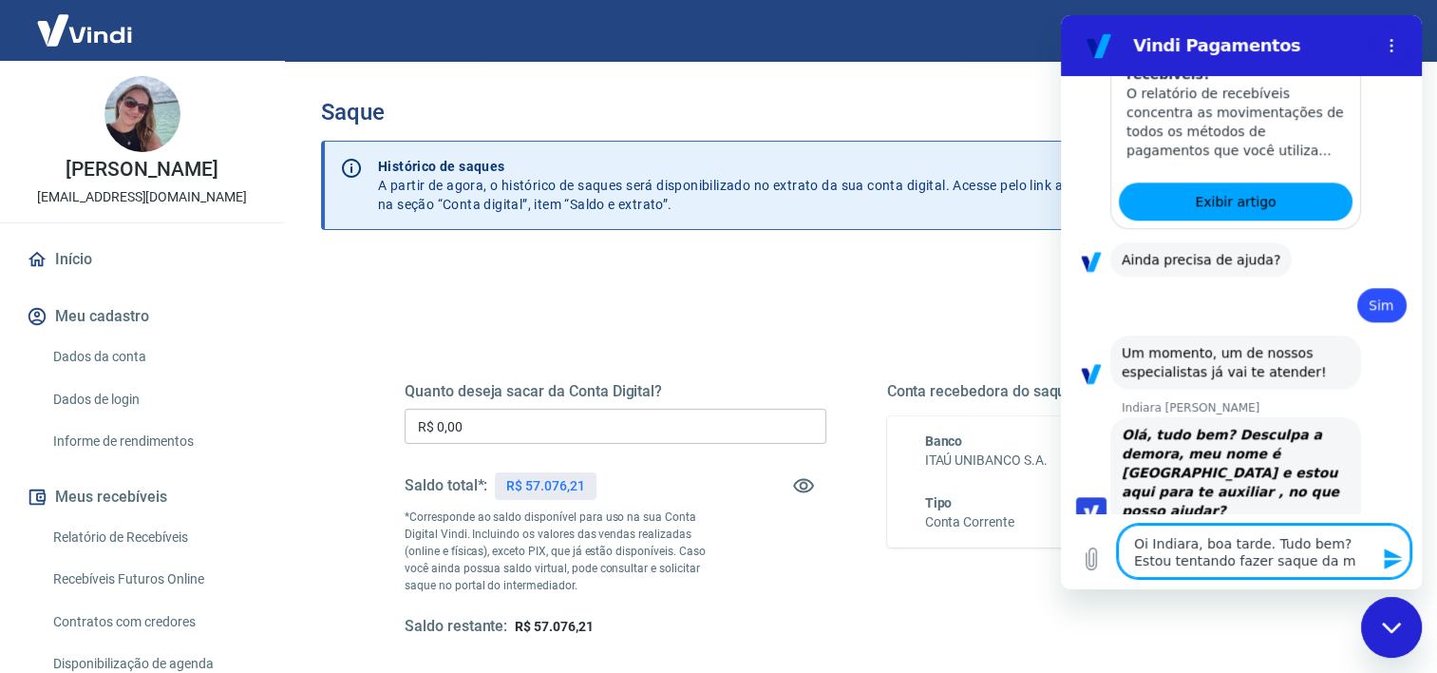
type textarea "Oi Indiara, boa tarde. Tudo bem? Estou tentando fazer saque da mi"
type textarea "x"
type textarea "Oi Indiara, boa tarde. Tudo bem? Estou tentando fazer saque da min"
type textarea "x"
type textarea "Oi Indiara, boa tarde. Tudo bem? Estou tentando fazer saque da minh"
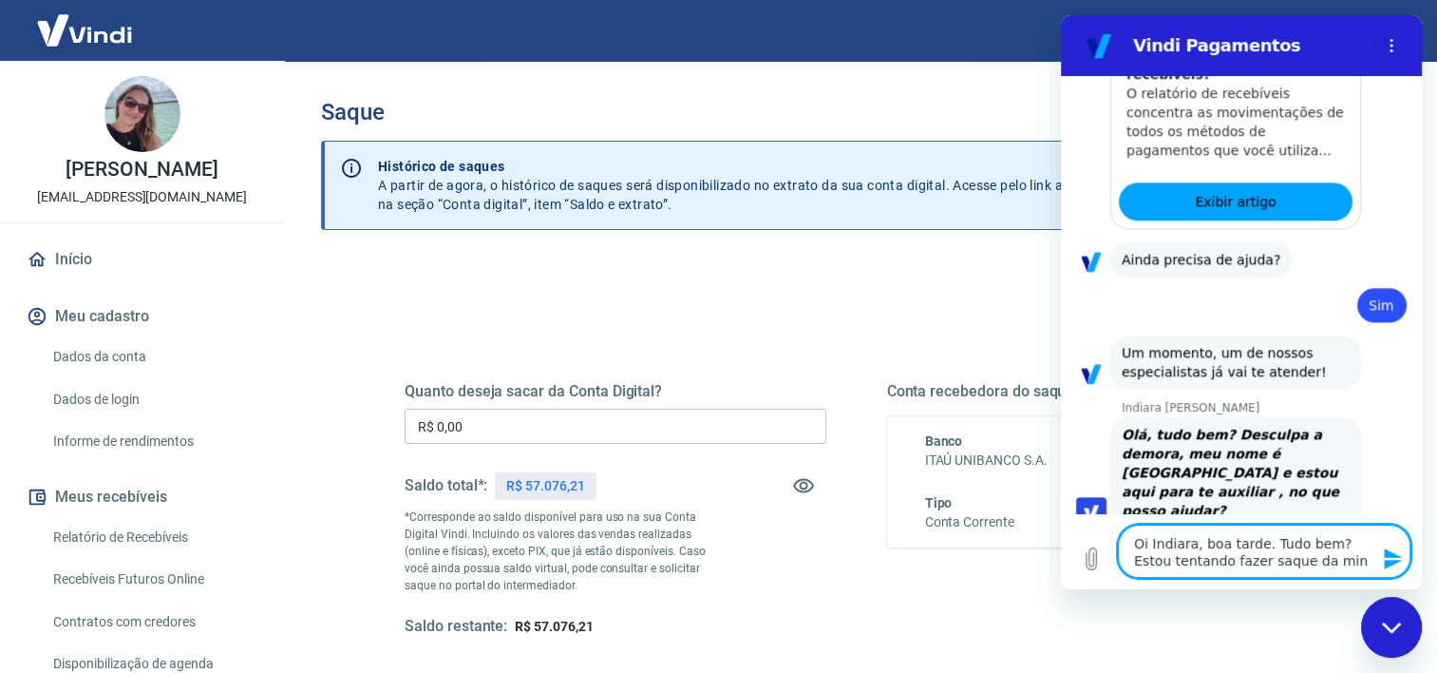
type textarea "x"
type textarea "Oi Indiara, boa tarde. Tudo bem? Estou tentando fazer saque da minha"
type textarea "x"
type textarea "Oi Indiara, boa tarde. Tudo bem? Estou tentando fazer saque da minha"
type textarea "x"
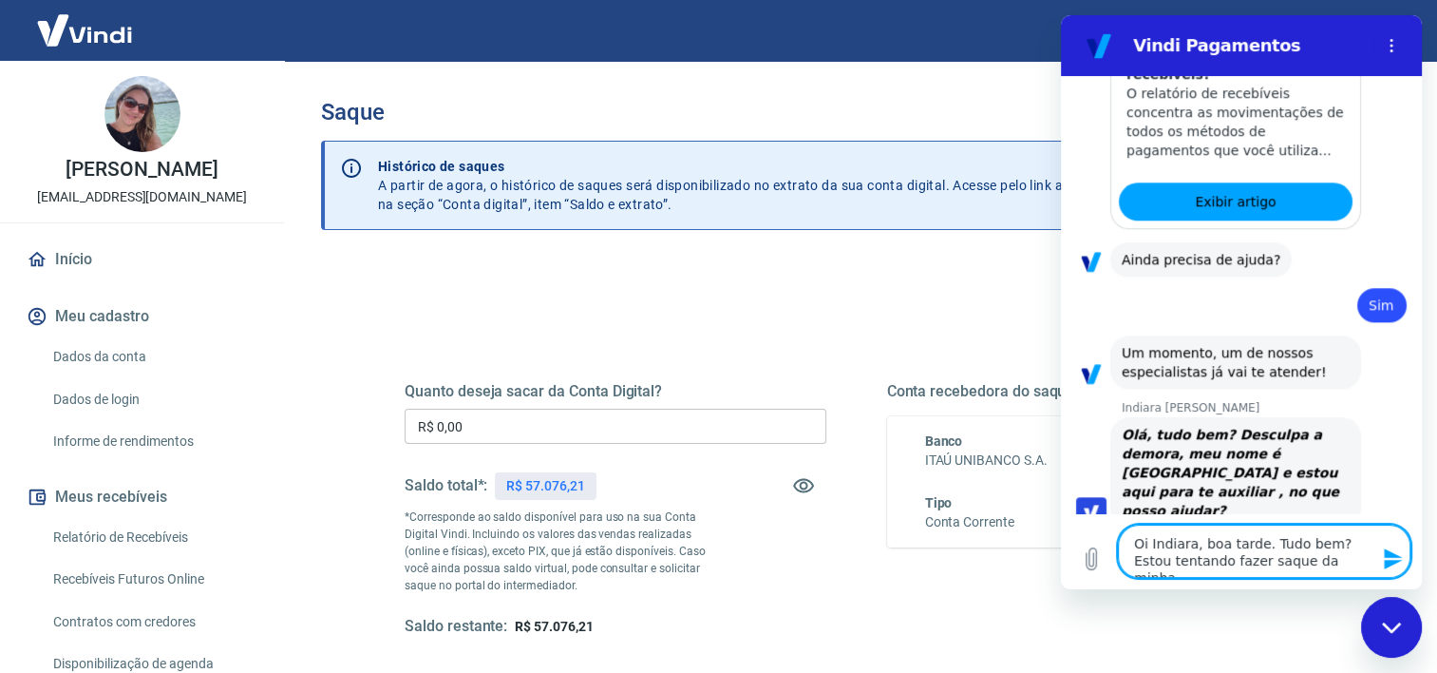
type textarea "Oi Indiara, boa tarde. Tudo bem? Estou tentando fazer saque da minha c"
type textarea "x"
type textarea "Oi Indiara, boa tarde. Tudo bem? Estou tentando fazer saque da minha co"
type textarea "x"
type textarea "Oi Indiara, boa tarde. Tudo bem? Estou tentando fazer saque da minha con"
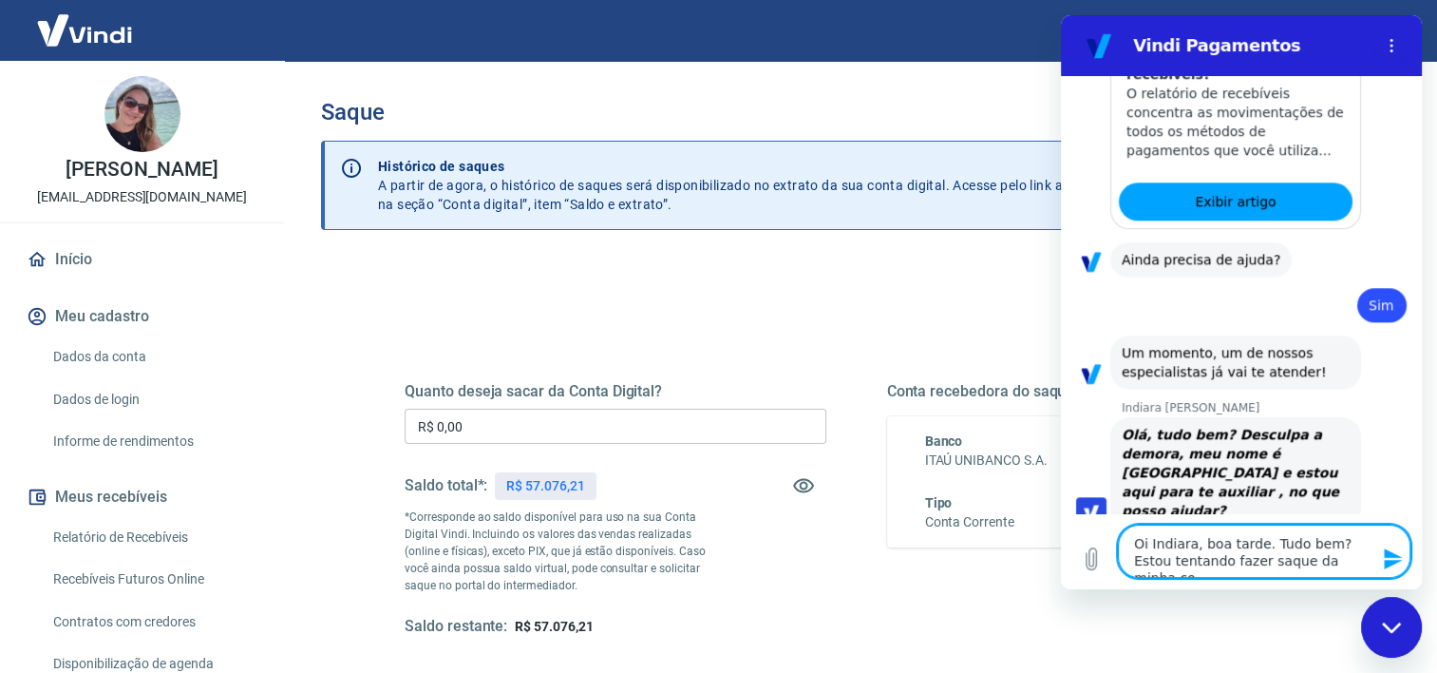
type textarea "x"
type textarea "Oi Indiara, boa tarde. Tudo bem? Estou tentando fazer saque da minha cont"
type textarea "x"
type textarea "Oi Indiara, boa tarde. Tudo bem? Estou tentando fazer saque da minha conta"
type textarea "x"
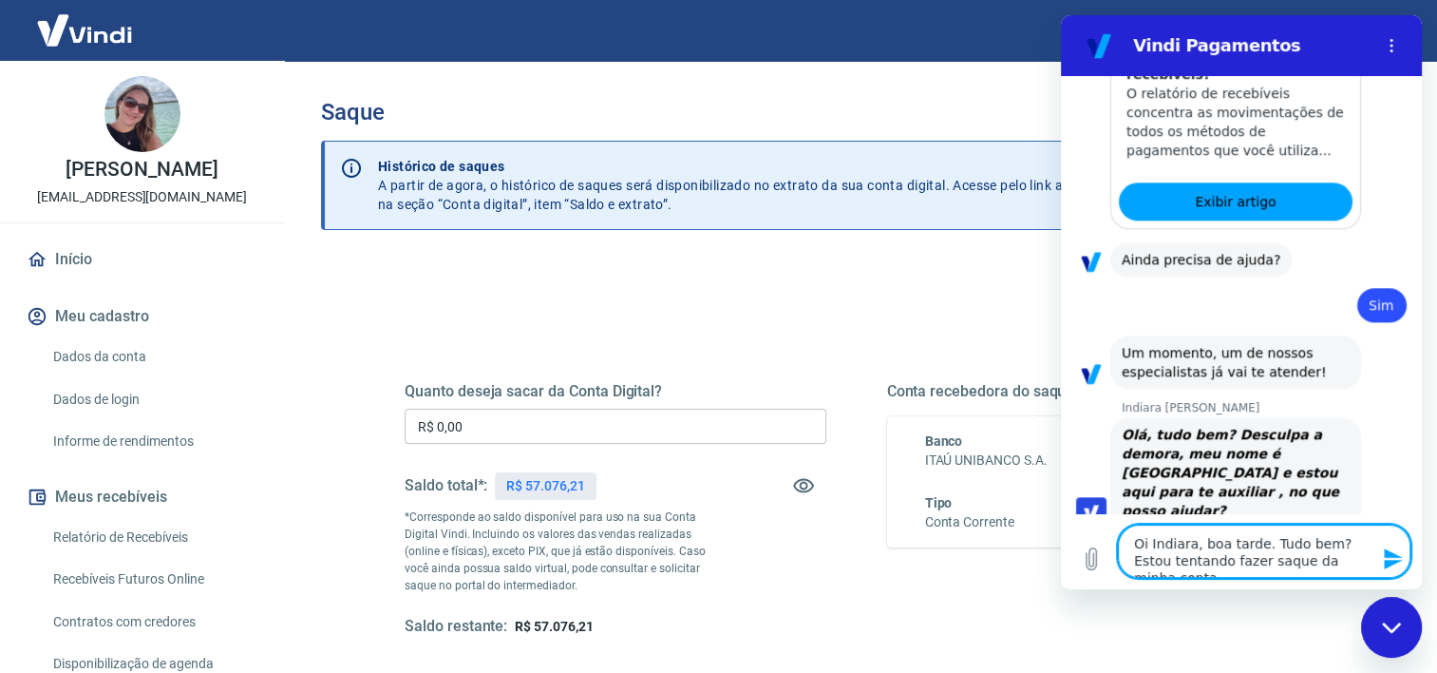
type textarea "Oi Indiara, boa tarde. Tudo bem? Estou tentando fazer saque da minha conta"
type textarea "x"
type textarea "Oi Indiara, boa tarde. Tudo bem? Estou tentando fazer saque da minha conta e"
type textarea "x"
type textarea "Oi Indiara, boa tarde. Tudo bem? Estou tentando fazer saque da minha conta e"
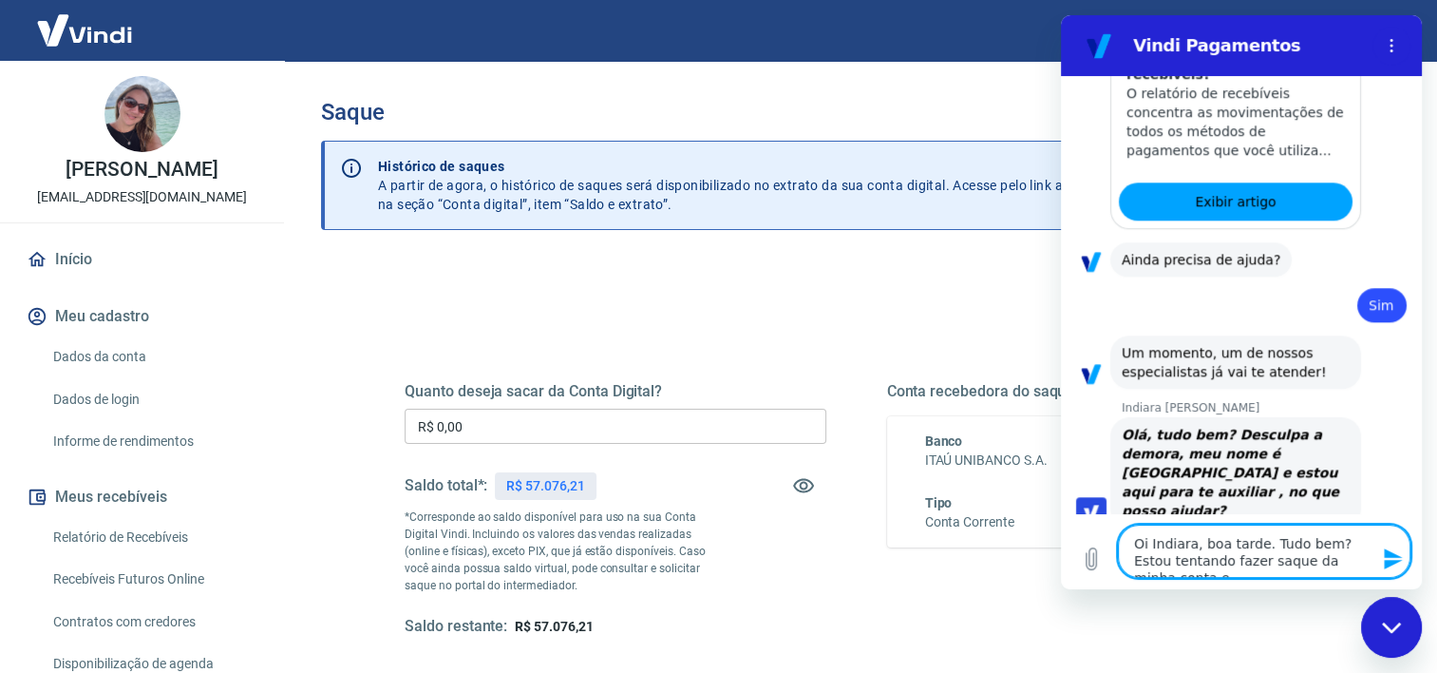
type textarea "x"
type textarea "Oi Indiara, boa tarde. Tudo bem? Estou tentando fazer saque da minha conta e n"
type textarea "x"
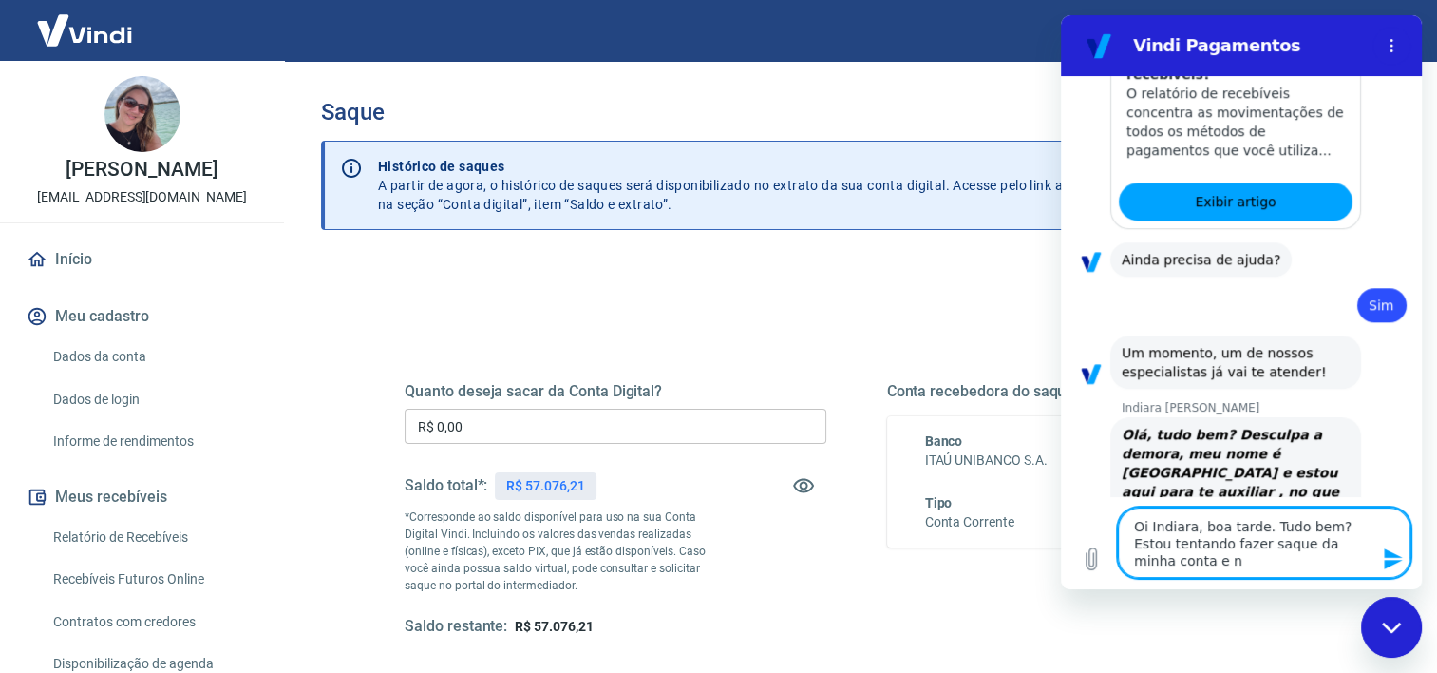
type textarea "Oi Indiara, boa tarde. Tudo bem? Estou tentando fazer saque da minha conta e nã"
type textarea "x"
type textarea "Oi Indiara, boa tarde. Tudo bem? Estou tentando fazer saque da minha conta e não"
type textarea "x"
type textarea "Oi Indiara, boa tarde. Tudo bem? Estou tentando fazer saque da minha conta e não"
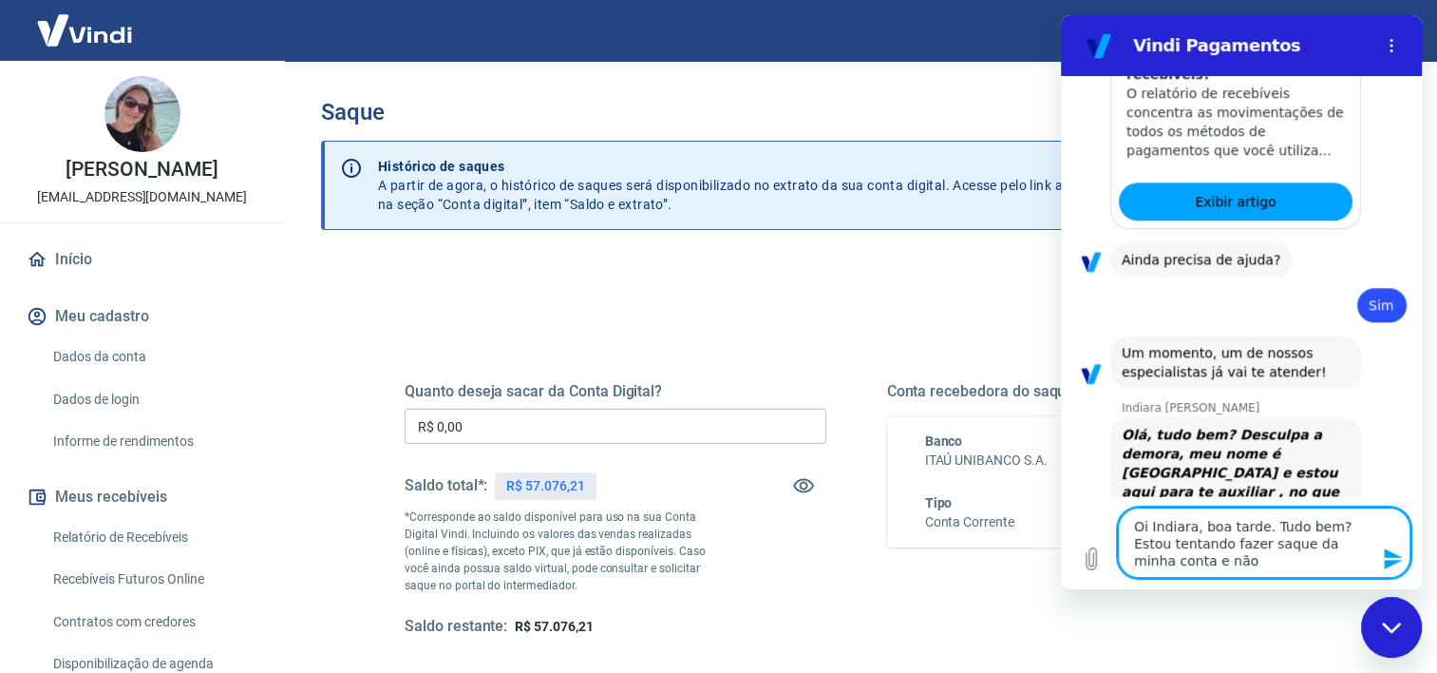
type textarea "x"
type textarea "Oi Indiara, boa tarde. Tudo bem? Estou tentando fazer saque da minha conta e nã…"
type textarea "x"
type textarea "Oi Indiara, boa tarde. Tudo bem? Estou tentando fazer saque da minha conta e nã…"
type textarea "x"
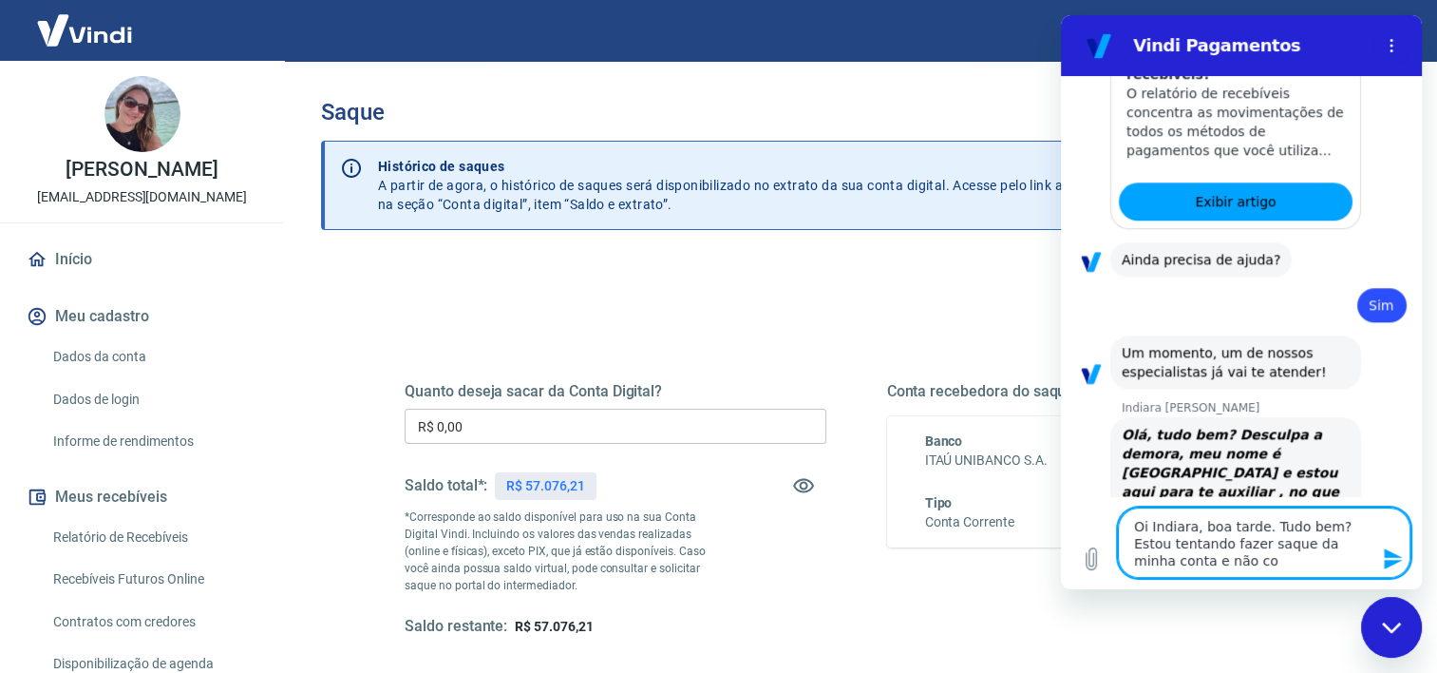
type textarea "Oi Indiara, boa tarde. Tudo bem? Estou tentando fazer saque da minha conta e nã…"
type textarea "x"
type textarea "Oi Indiara, boa tarde. Tudo bem? Estou tentando fazer saque da minha conta e nã…"
type textarea "x"
type textarea "Oi Indiara, boa tarde. Tudo bem? Estou tentando fazer saque da minha conta e nã…"
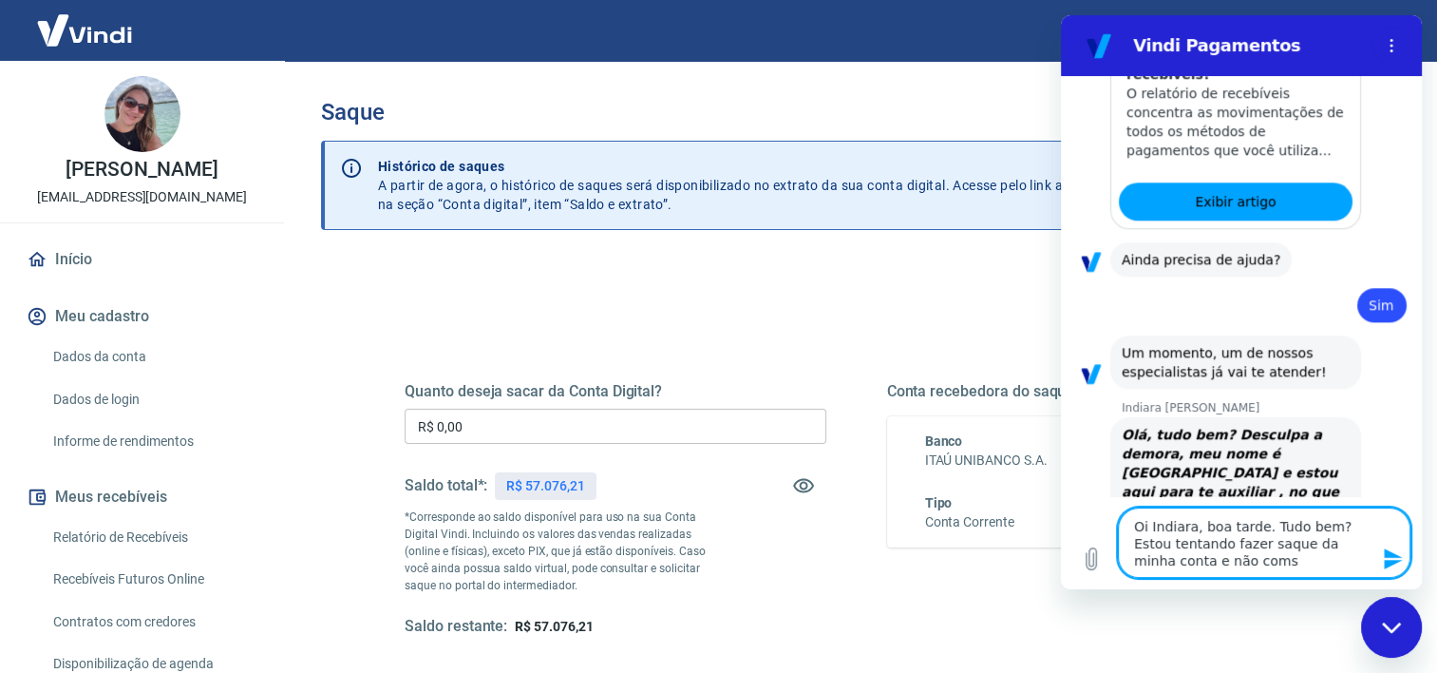
type textarea "x"
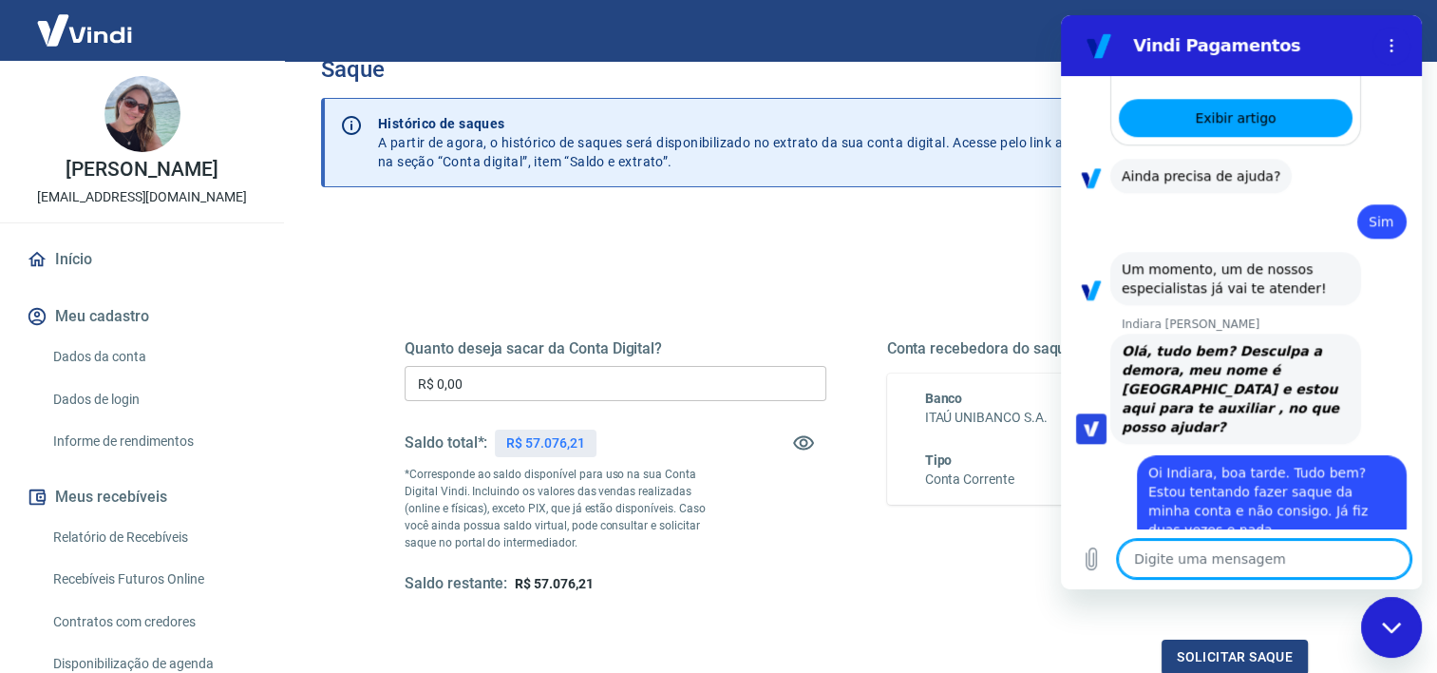
scroll to position [0, 0]
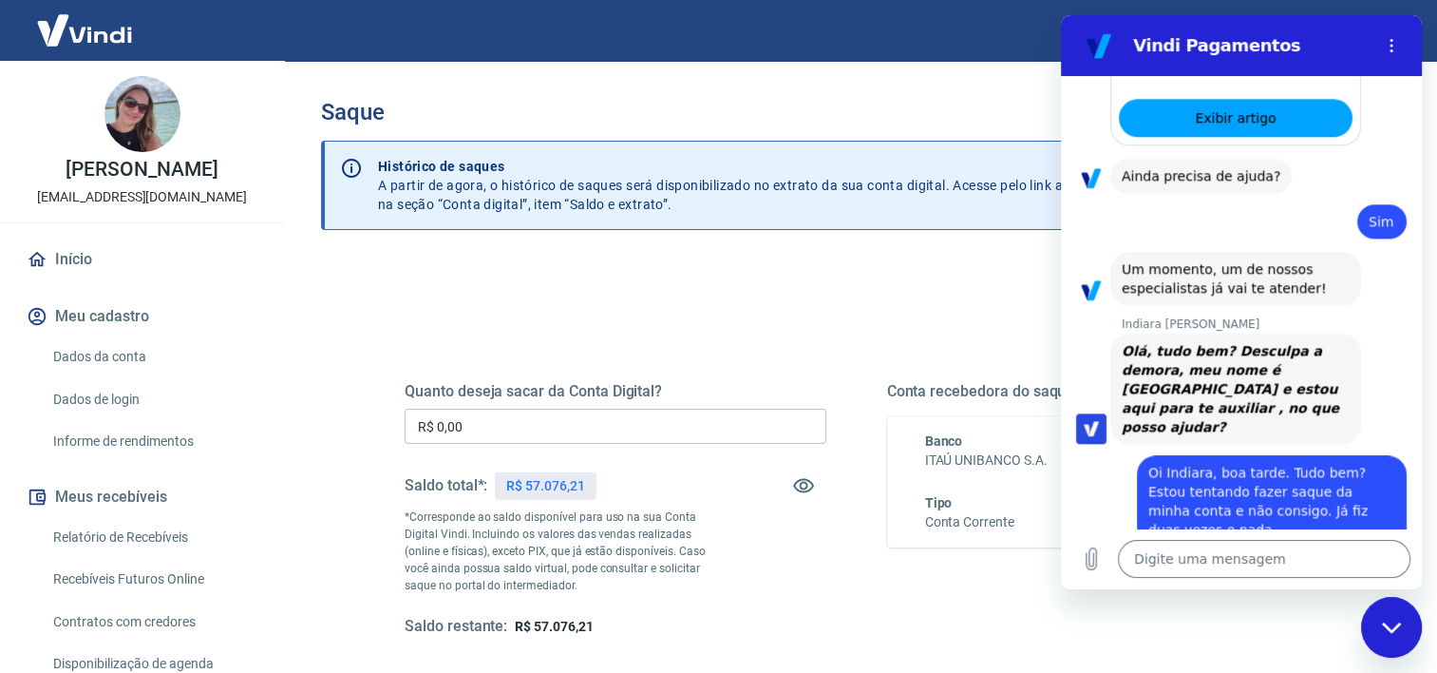
click at [1094, 625] on div "Conta recebedora do saque Banco ITAÚ UNIBANCO S.A. Tipo Conta Corrente Agência …" at bounding box center [1098, 509] width 422 height 255
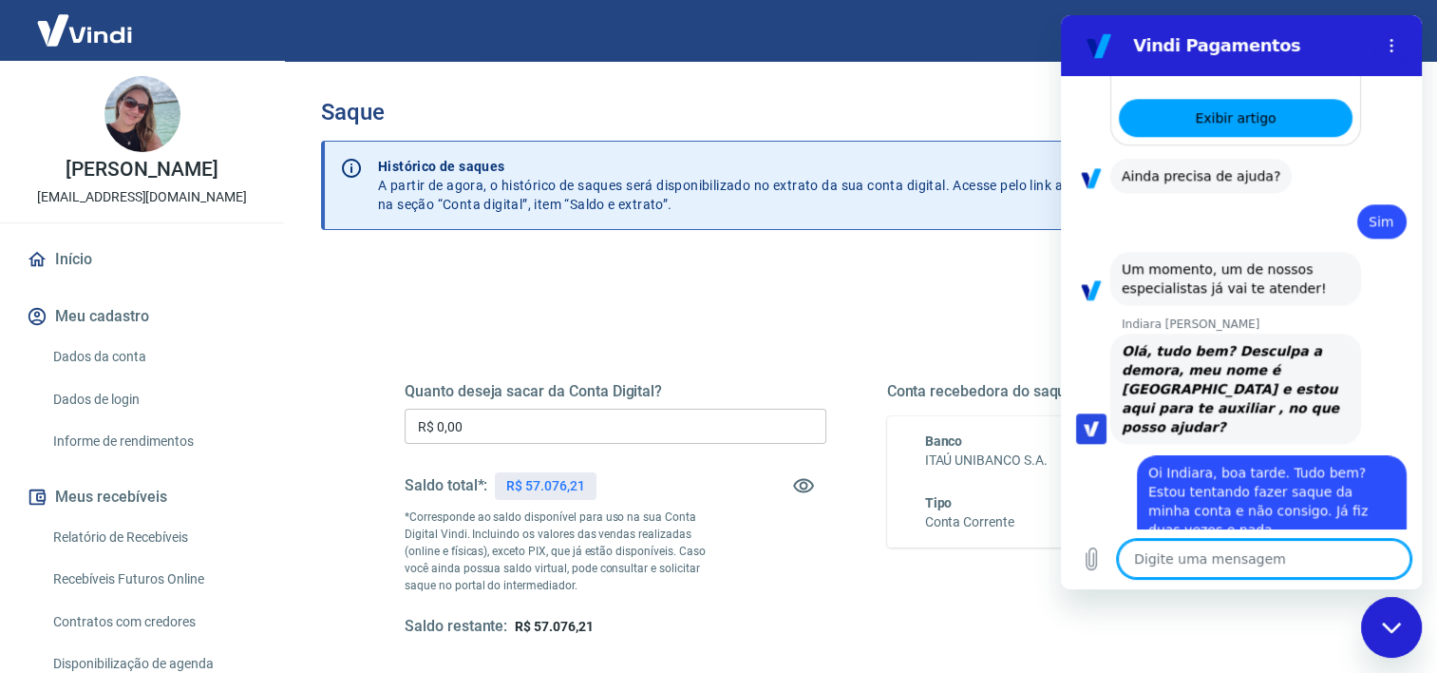
click at [1147, 555] on textarea at bounding box center [1264, 559] width 293 height 38
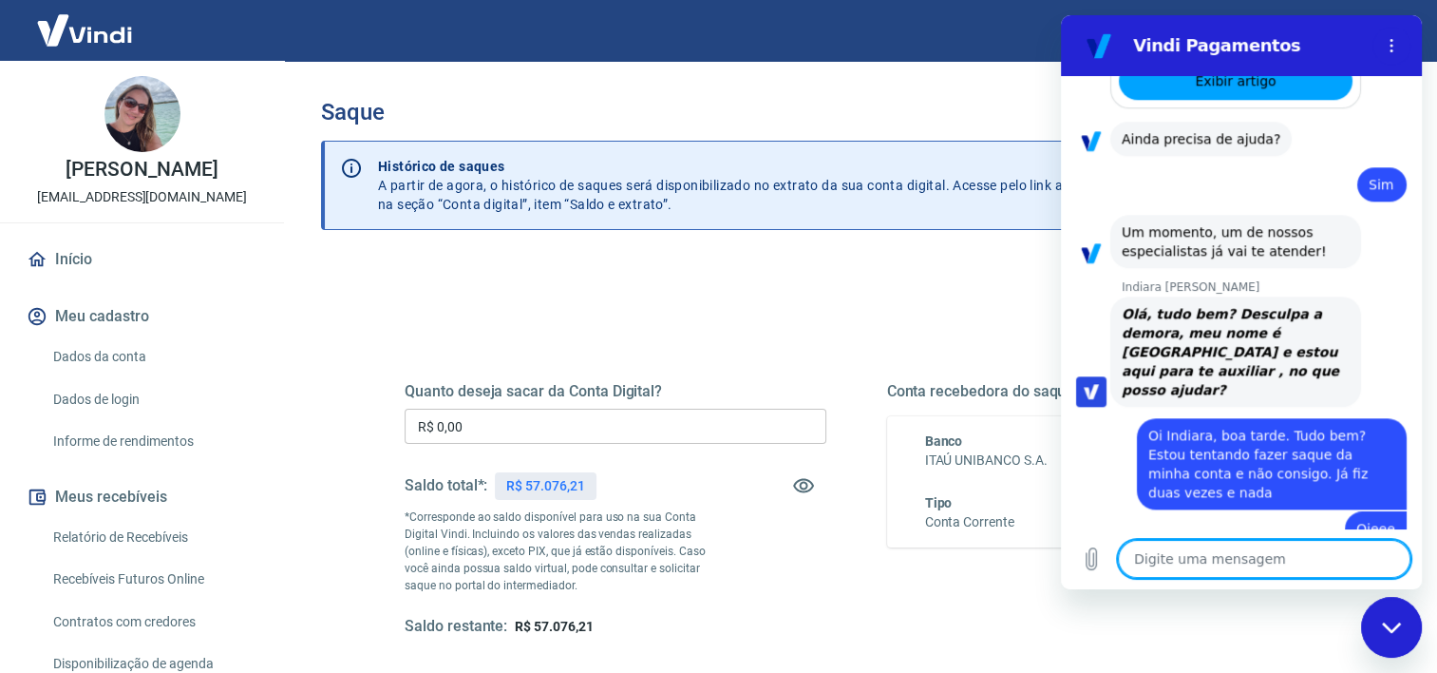
scroll to position [1999, 0]
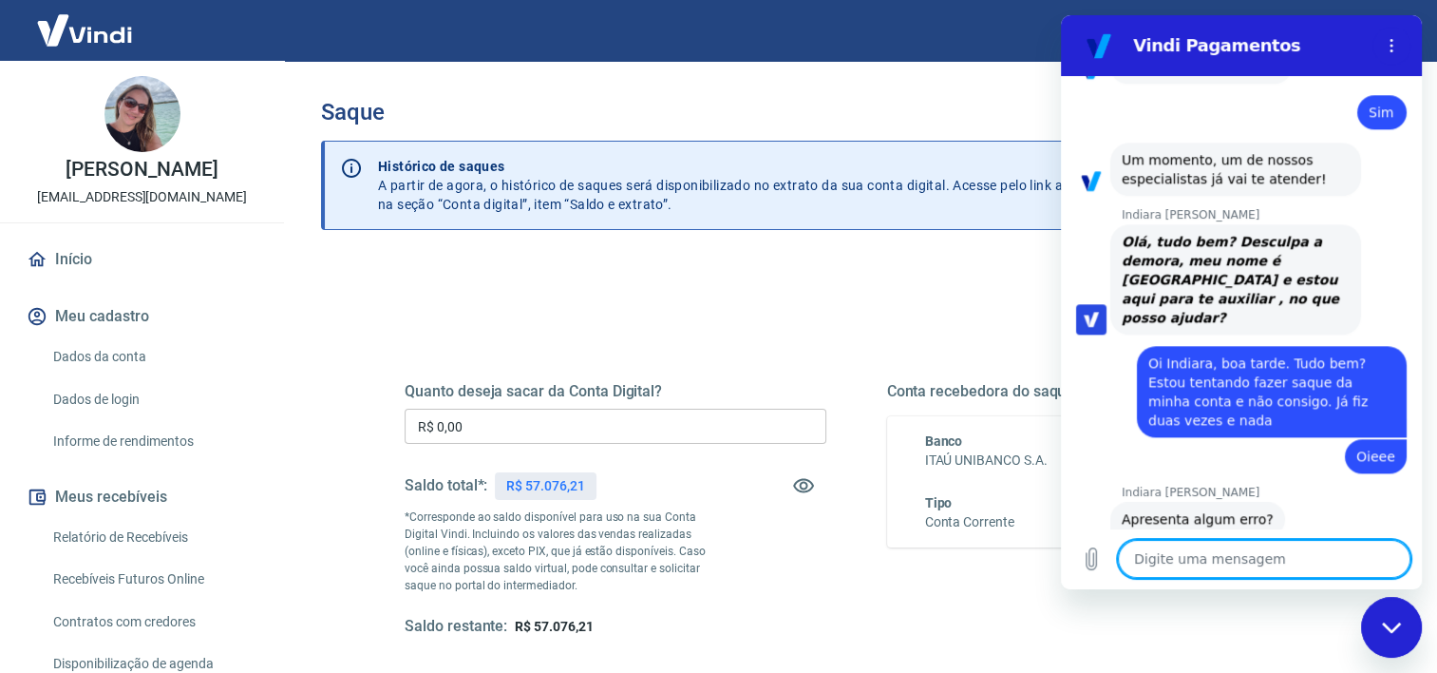
click at [1183, 556] on textarea at bounding box center [1264, 559] width 293 height 38
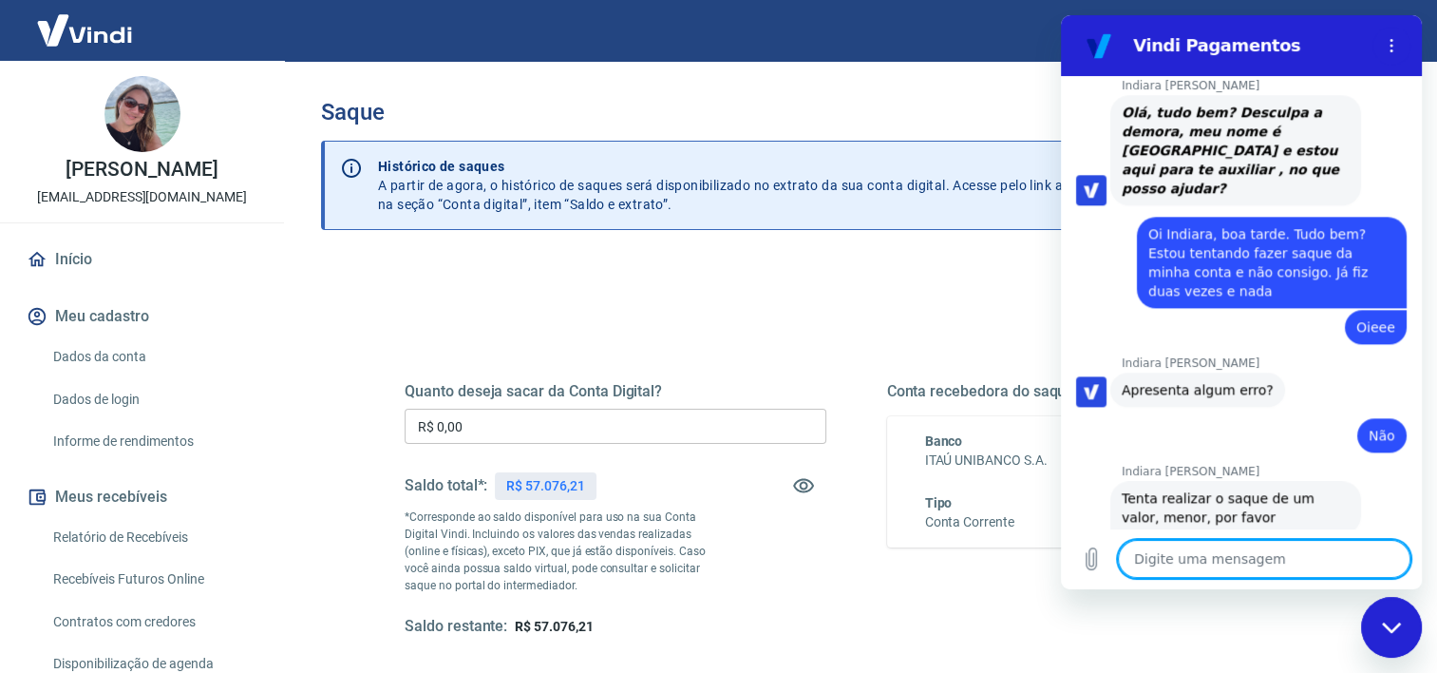
scroll to position [2125, 0]
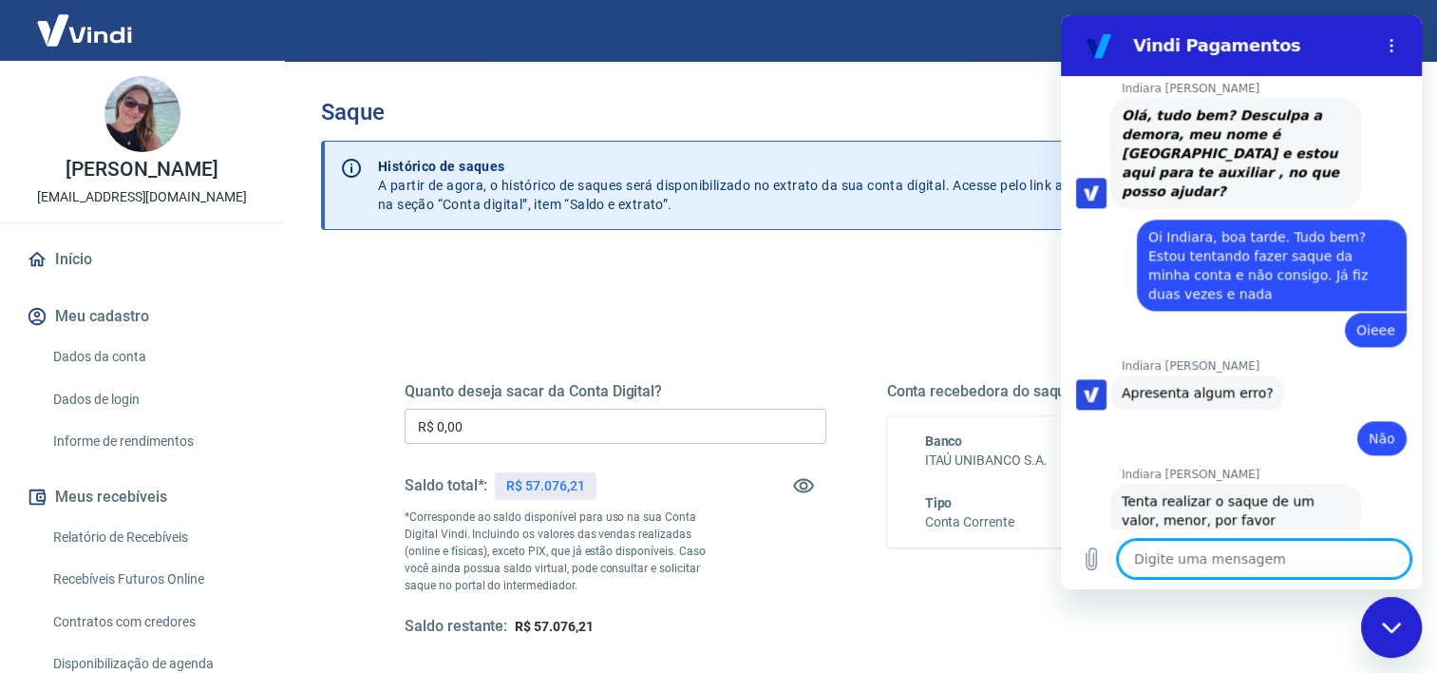
click at [1247, 562] on textarea at bounding box center [1264, 559] width 293 height 38
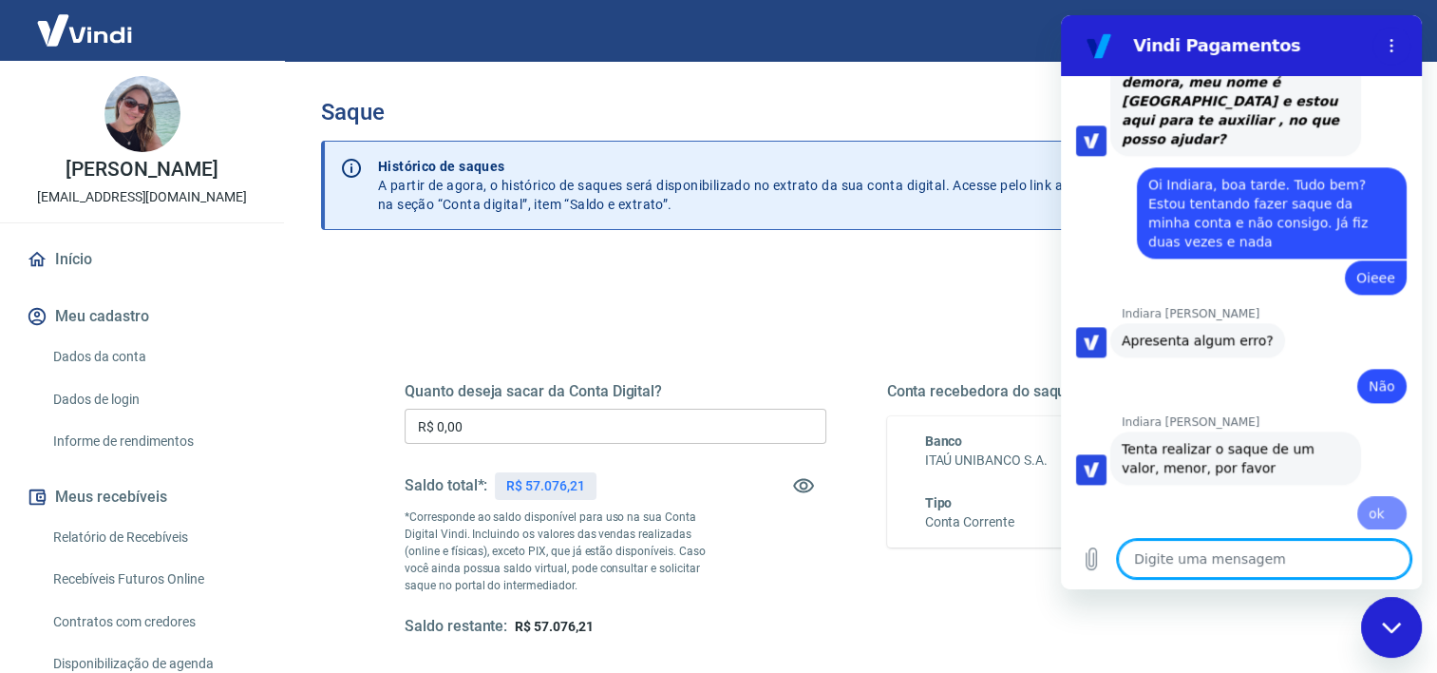
scroll to position [2197, 0]
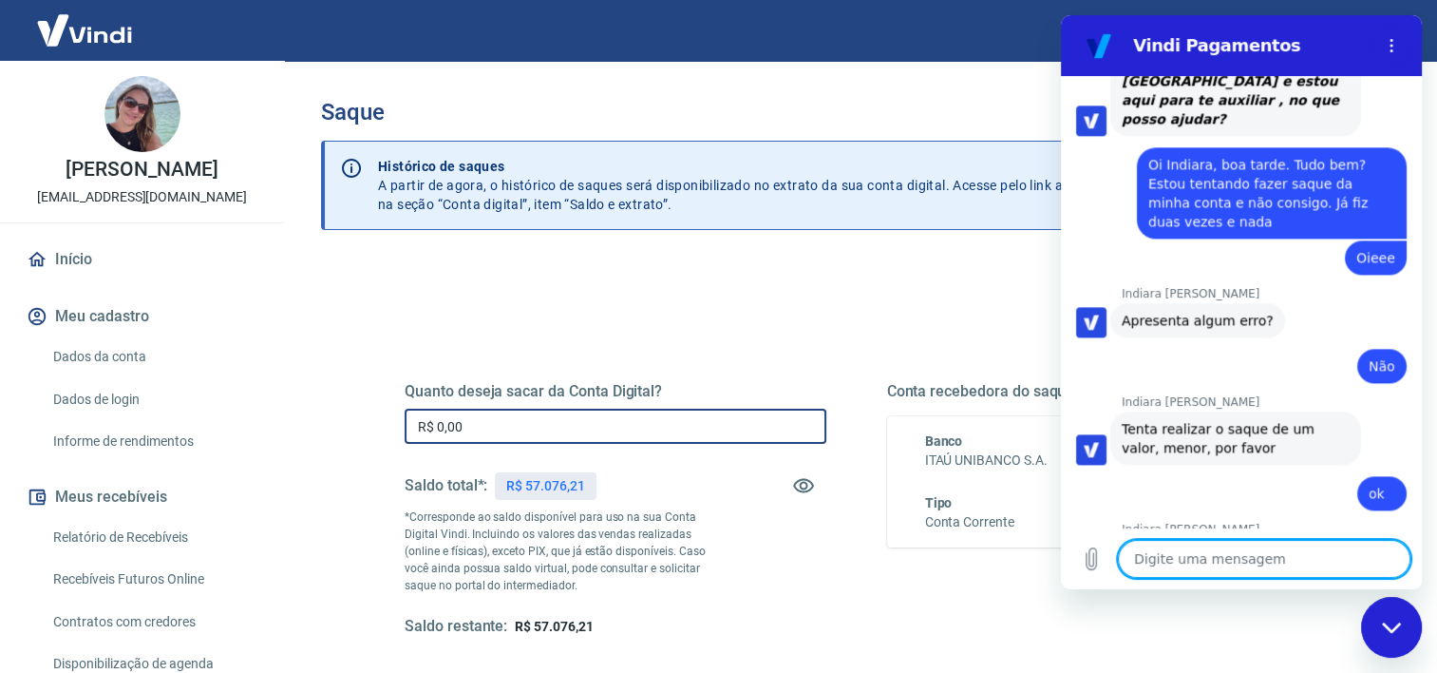
click at [454, 427] on input "R$ 0,00" at bounding box center [616, 425] width 422 height 35
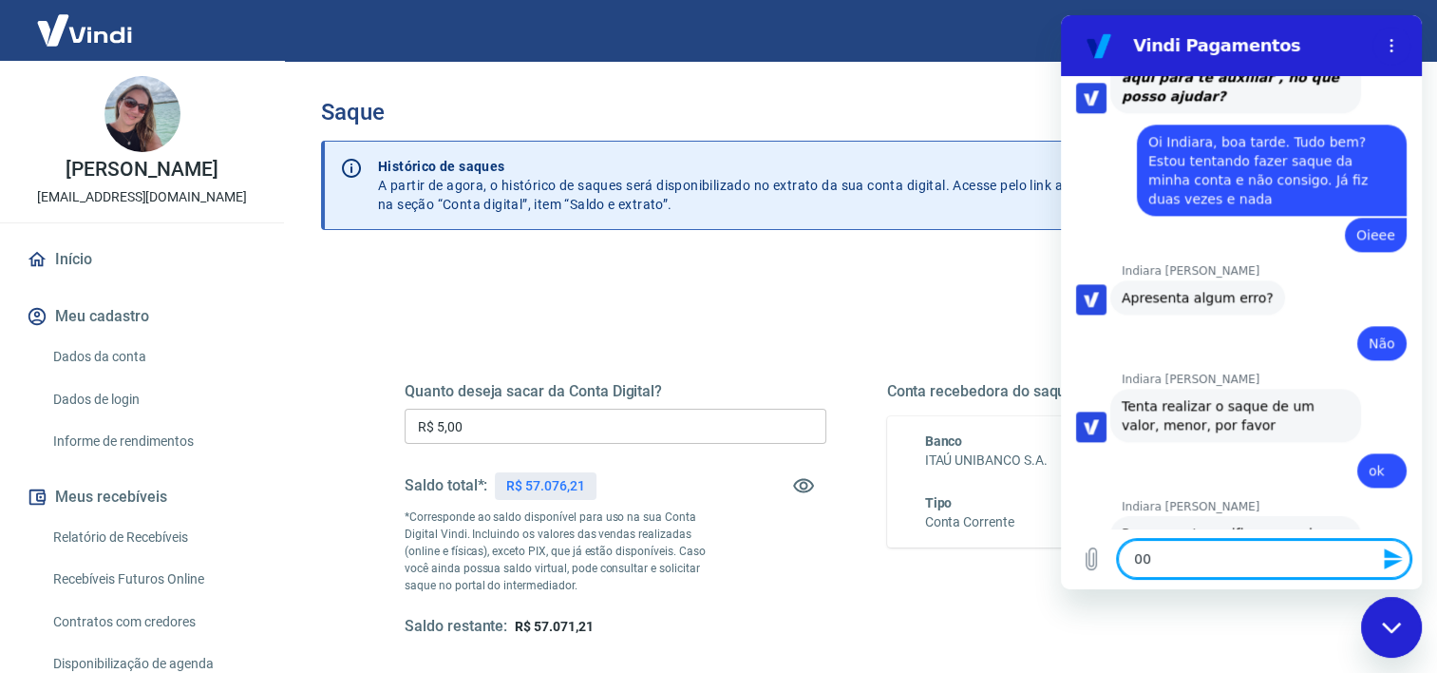
scroll to position [2224, 0]
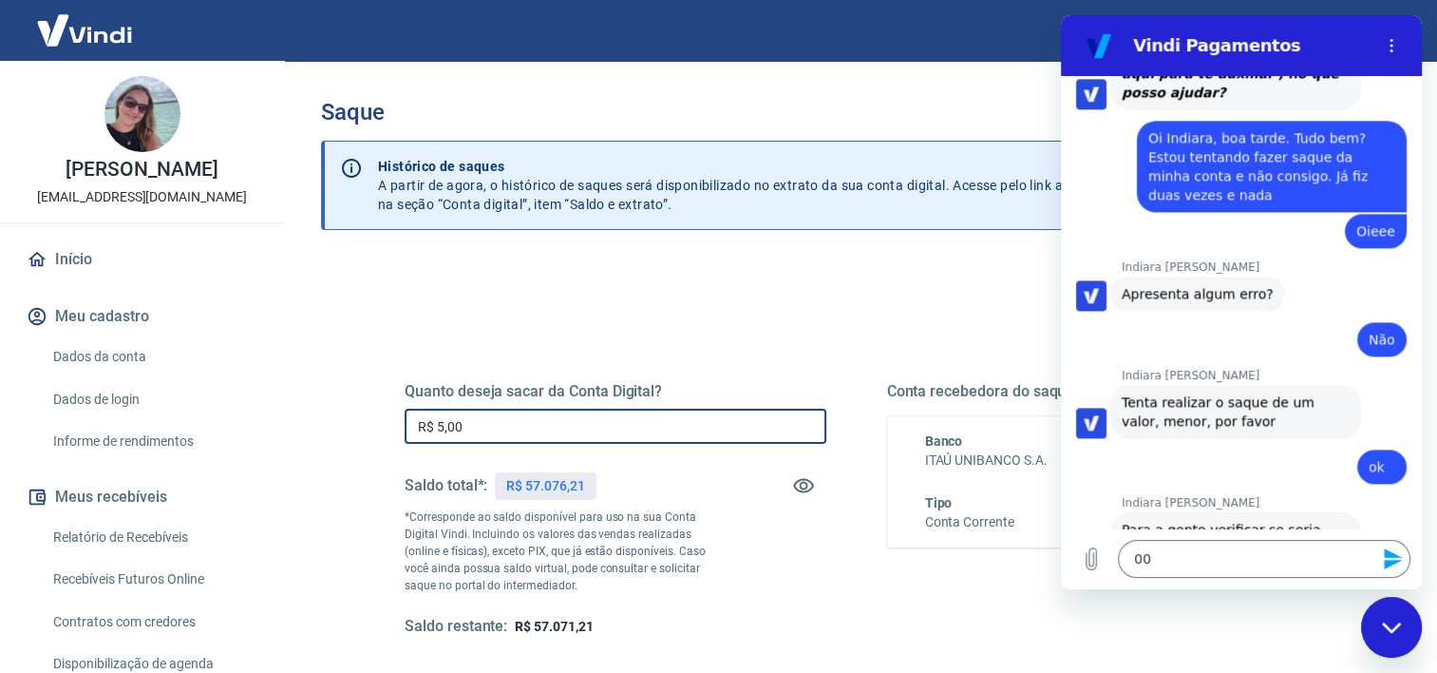
click at [488, 416] on input "R$ 5,00" at bounding box center [616, 425] width 422 height 35
click at [498, 426] on input "R$ 5,00" at bounding box center [616, 425] width 422 height 35
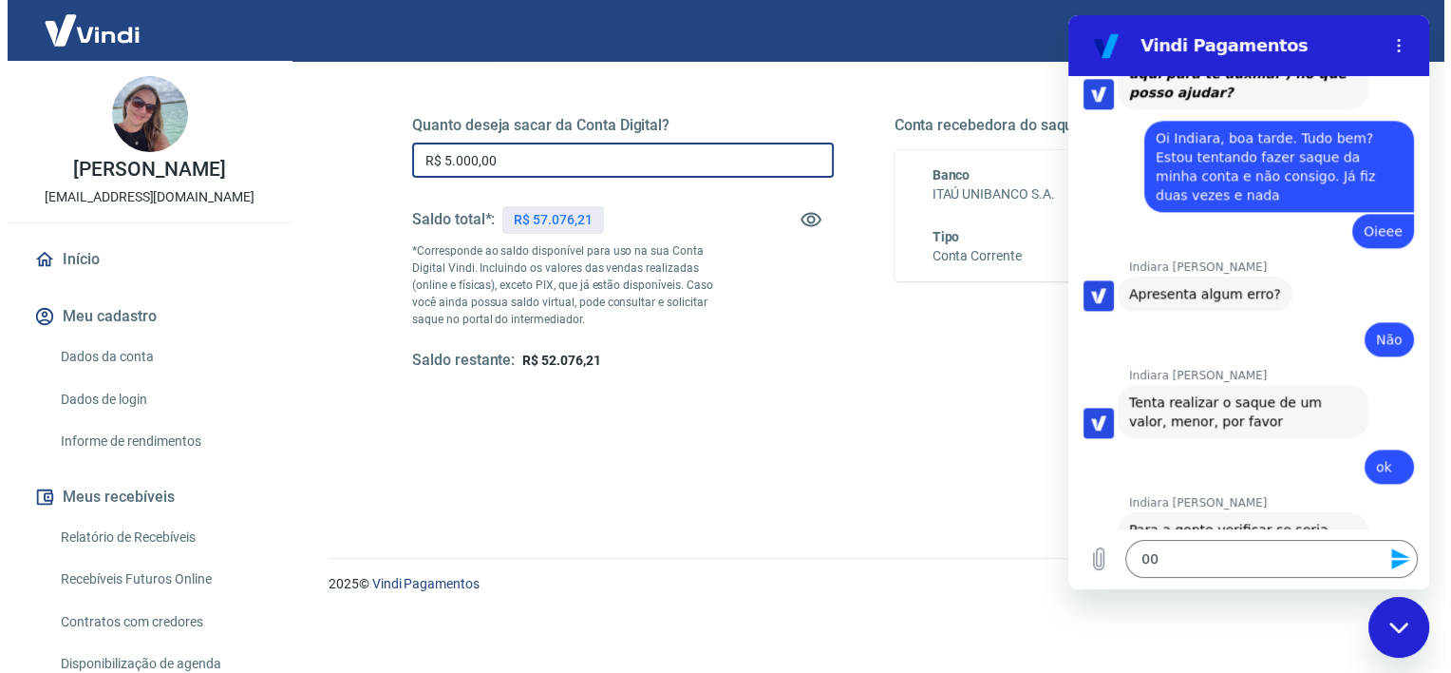
scroll to position [76, 0]
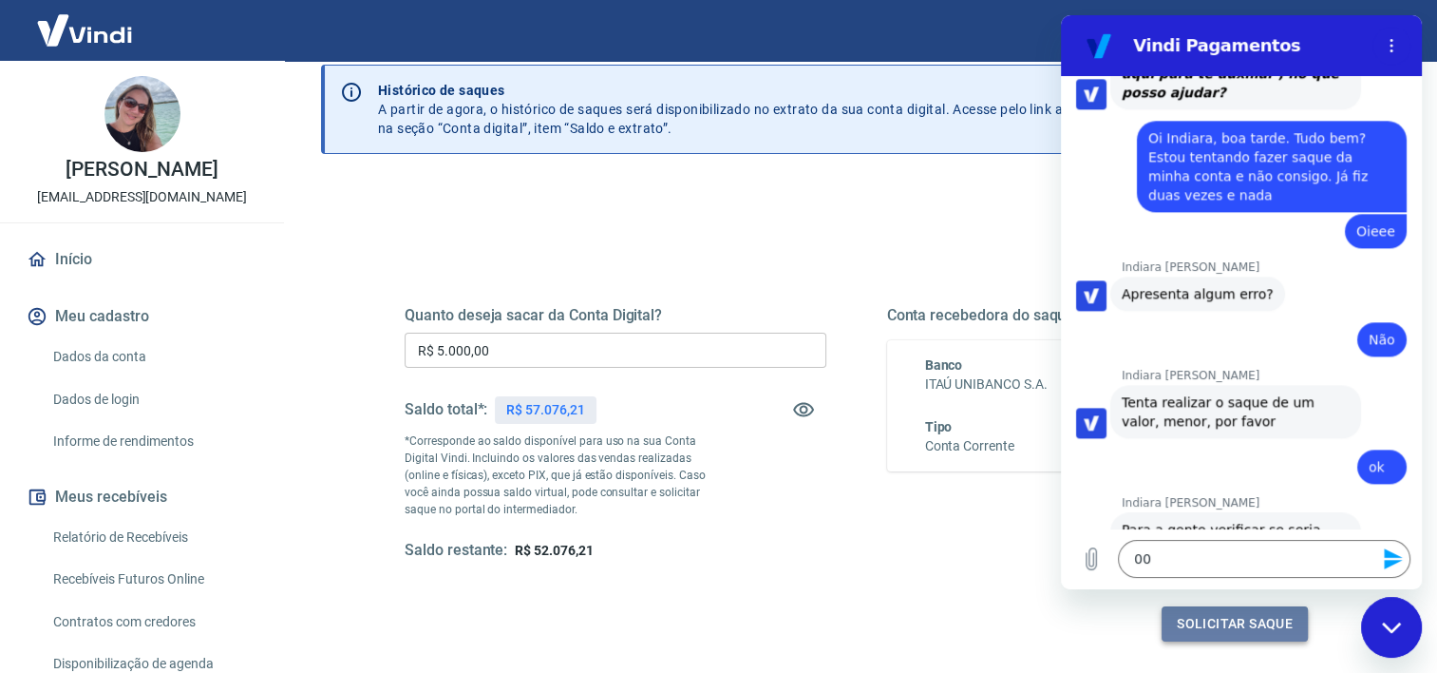
click at [1235, 615] on button "Solicitar saque" at bounding box center [1235, 623] width 146 height 35
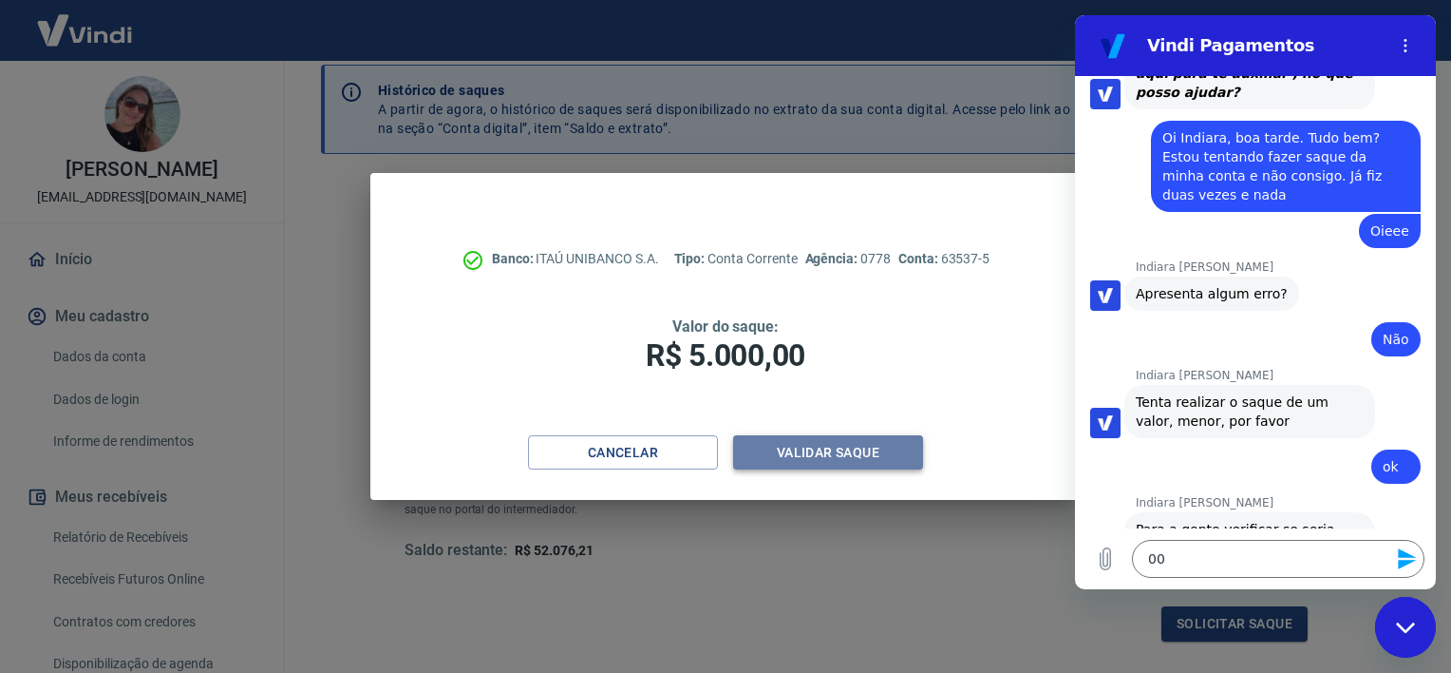
click at [849, 453] on button "Validar saque" at bounding box center [828, 452] width 190 height 35
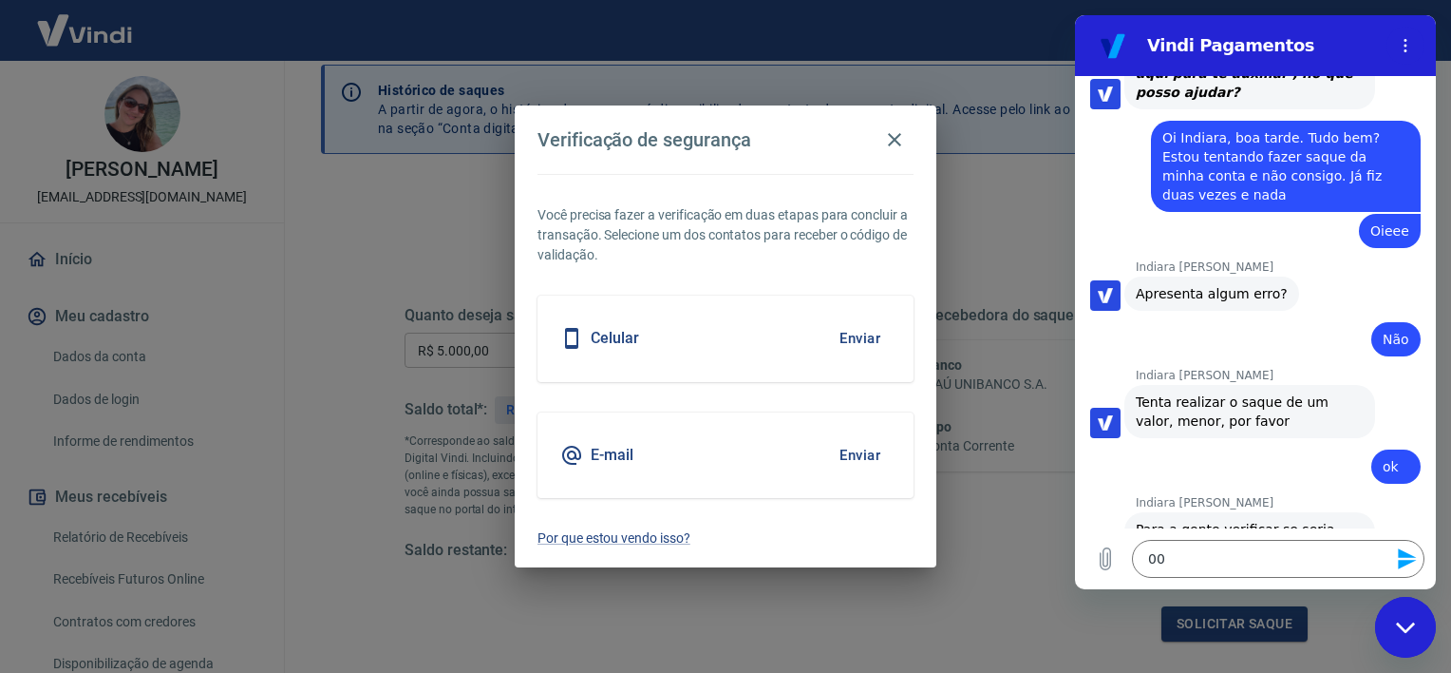
click at [793, 456] on div "E-mail Enviar" at bounding box center [726, 454] width 376 height 85
click at [879, 455] on button "Enviar" at bounding box center [860, 455] width 62 height 40
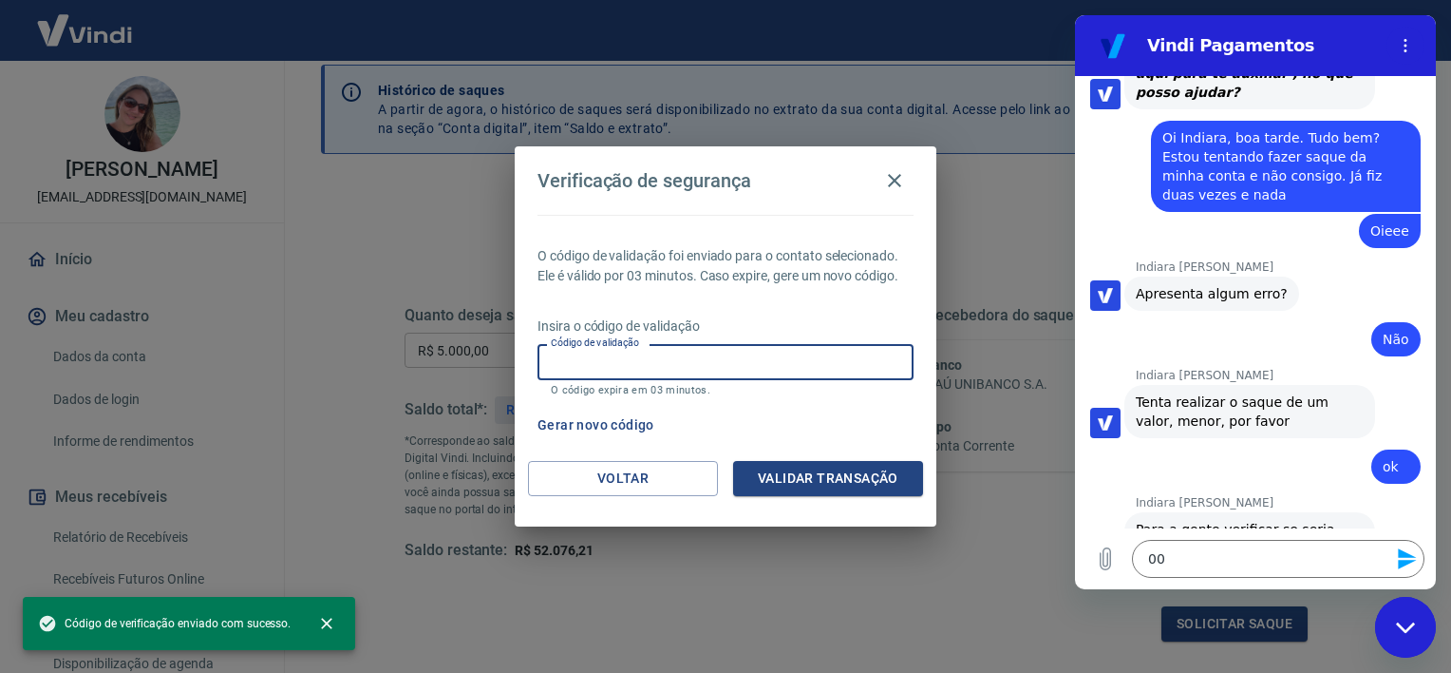
click at [668, 372] on input "Código de validação" at bounding box center [726, 361] width 376 height 35
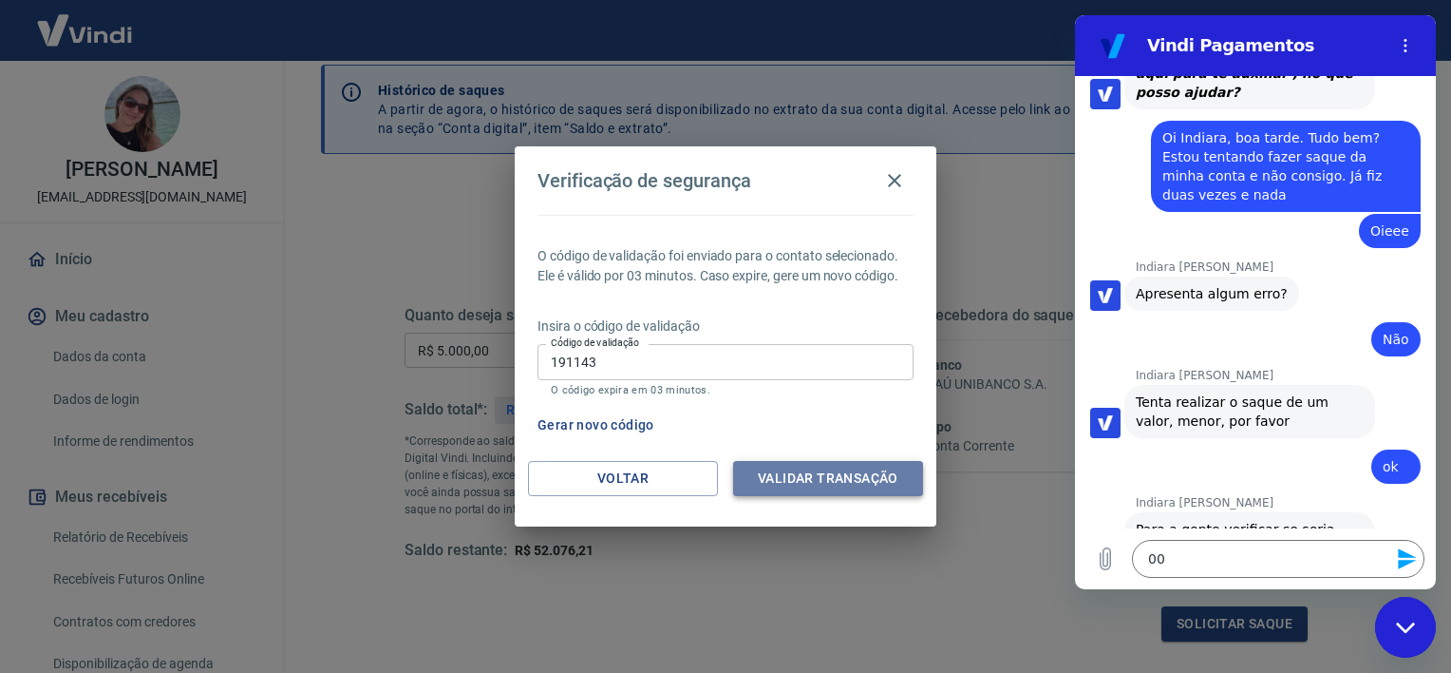
click at [832, 484] on button "Validar transação" at bounding box center [828, 478] width 190 height 35
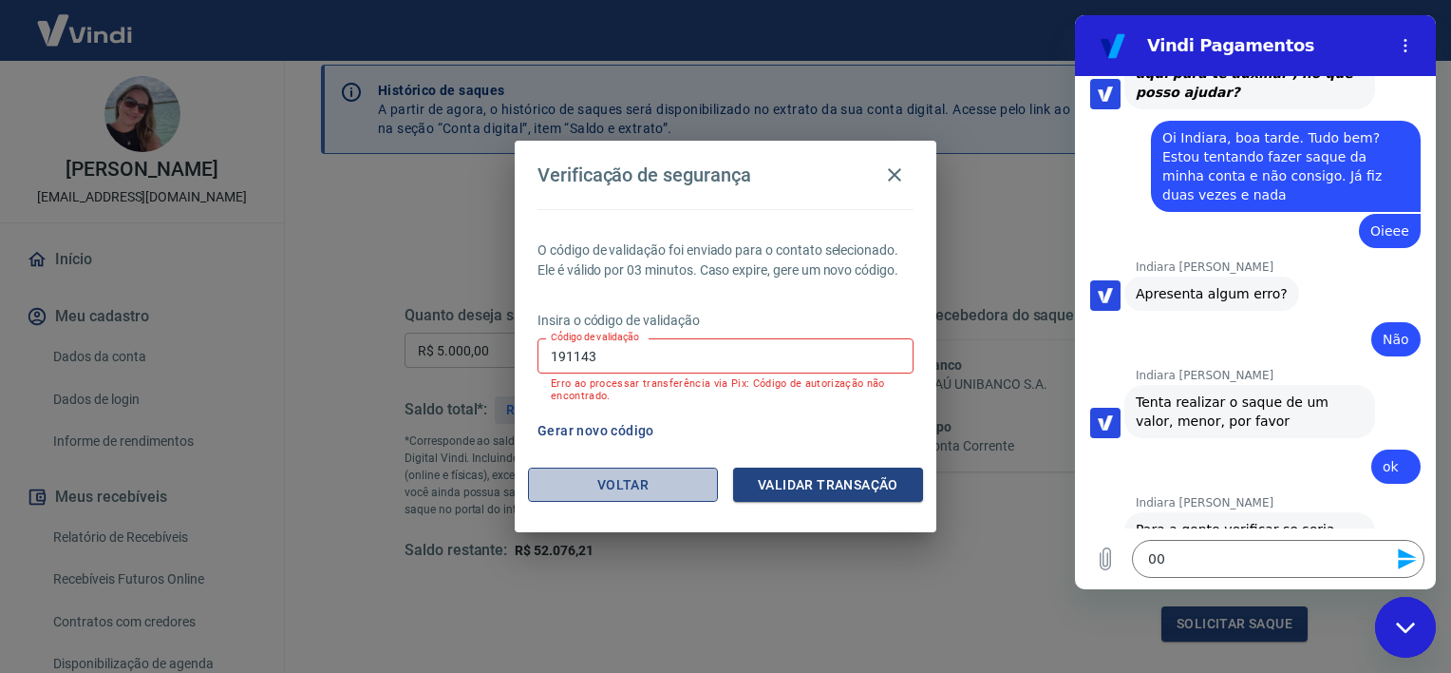
click at [675, 486] on button "Voltar" at bounding box center [623, 484] width 190 height 35
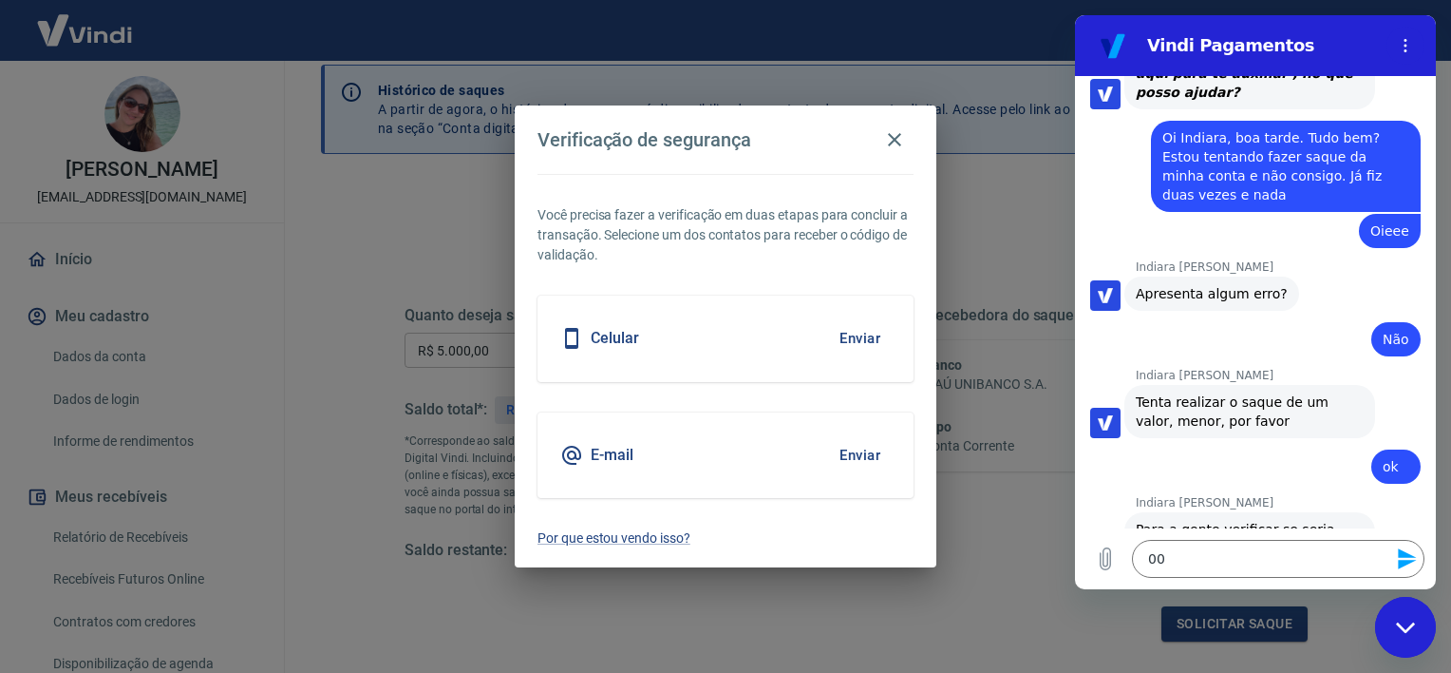
click at [634, 460] on div "E-mail Enviar" at bounding box center [726, 454] width 376 height 85
click at [848, 454] on button "Enviar" at bounding box center [860, 455] width 62 height 40
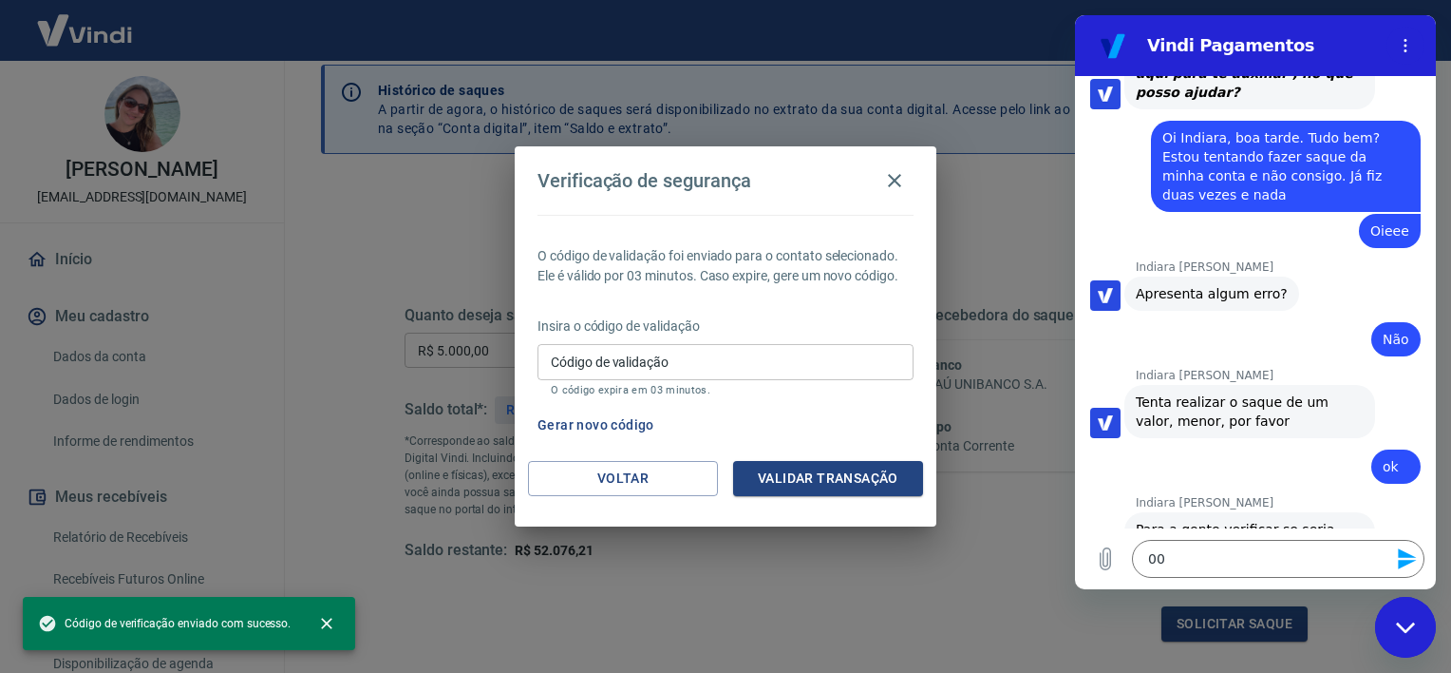
click at [711, 356] on input "Código de validação" at bounding box center [726, 361] width 376 height 35
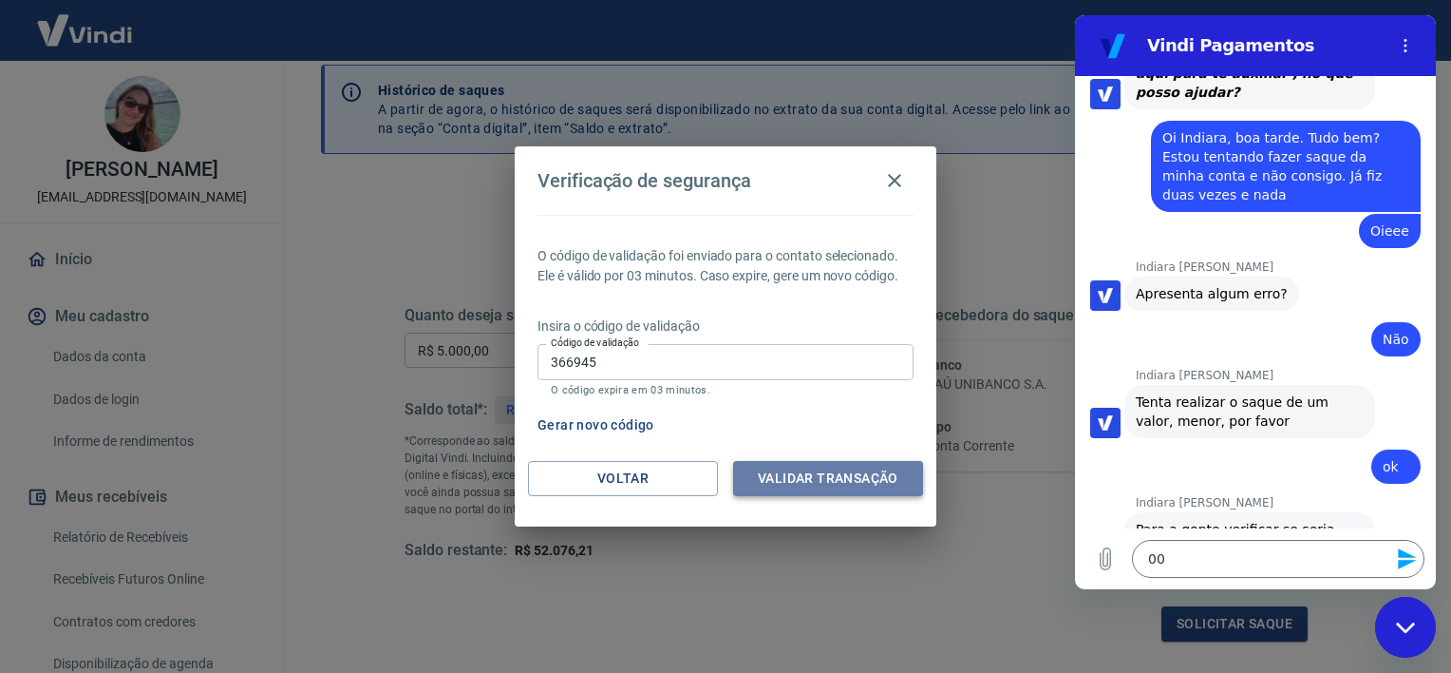
click at [800, 482] on button "Validar transação" at bounding box center [828, 478] width 190 height 35
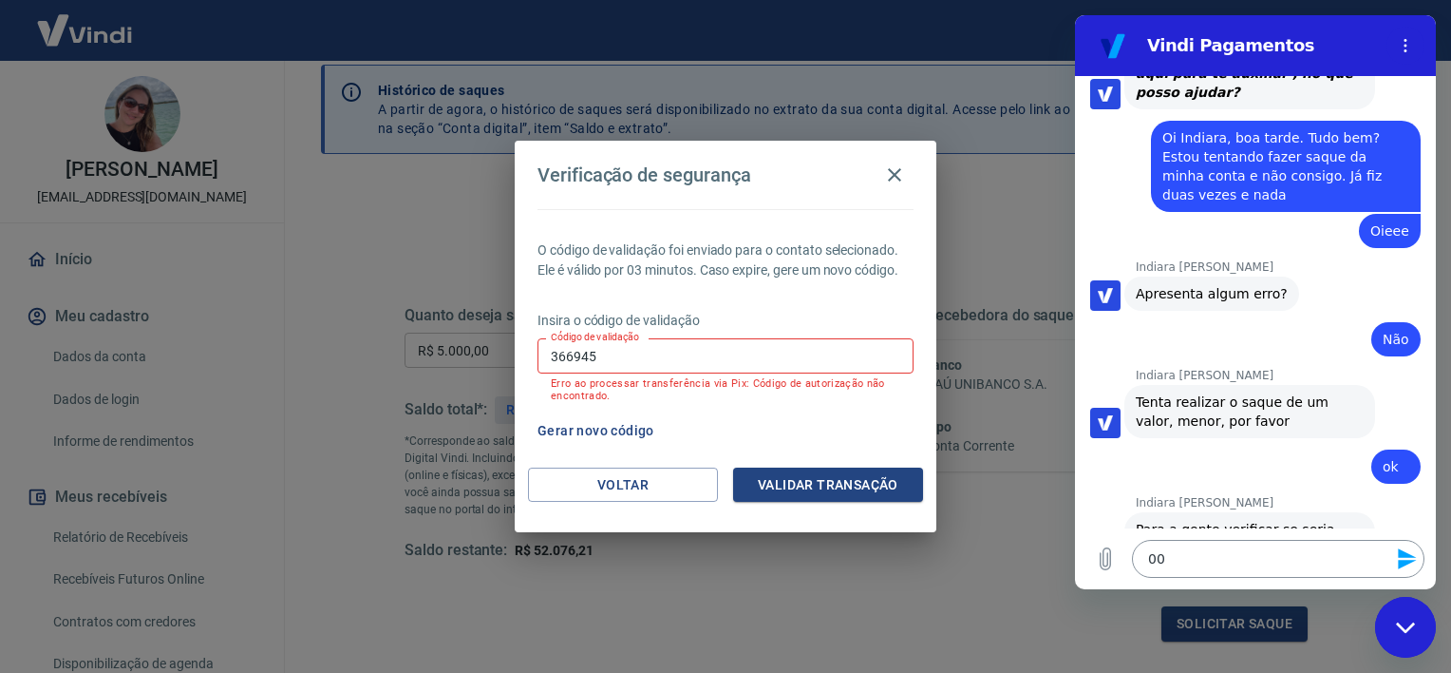
click at [1163, 564] on textarea "00" at bounding box center [1278, 559] width 293 height 38
click at [1396, 566] on icon "Enviar mensagem" at bounding box center [1407, 558] width 23 height 23
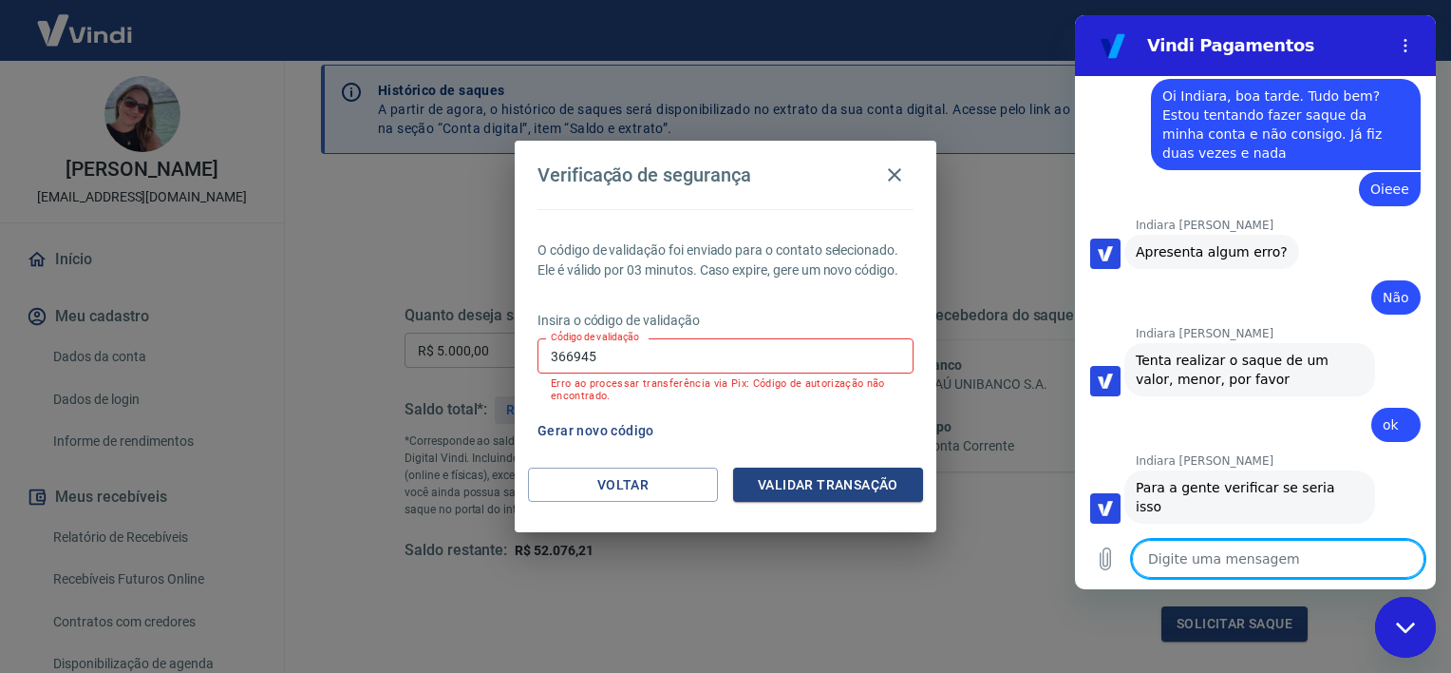
scroll to position [2269, 0]
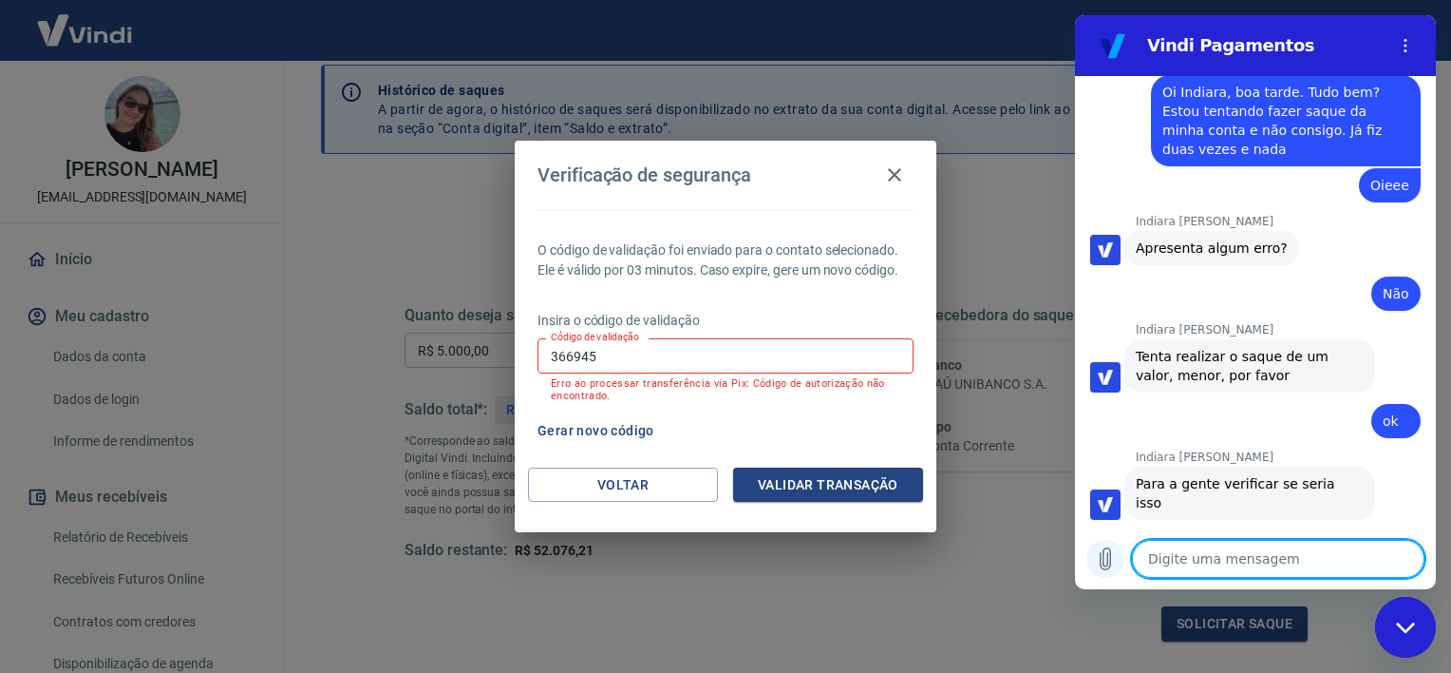
click at [1108, 562] on icon "Carregar arquivo" at bounding box center [1106, 559] width 10 height 22
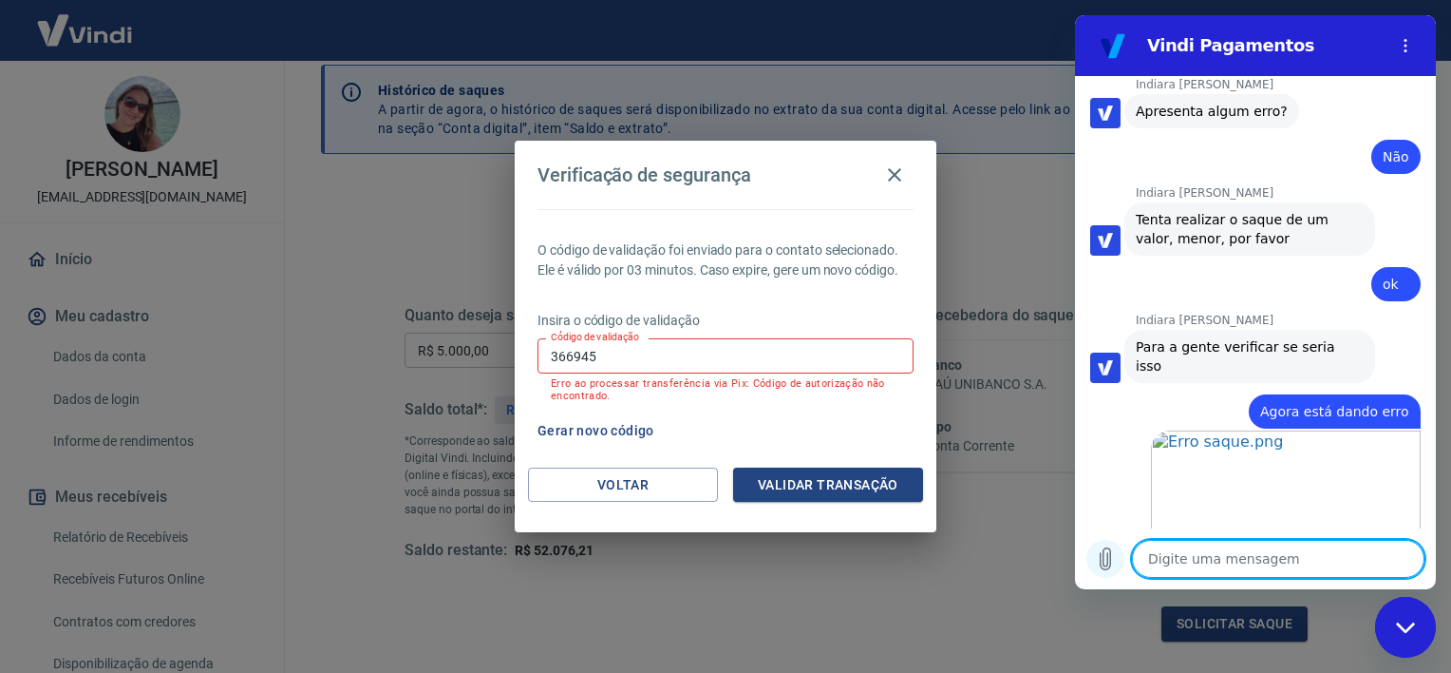
scroll to position [2410, 0]
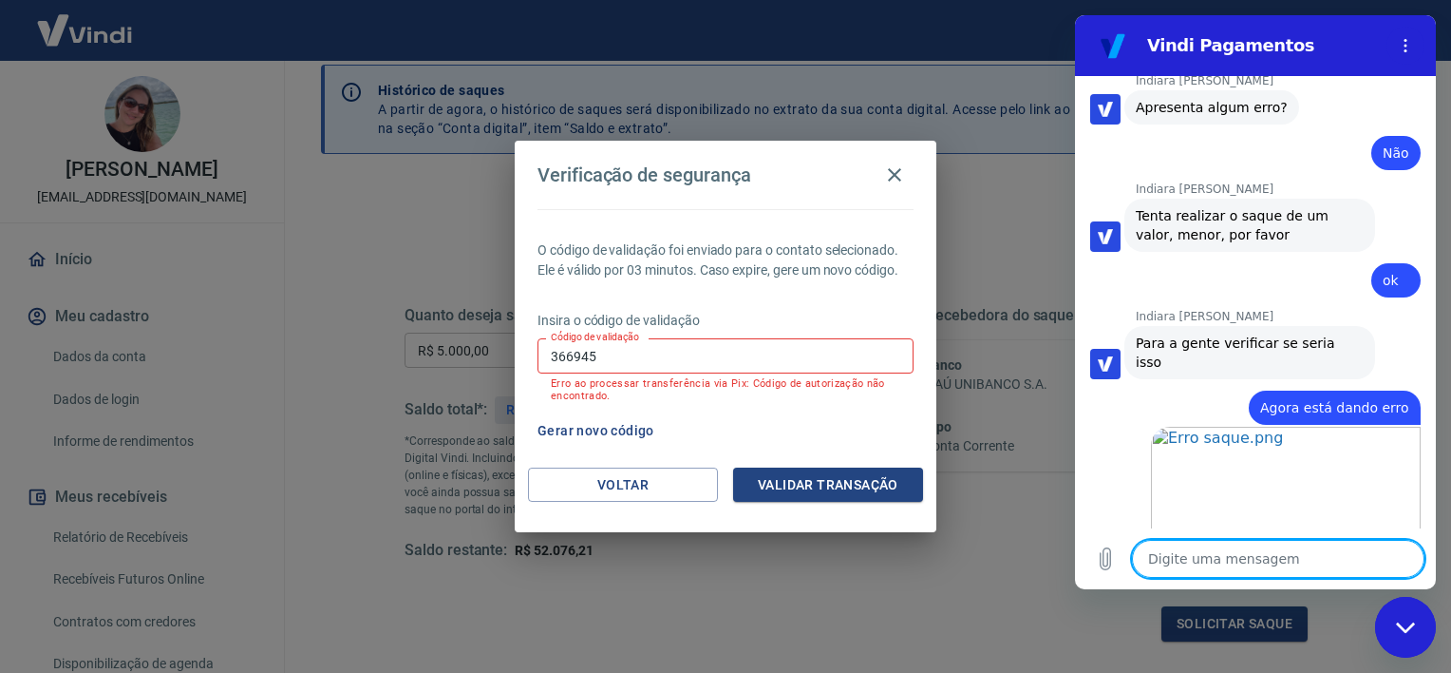
click at [1259, 555] on textarea at bounding box center [1278, 559] width 293 height 38
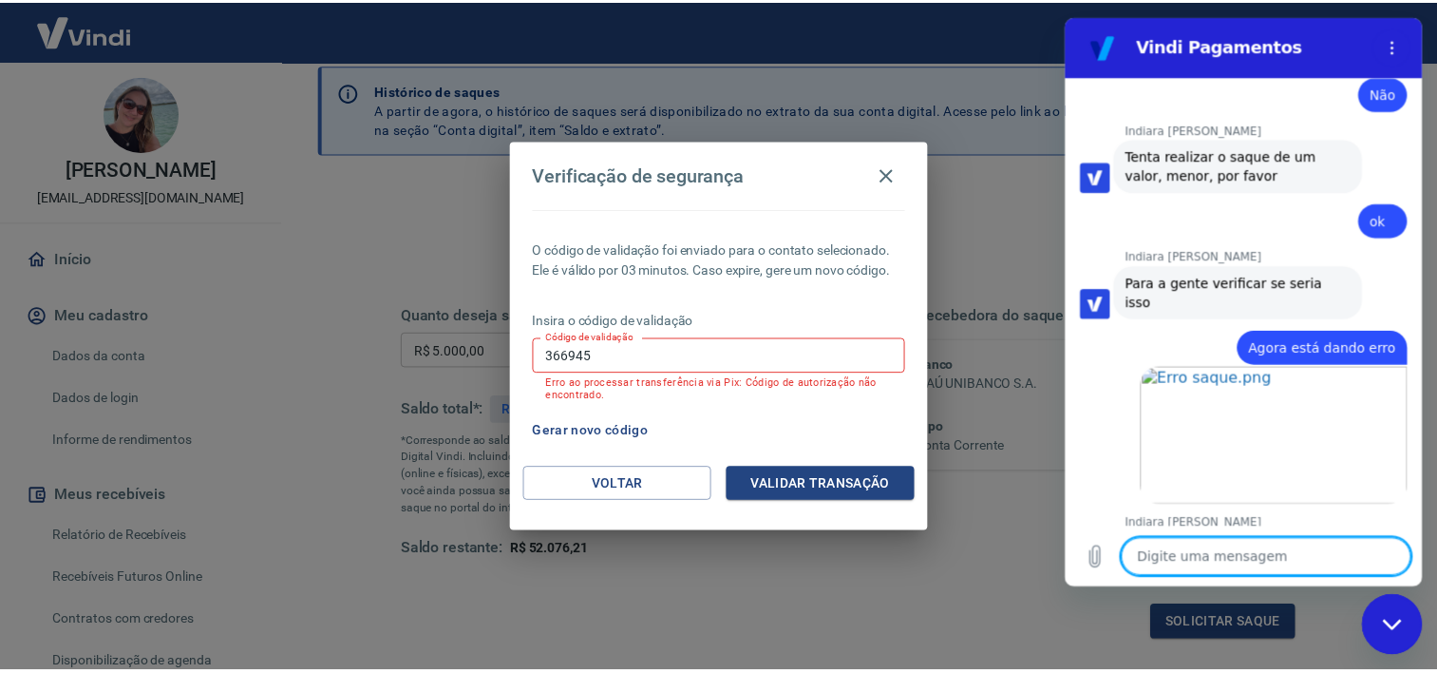
scroll to position [2474, 0]
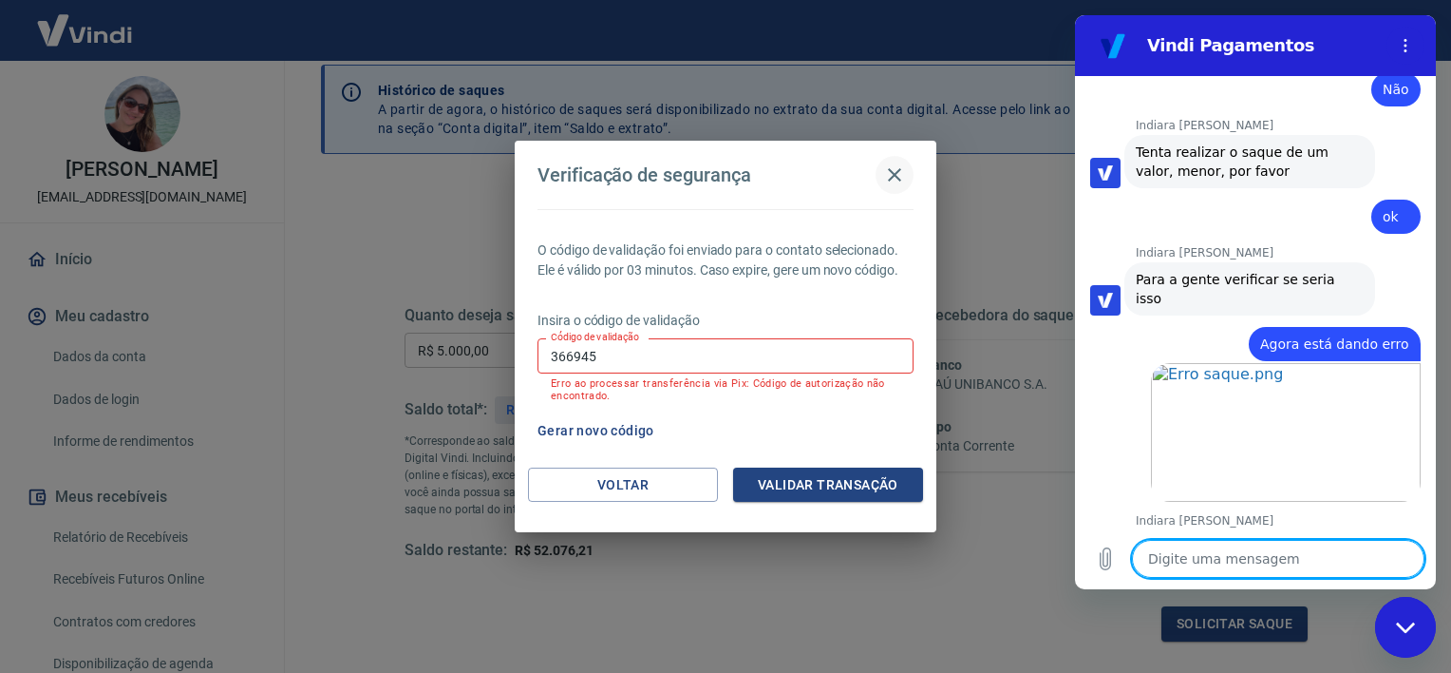
click at [891, 174] on icon "button" at bounding box center [894, 174] width 23 height 23
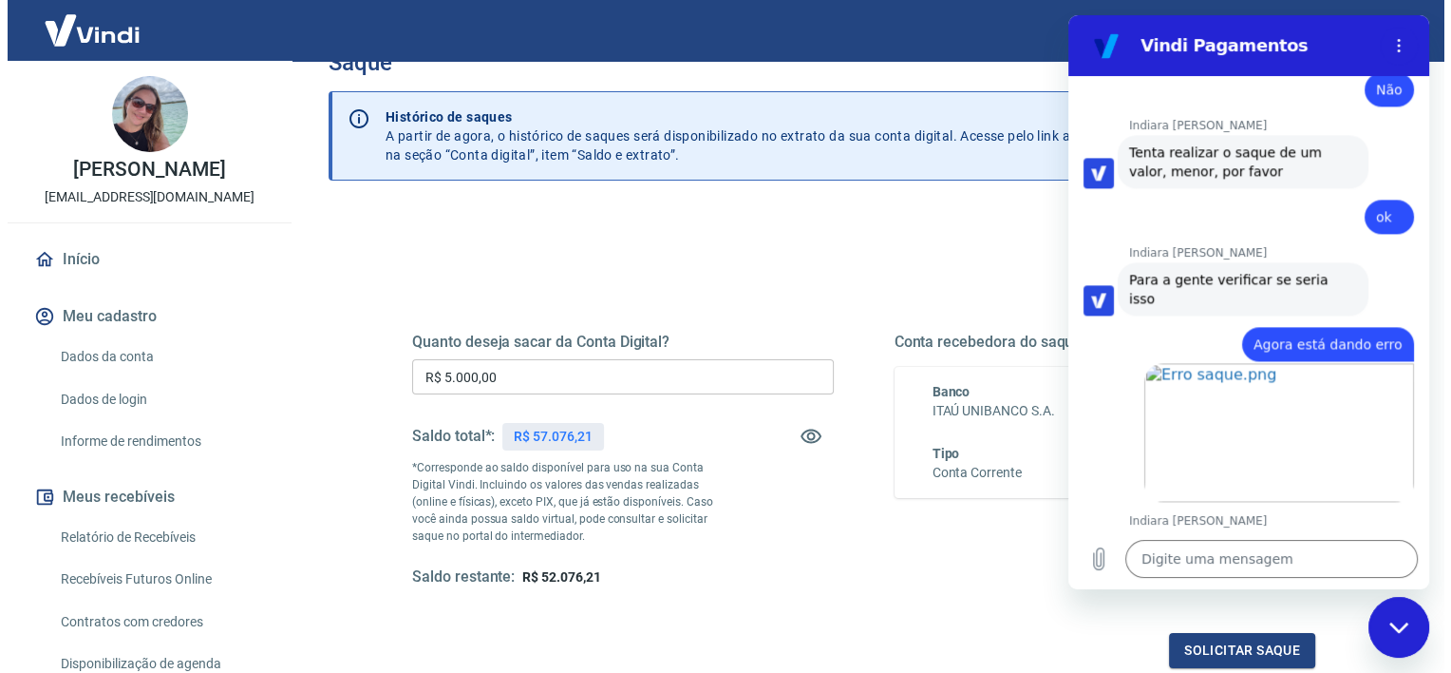
scroll to position [95, 0]
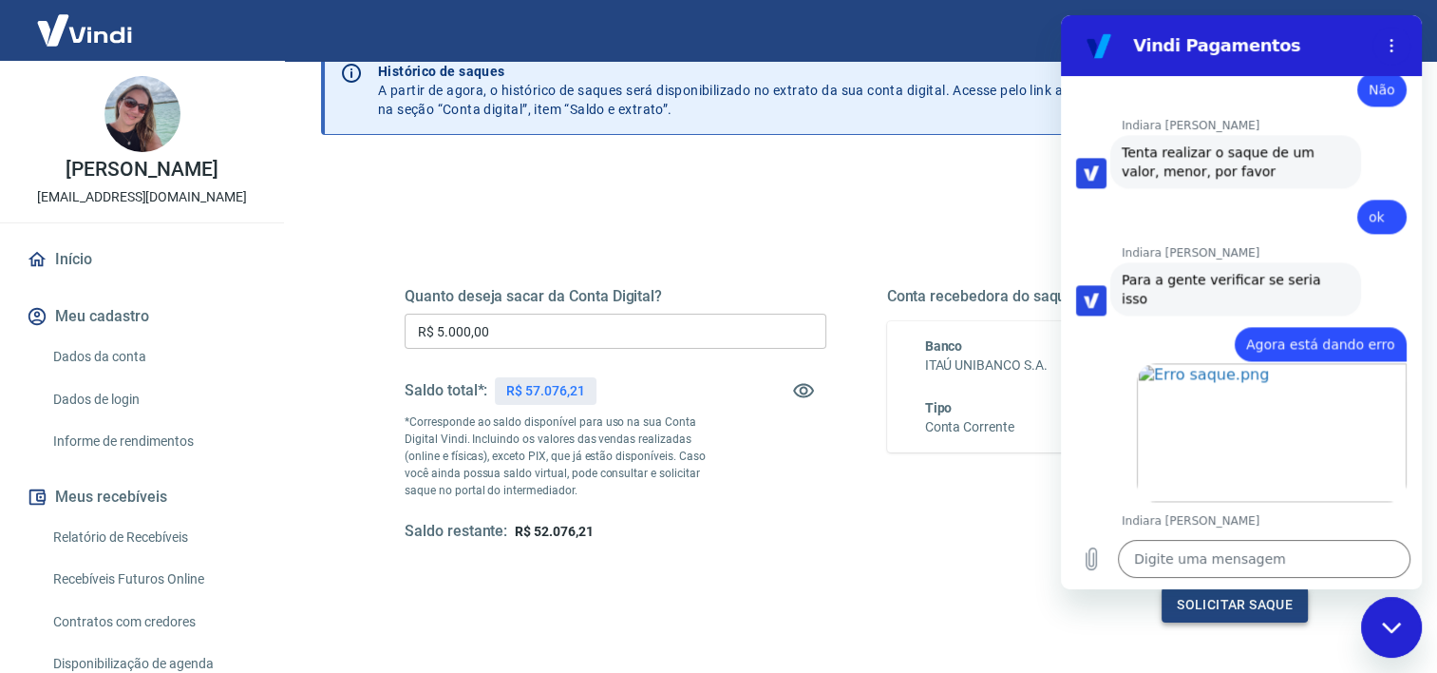
click at [1210, 616] on button "Solicitar saque" at bounding box center [1235, 604] width 146 height 35
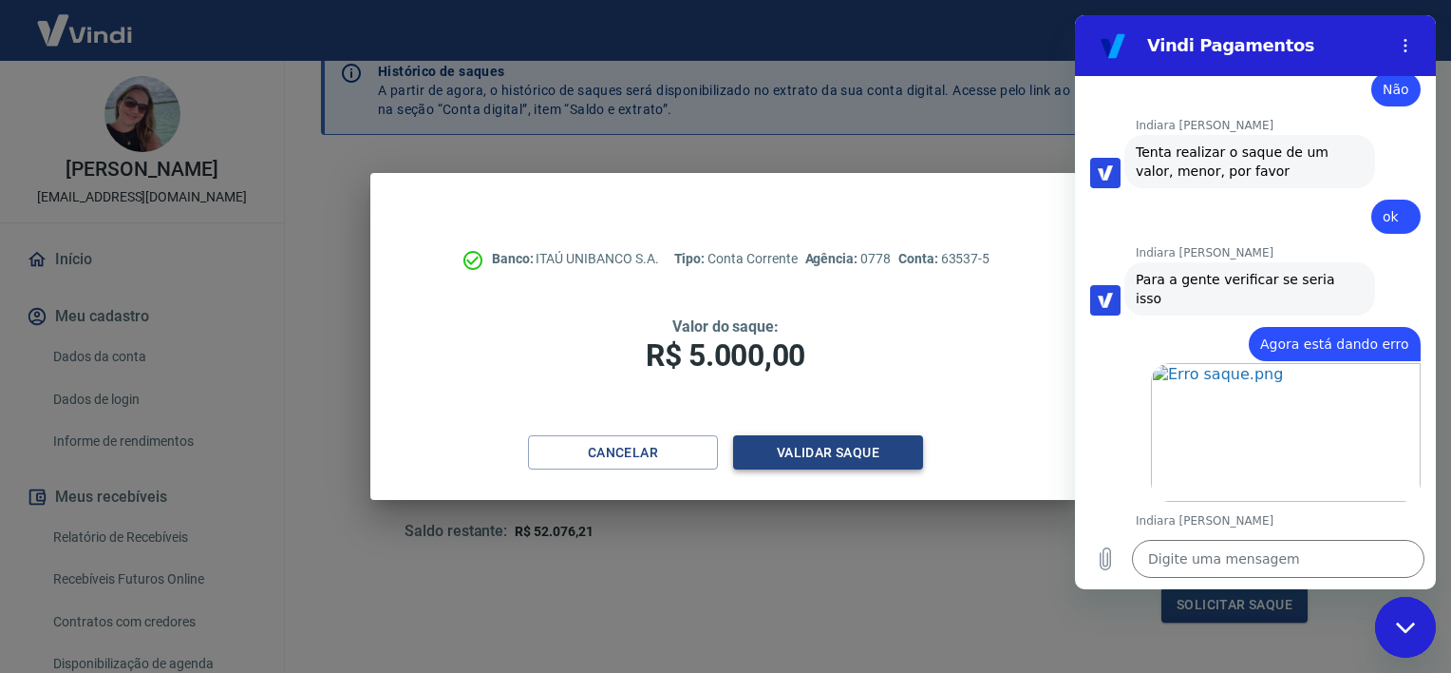
click at [832, 458] on button "Validar saque" at bounding box center [828, 452] width 190 height 35
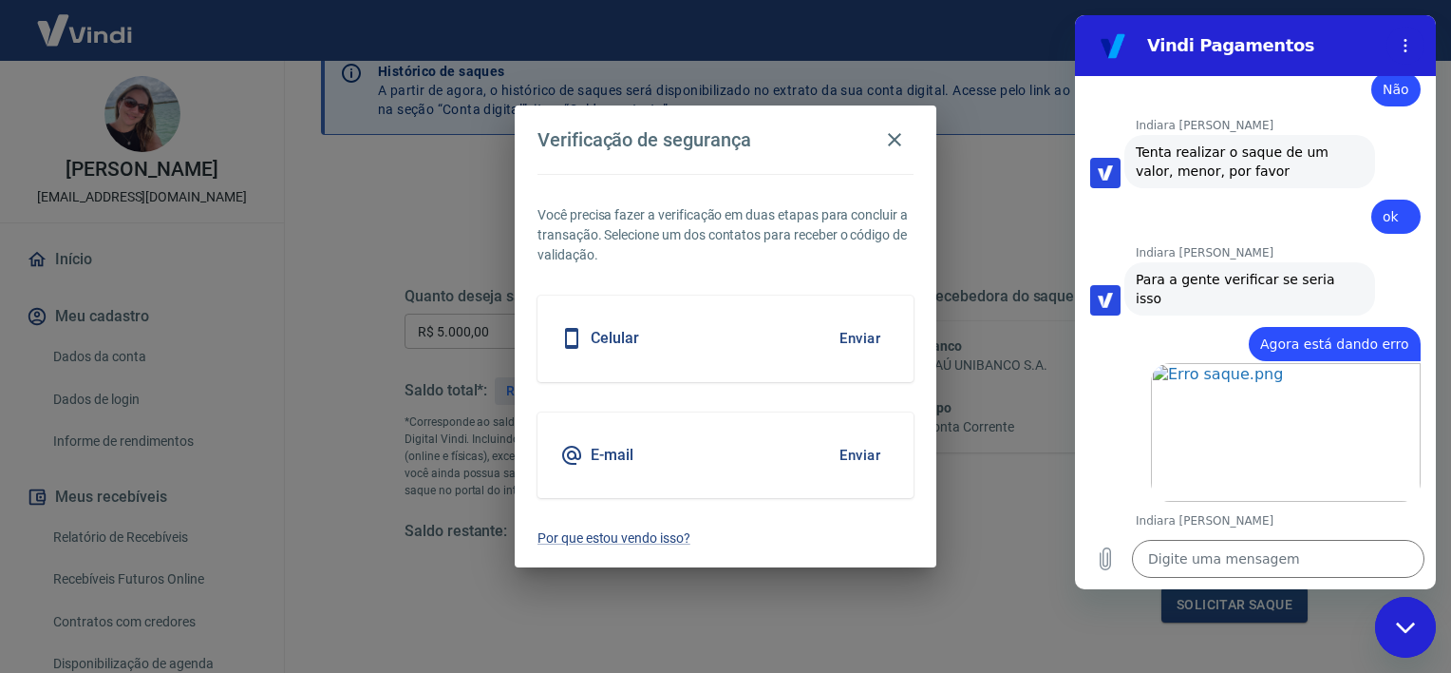
click at [714, 455] on div "E-mail Enviar" at bounding box center [726, 454] width 376 height 85
click at [857, 451] on button "Enviar" at bounding box center [860, 455] width 62 height 40
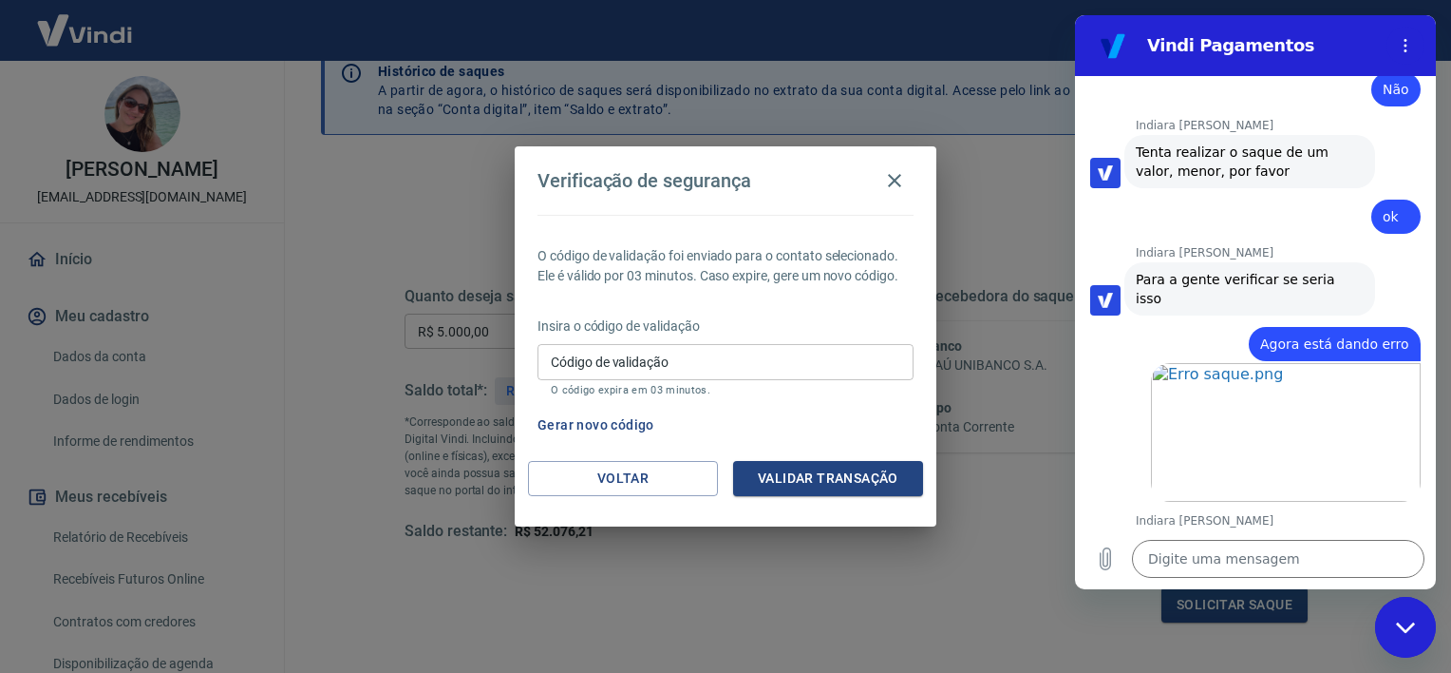
click at [688, 362] on input "Código de validação" at bounding box center [726, 361] width 376 height 35
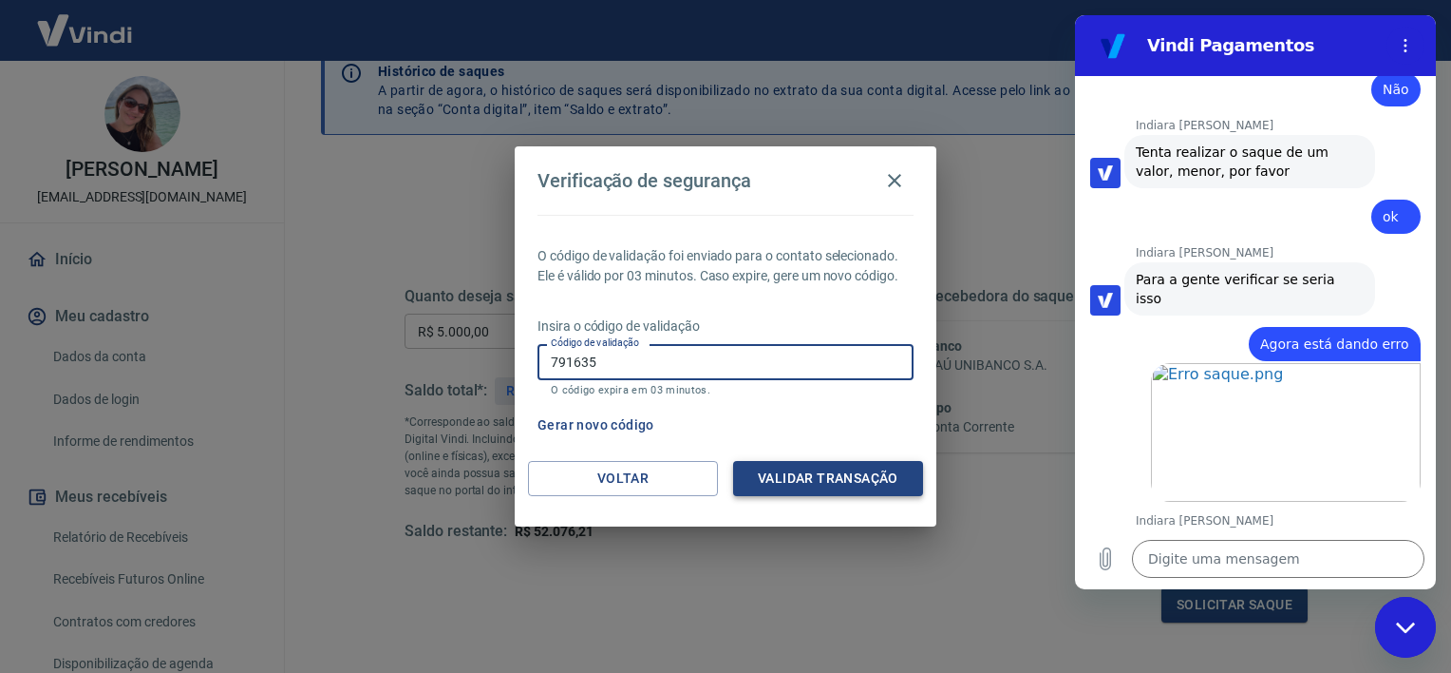
click at [825, 486] on button "Validar transação" at bounding box center [828, 478] width 190 height 35
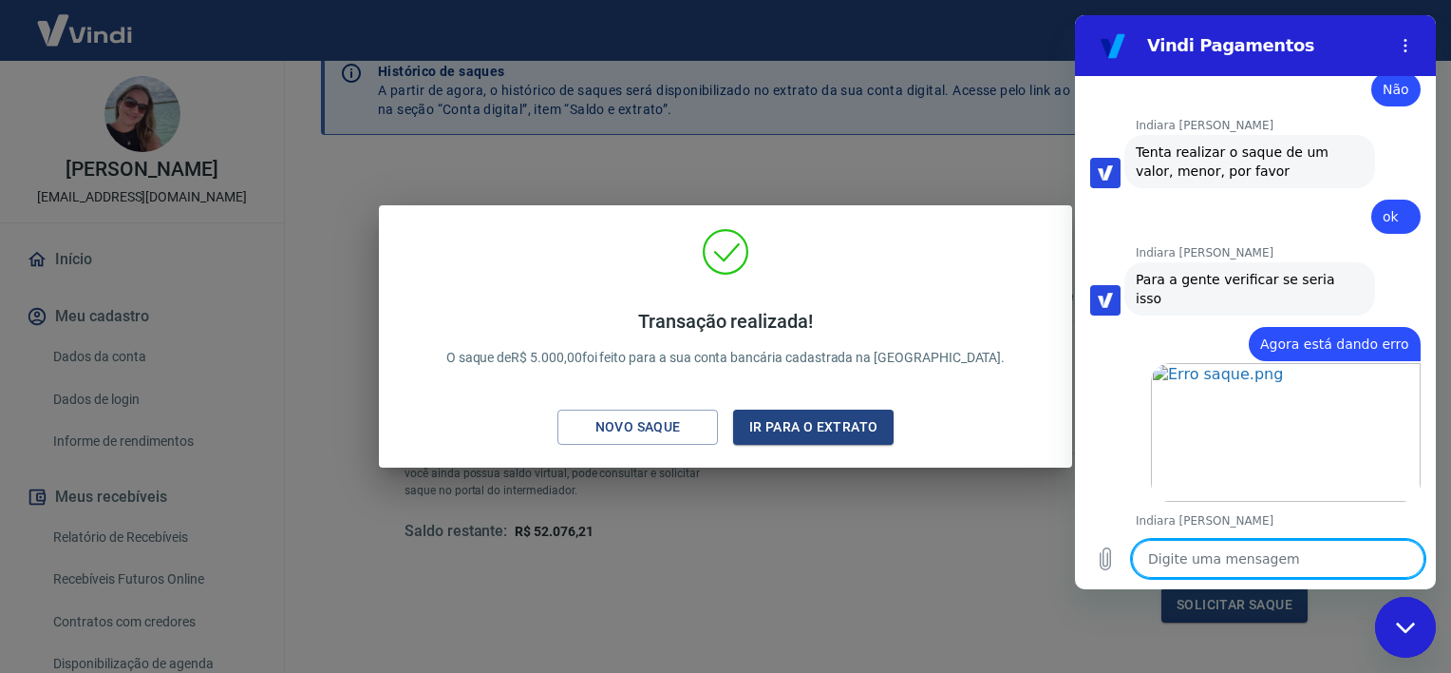
click at [1160, 559] on textarea at bounding box center [1278, 559] width 293 height 38
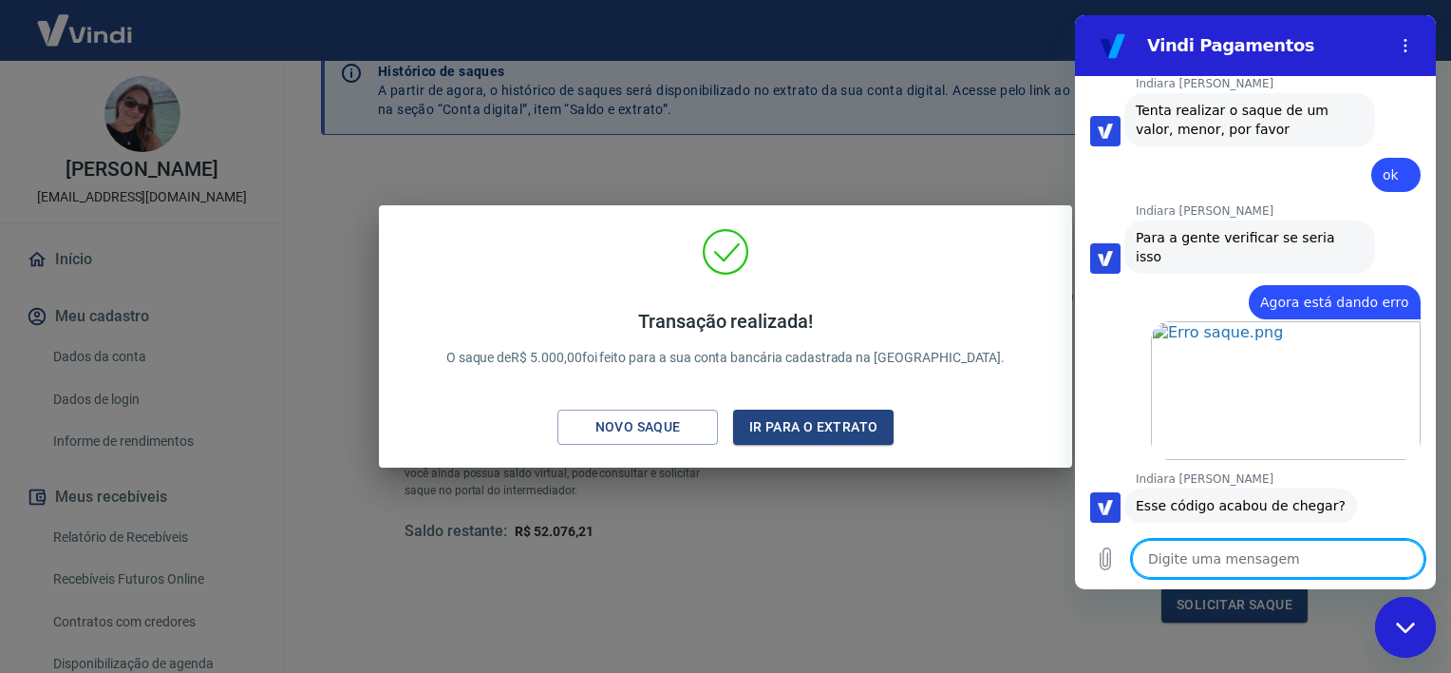
scroll to position [2519, 0]
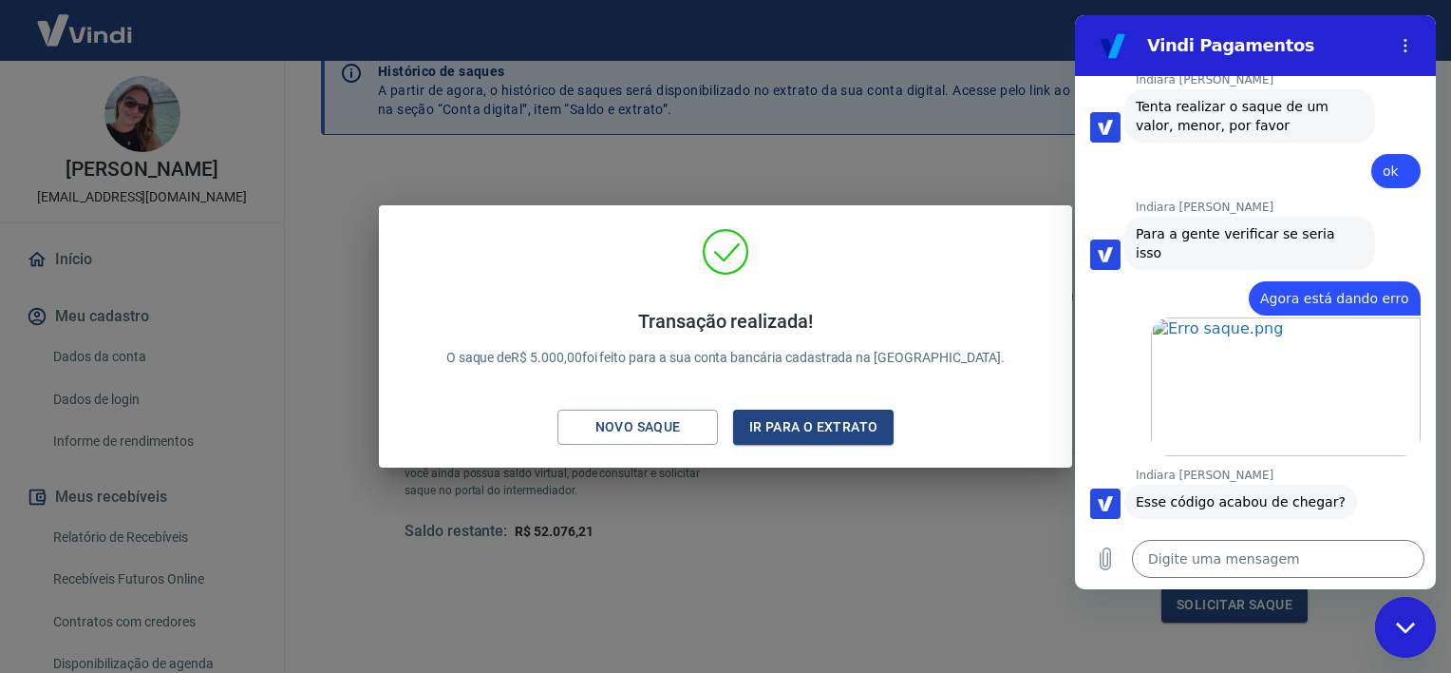
click at [924, 156] on div "Transação realizada! O saque de R$ 5.000,00 foi feito para a sua conta bancária…" at bounding box center [725, 336] width 1451 height 673
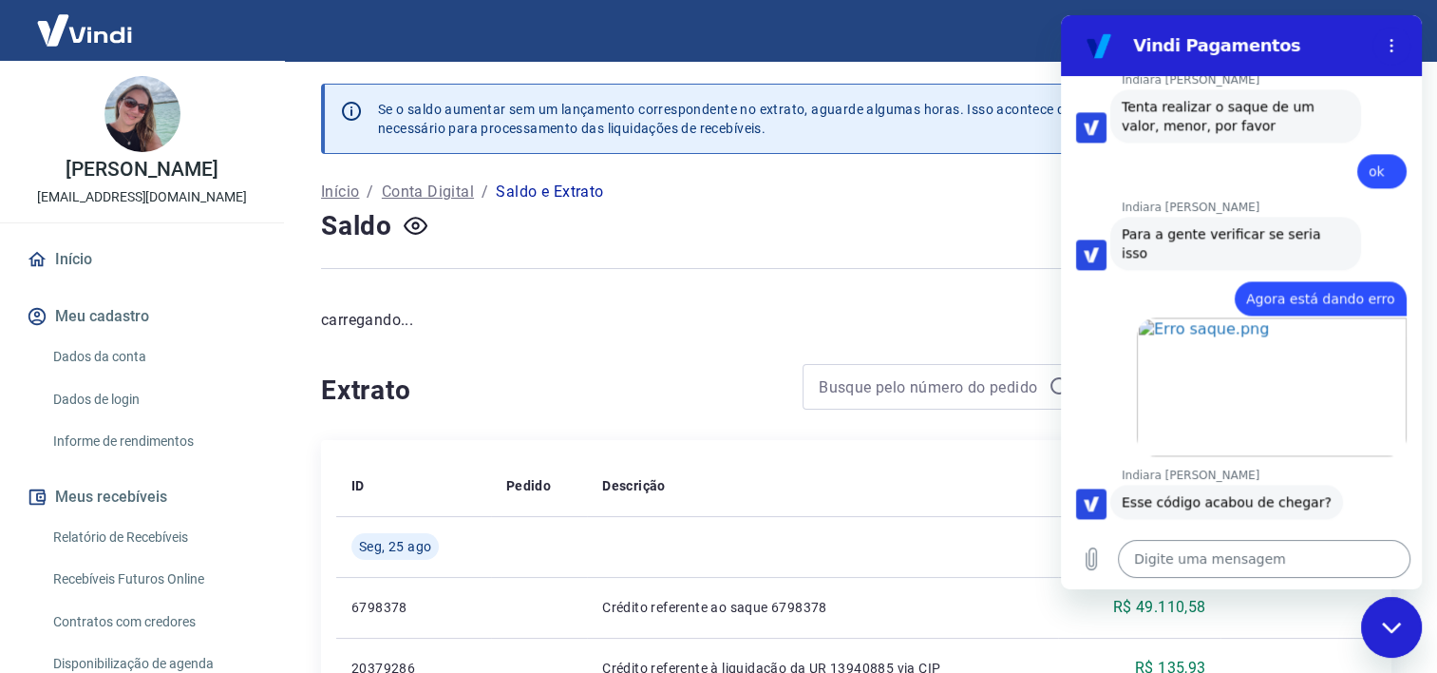
click at [1208, 560] on textarea at bounding box center [1264, 559] width 293 height 38
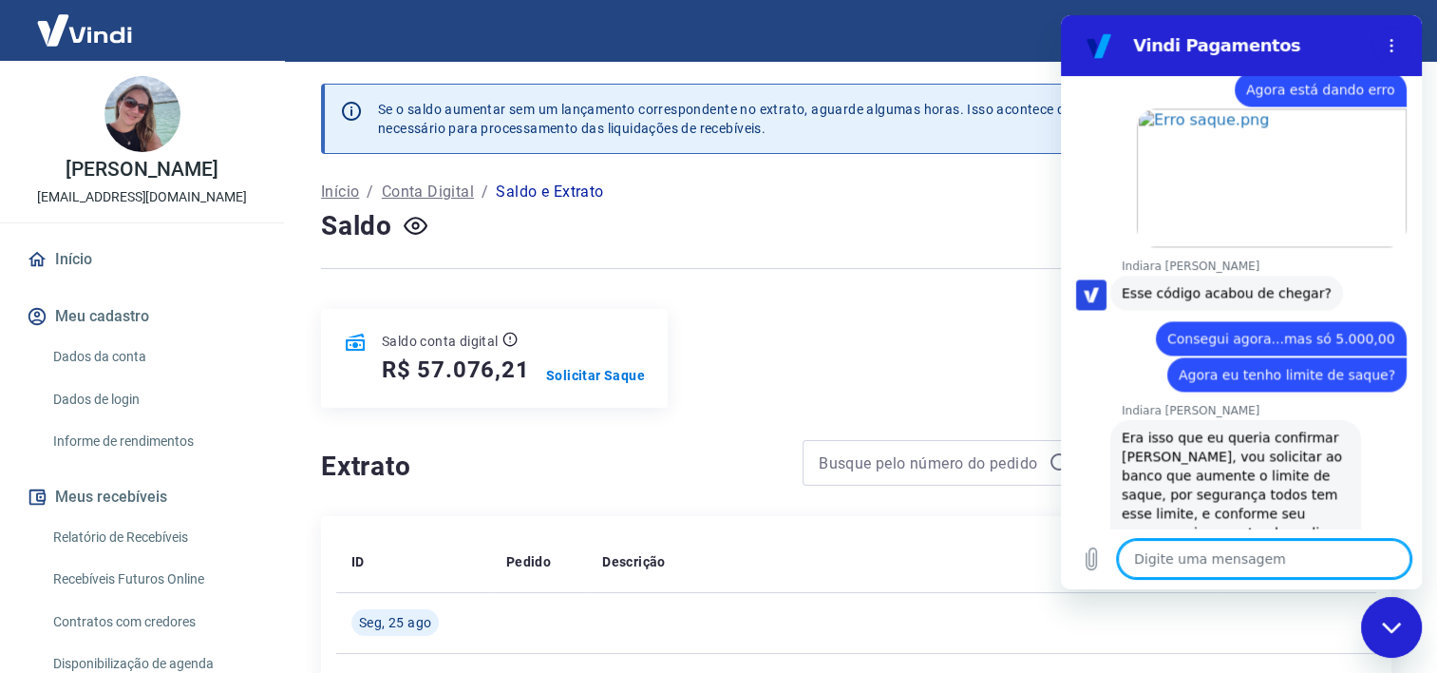
scroll to position [2732, 0]
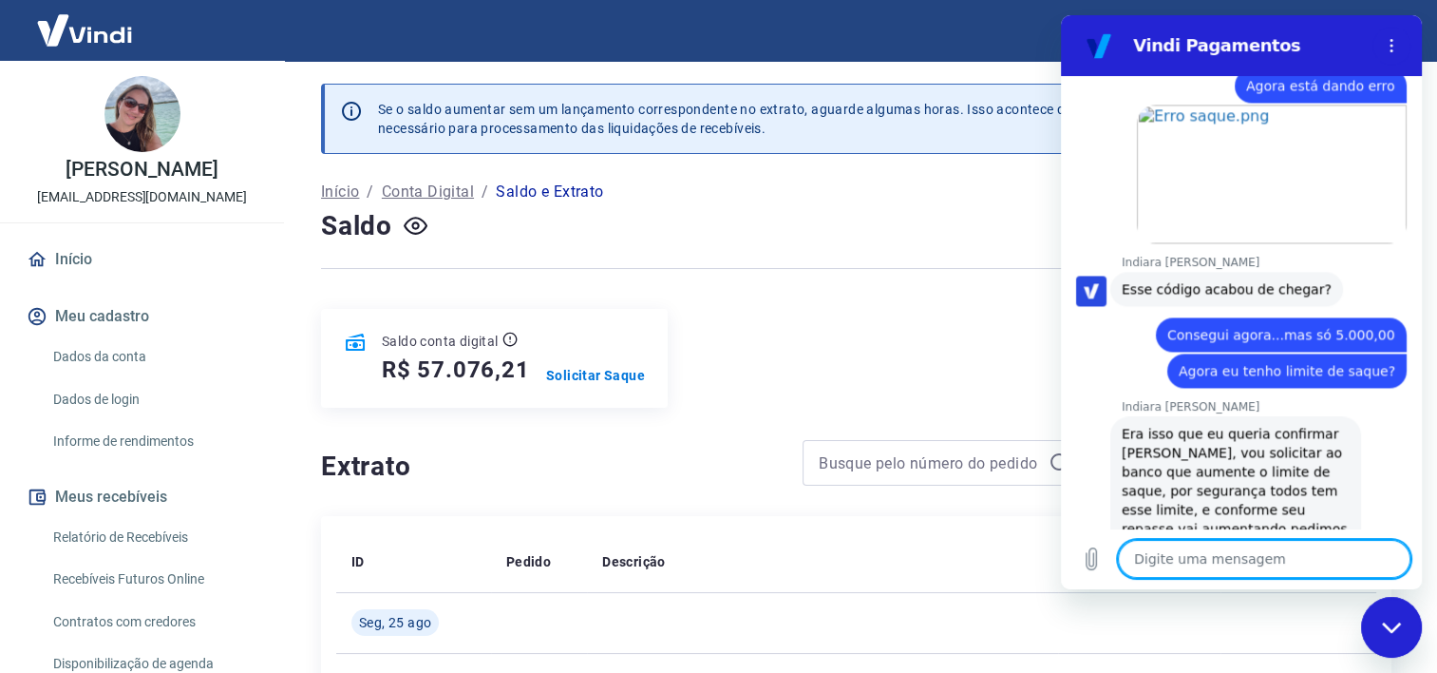
click at [1205, 563] on textarea at bounding box center [1264, 559] width 293 height 38
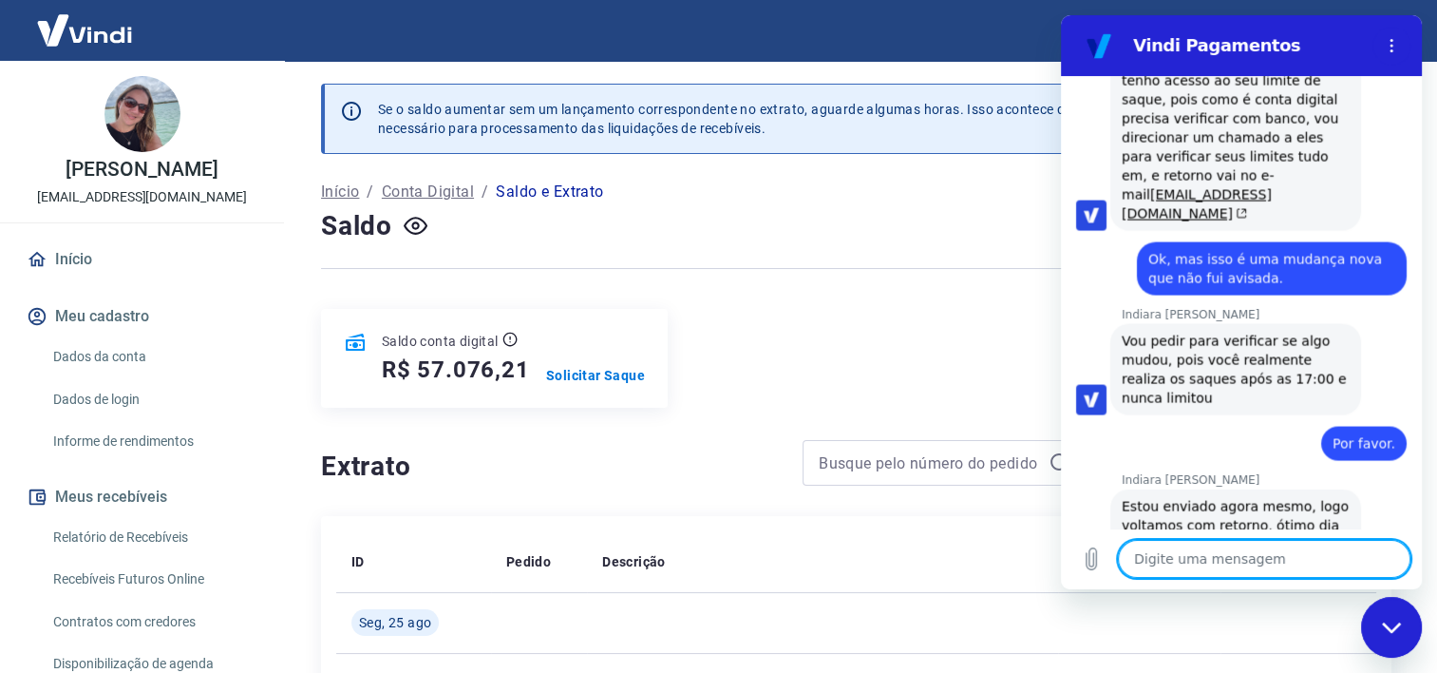
scroll to position [3679, 0]
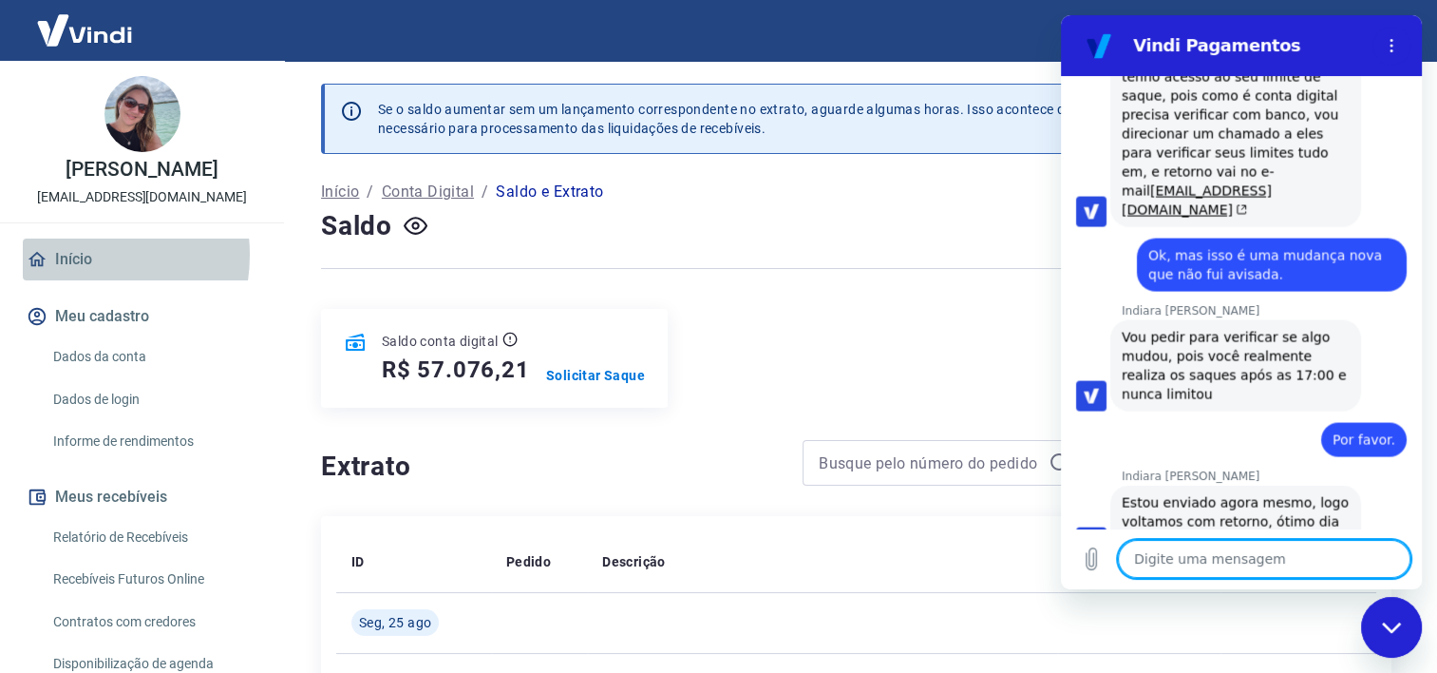
click at [71, 255] on link "Início" at bounding box center [142, 259] width 238 height 42
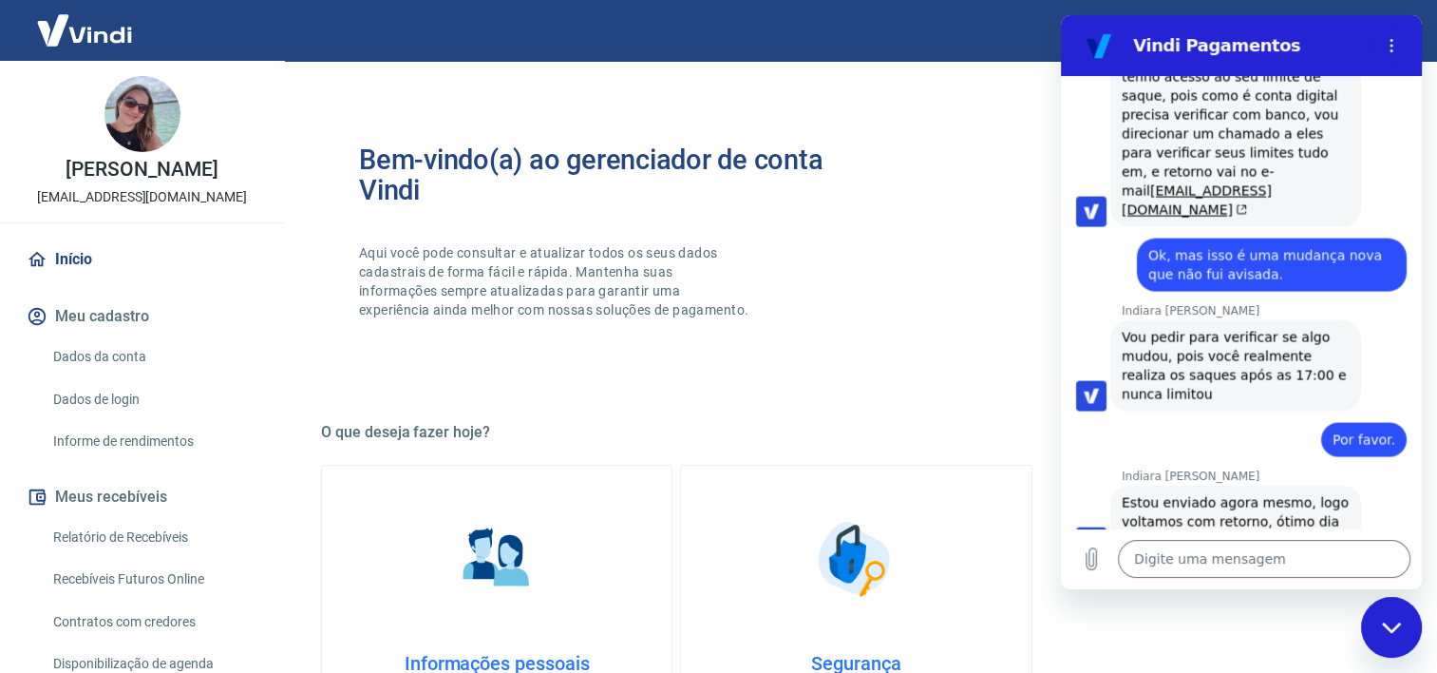
click at [975, 322] on div "Bem-vindo(a) ao gerenciador de conta Vindi Aqui você pode consultar e atualizar…" at bounding box center [856, 249] width 1071 height 271
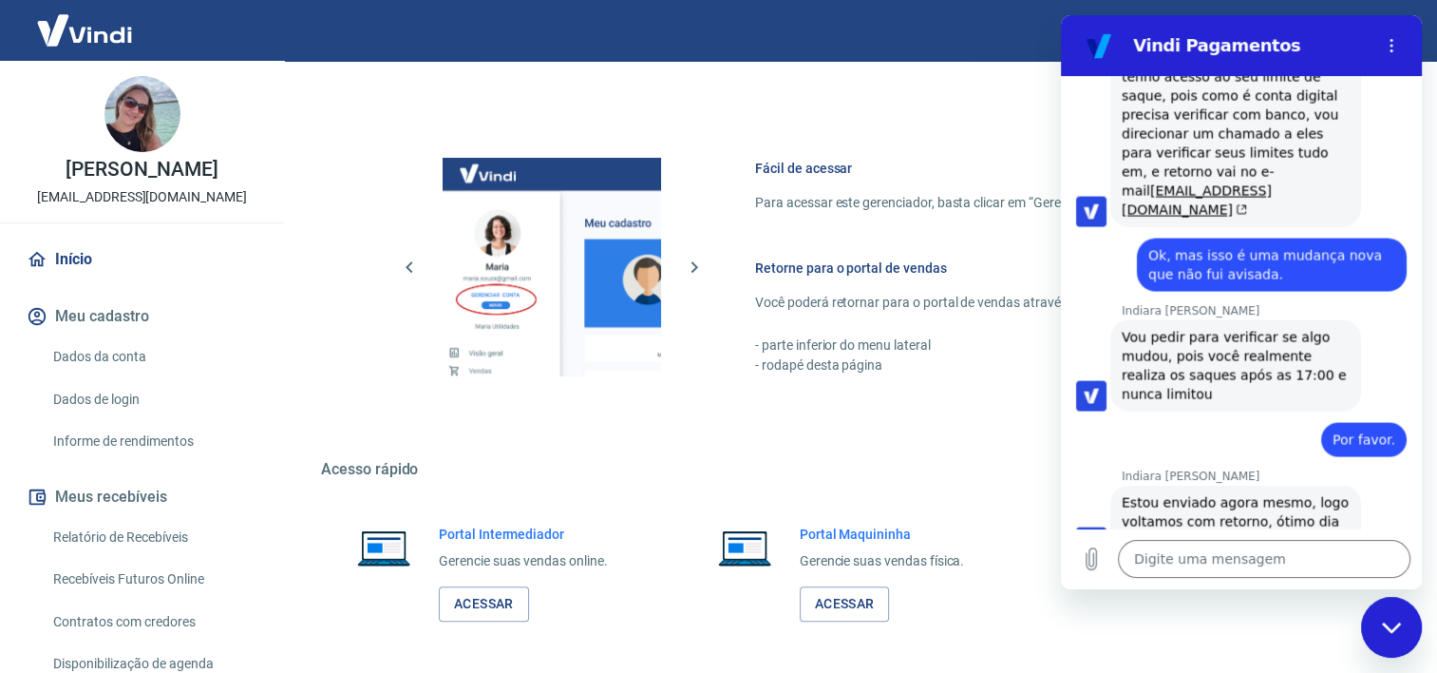
scroll to position [826, 0]
